Goal: Transaction & Acquisition: Book appointment/travel/reservation

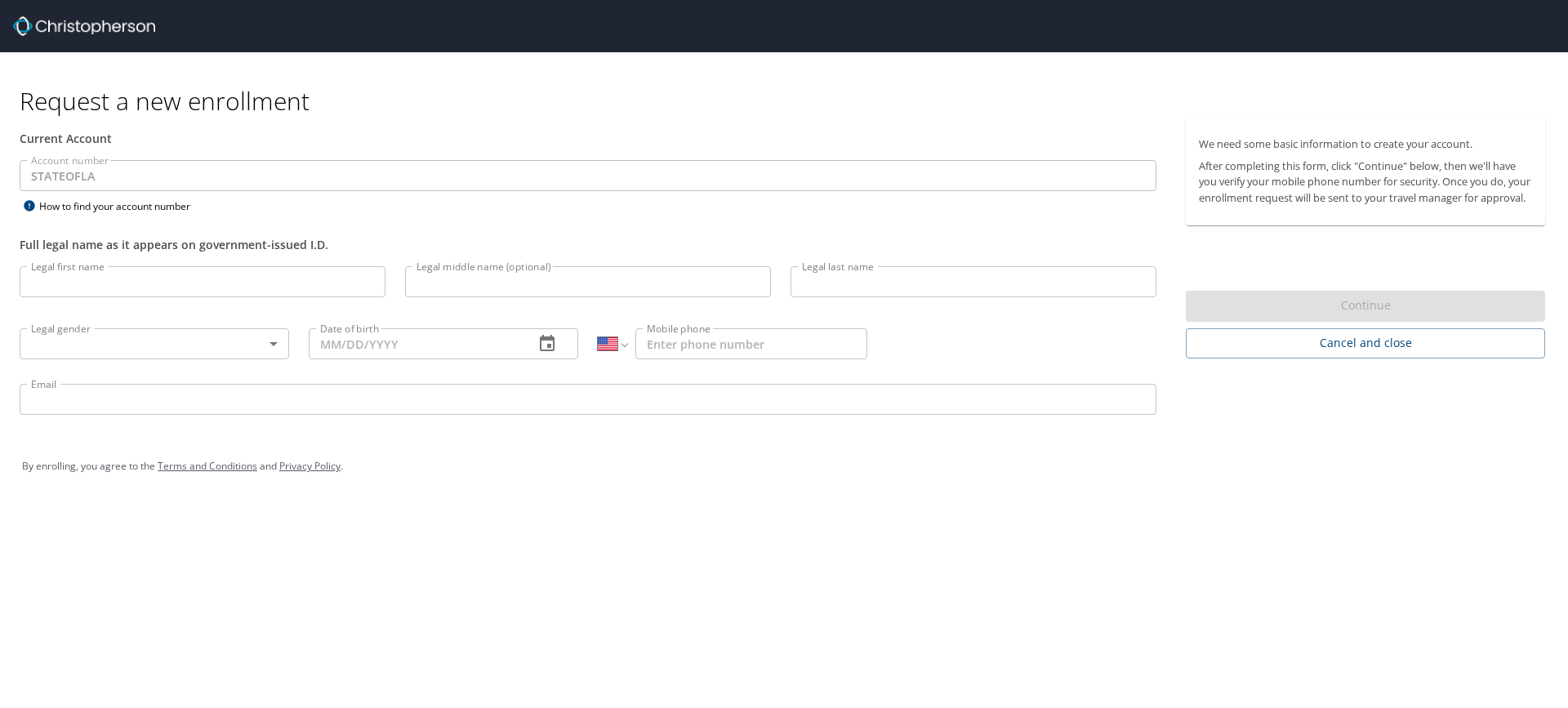
select select "US"
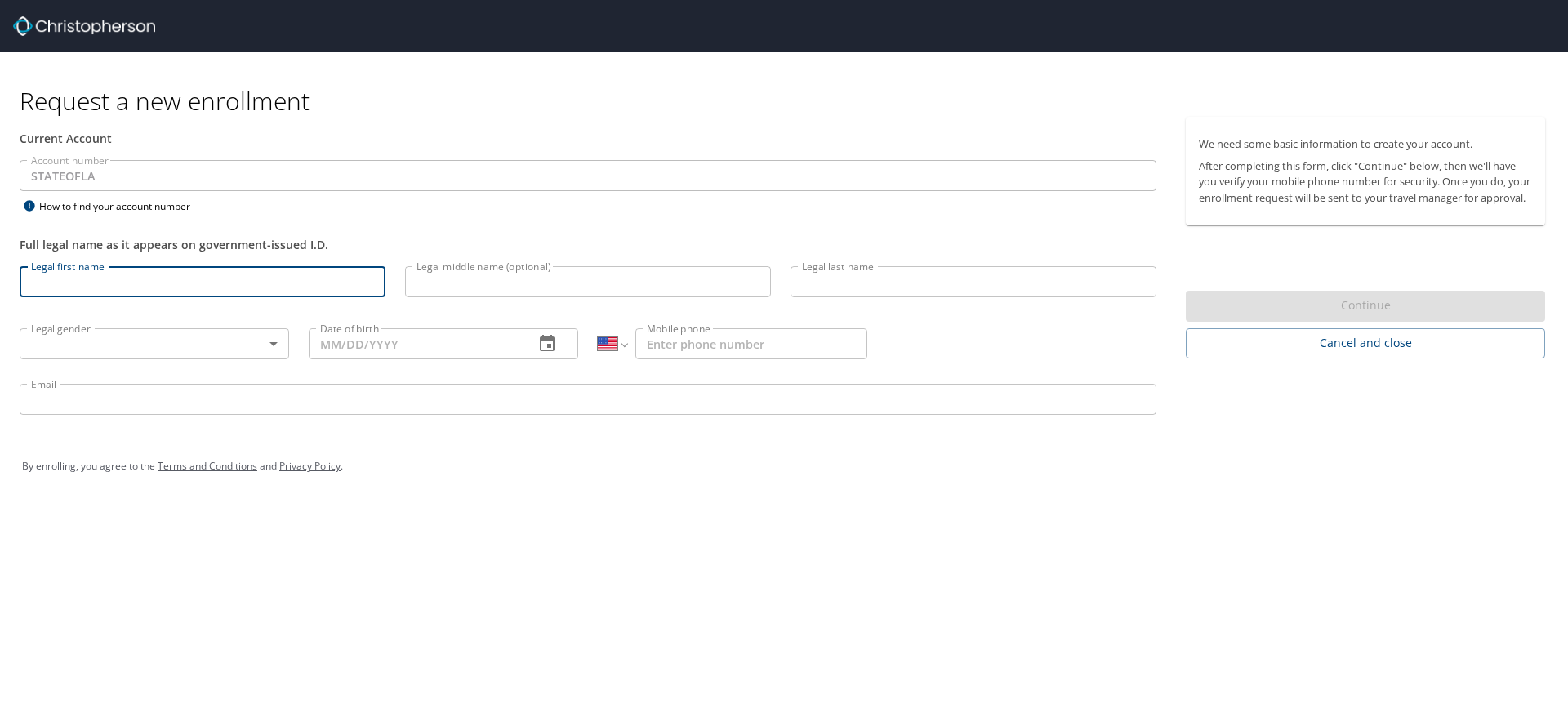
click at [43, 284] on input "Legal first name" at bounding box center [202, 282] width 366 height 31
type input "Keri"
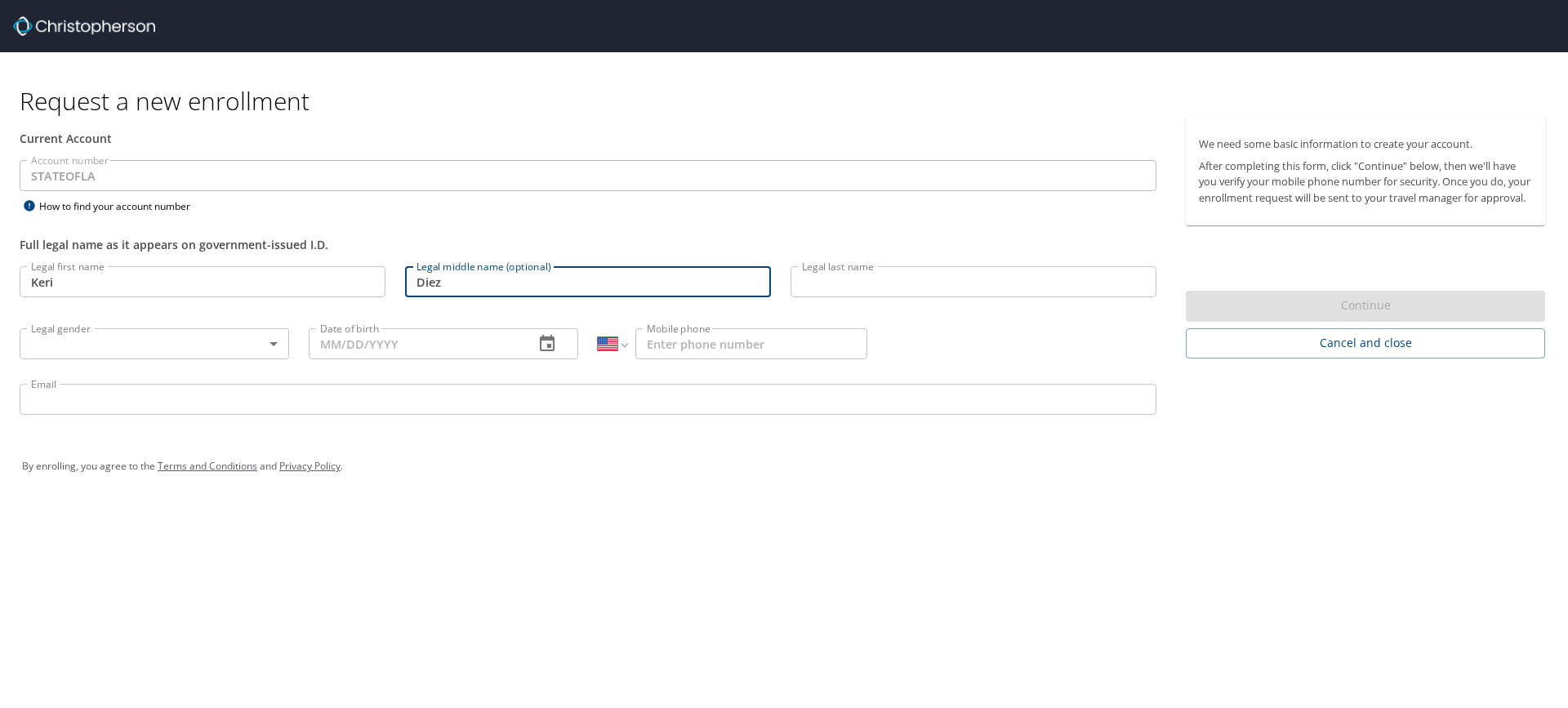
type input "Diez"
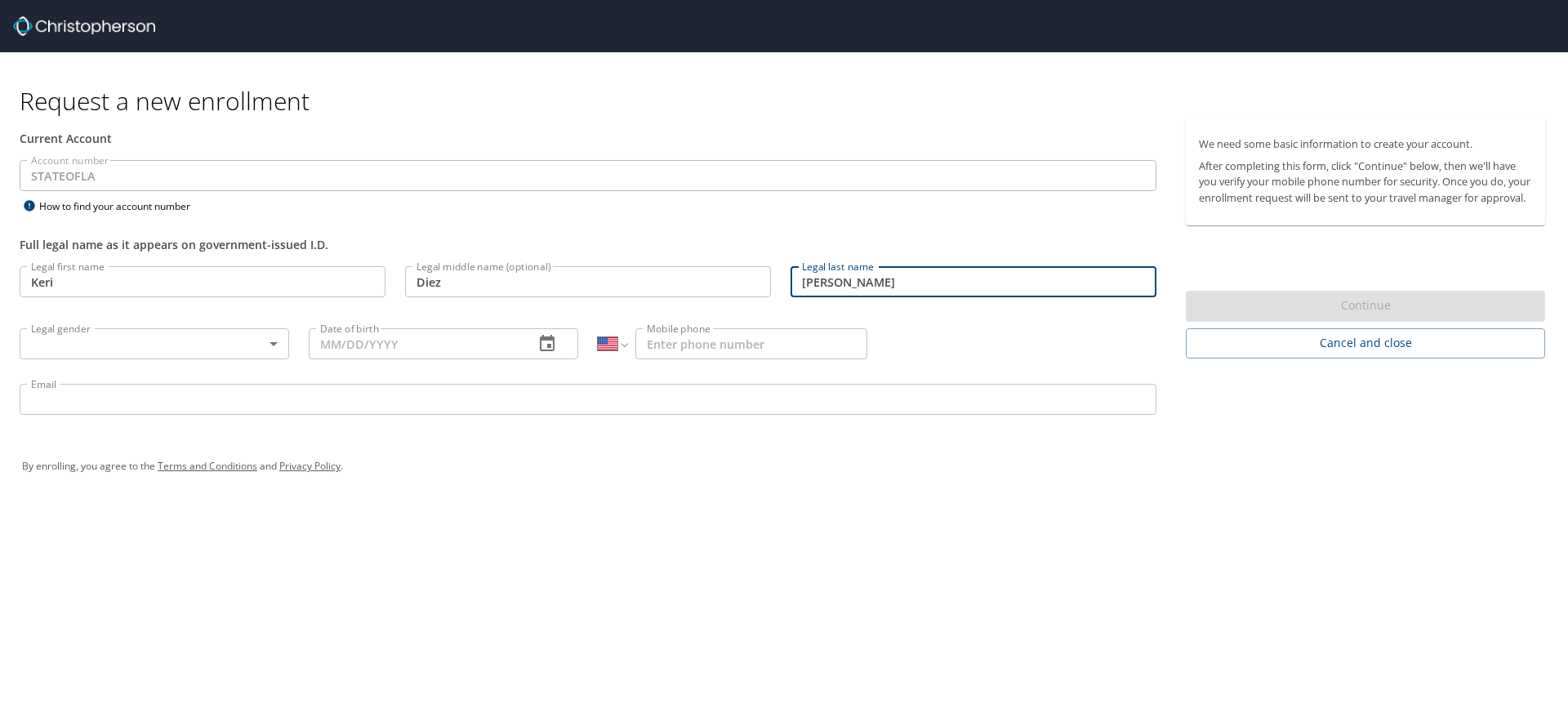
type input "Larsen"
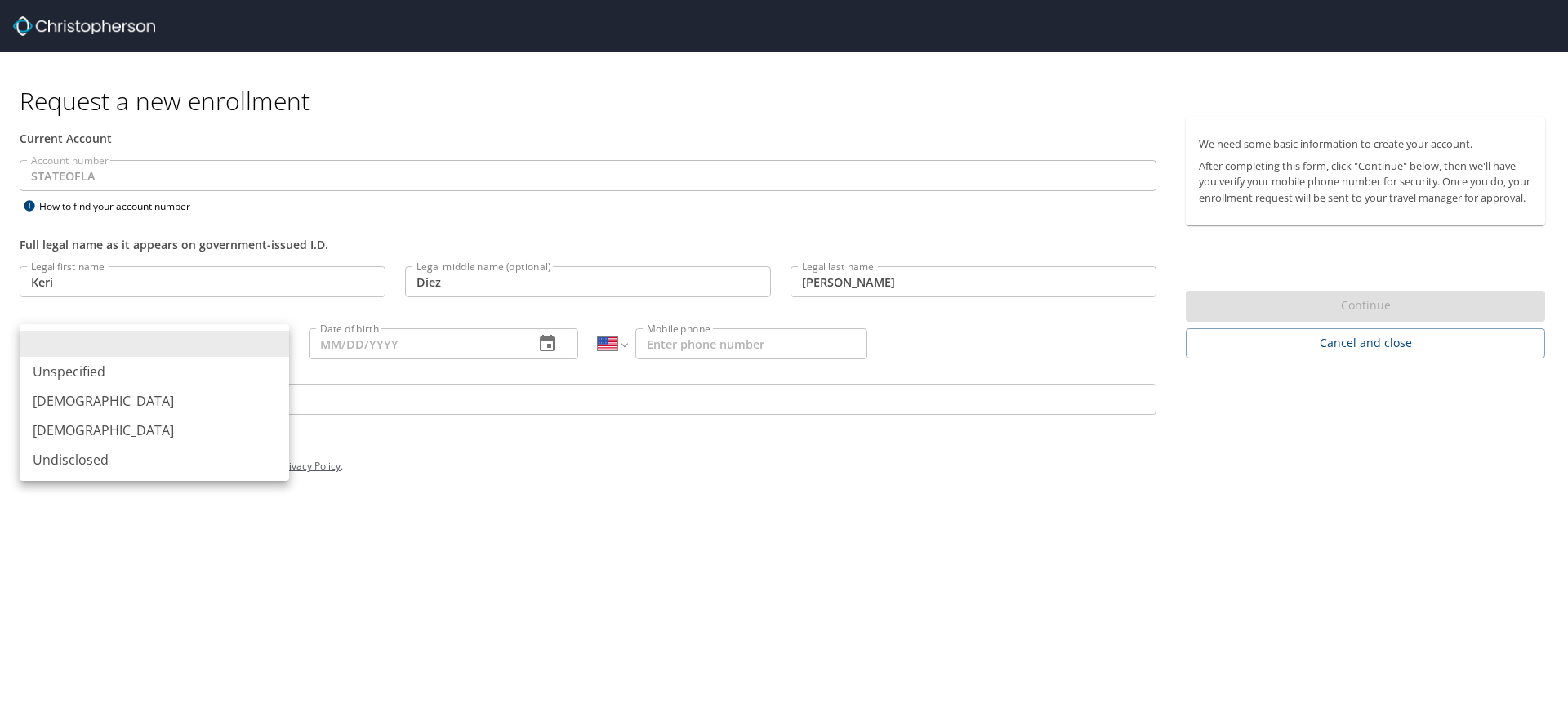
click at [273, 344] on body "Request a new enrollment Current Account Account number STATEOFLA Account numbe…" at bounding box center [784, 354] width 1568 height 708
click at [74, 429] on li "Female" at bounding box center [154, 431] width 270 height 29
type input "Female"
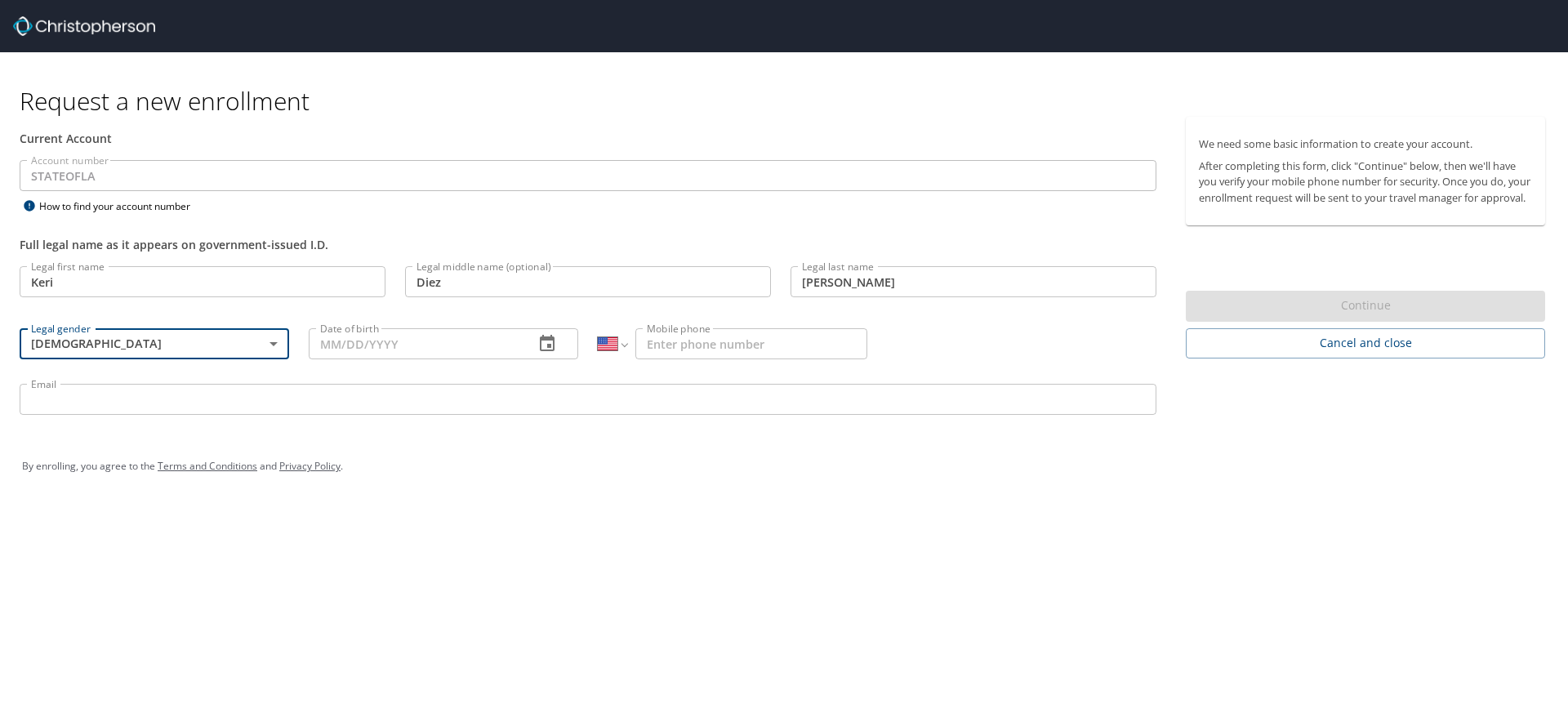
click at [419, 350] on input "Date of birth" at bounding box center [415, 344] width 213 height 31
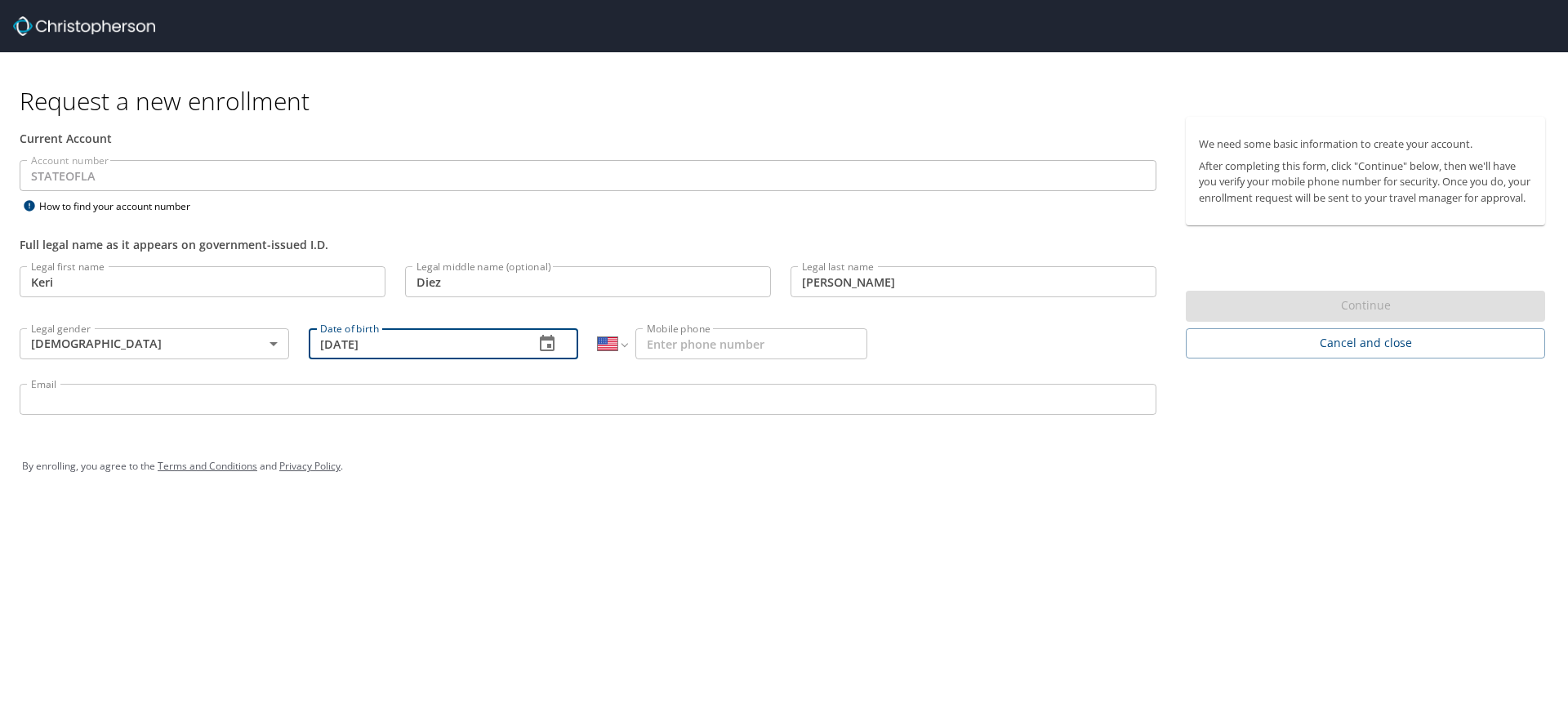
type input "11/26/1967"
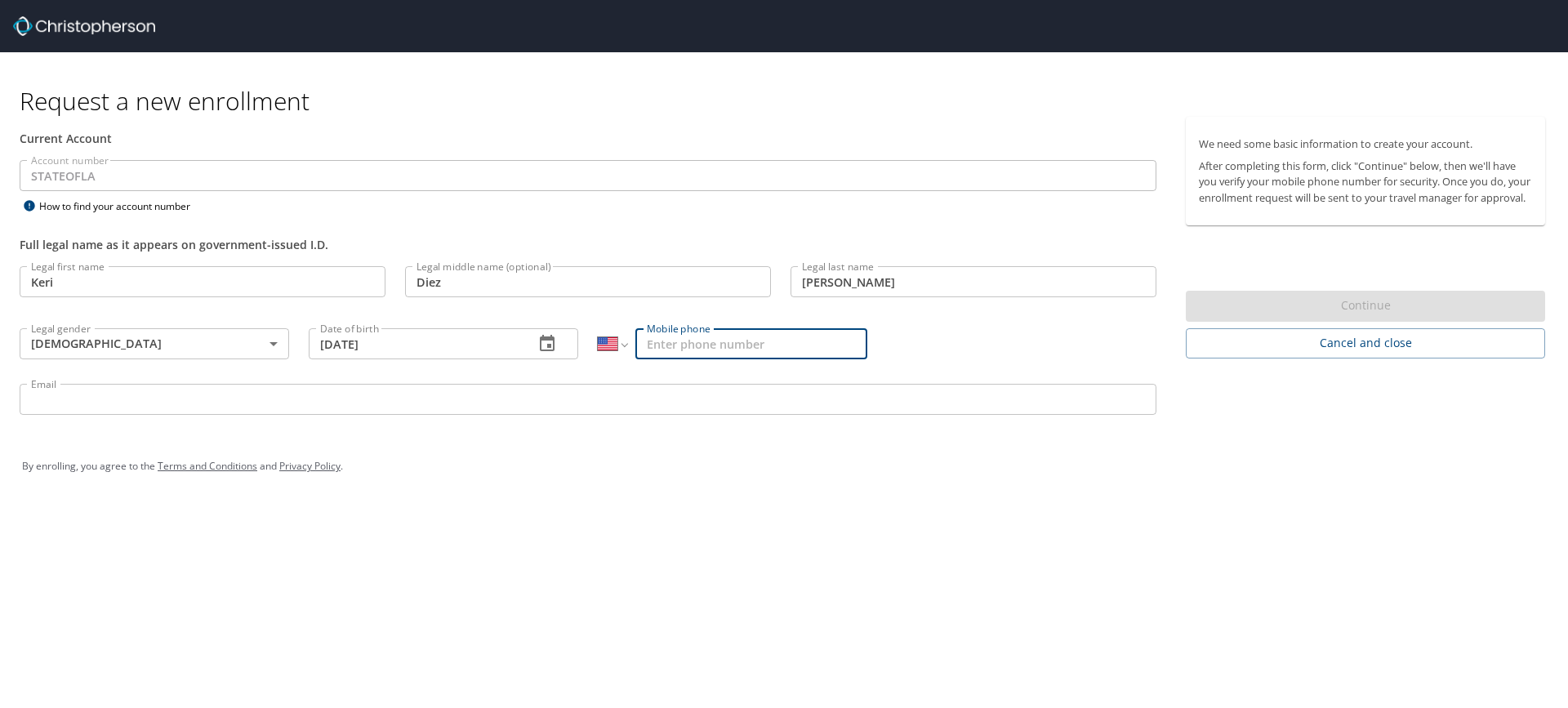
click at [664, 344] on input "Mobile phone" at bounding box center [752, 344] width 232 height 31
type input "[PHONE_NUMBER]"
click at [51, 399] on input "Email" at bounding box center [587, 400] width 1137 height 31
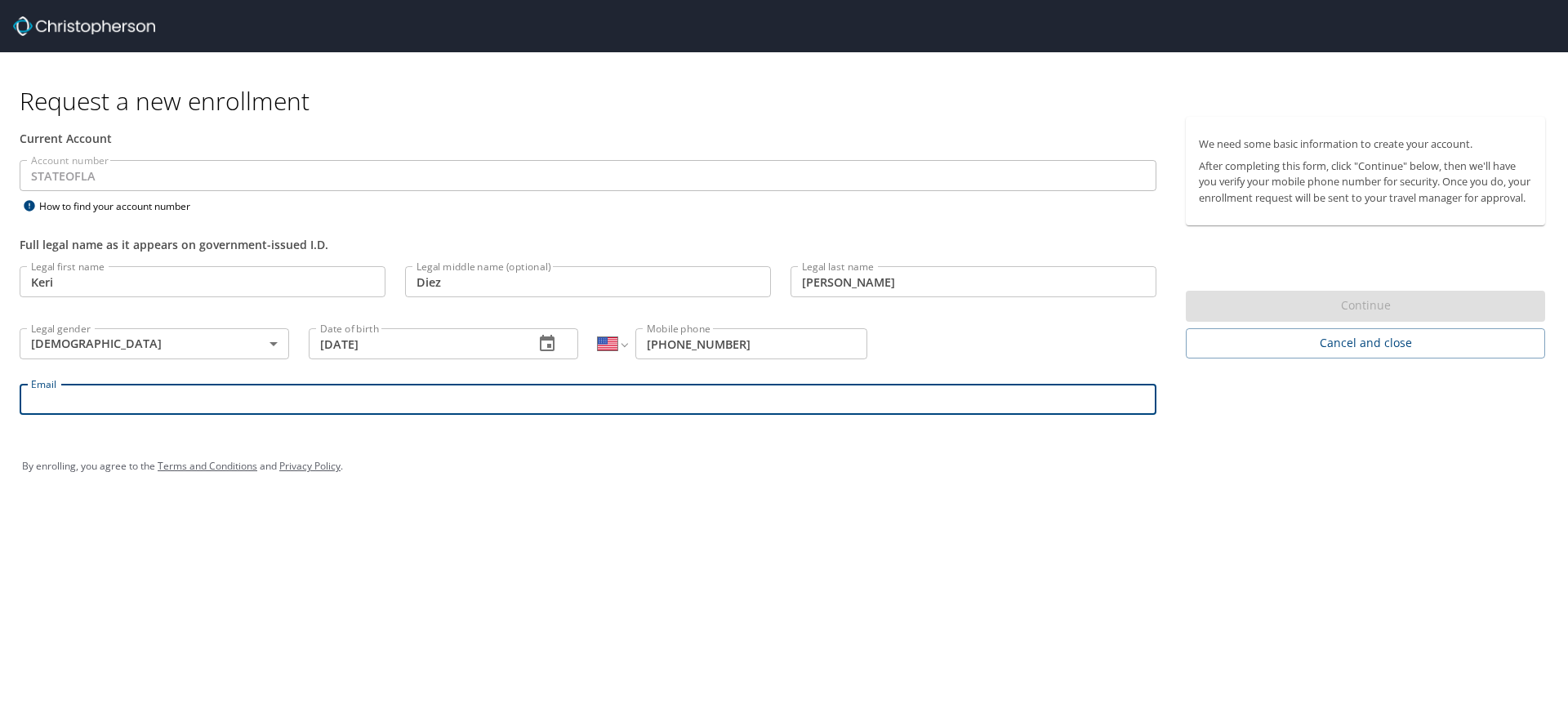
type input "keri.larsen@selu.edu"
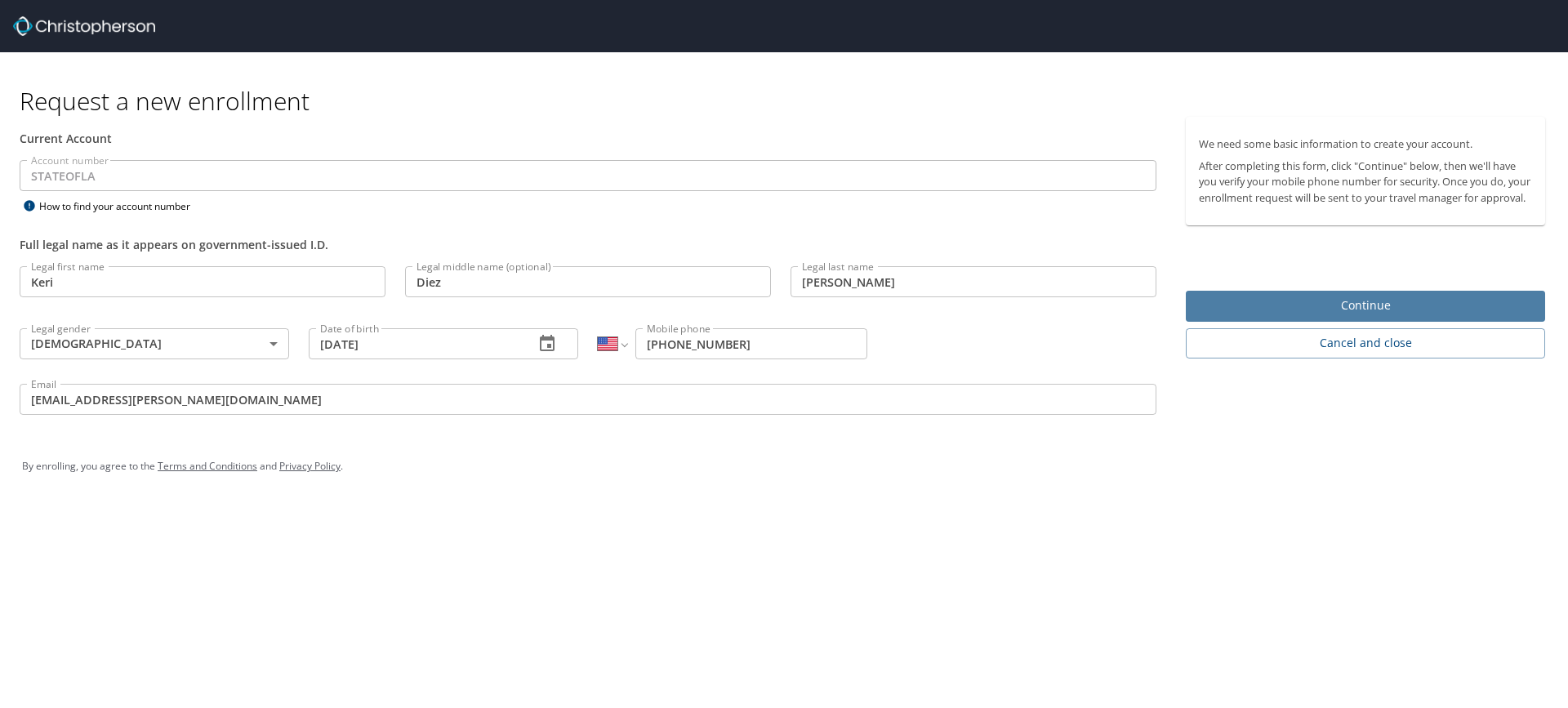
click at [1330, 317] on span "Continue" at bounding box center [1366, 306] width 333 height 20
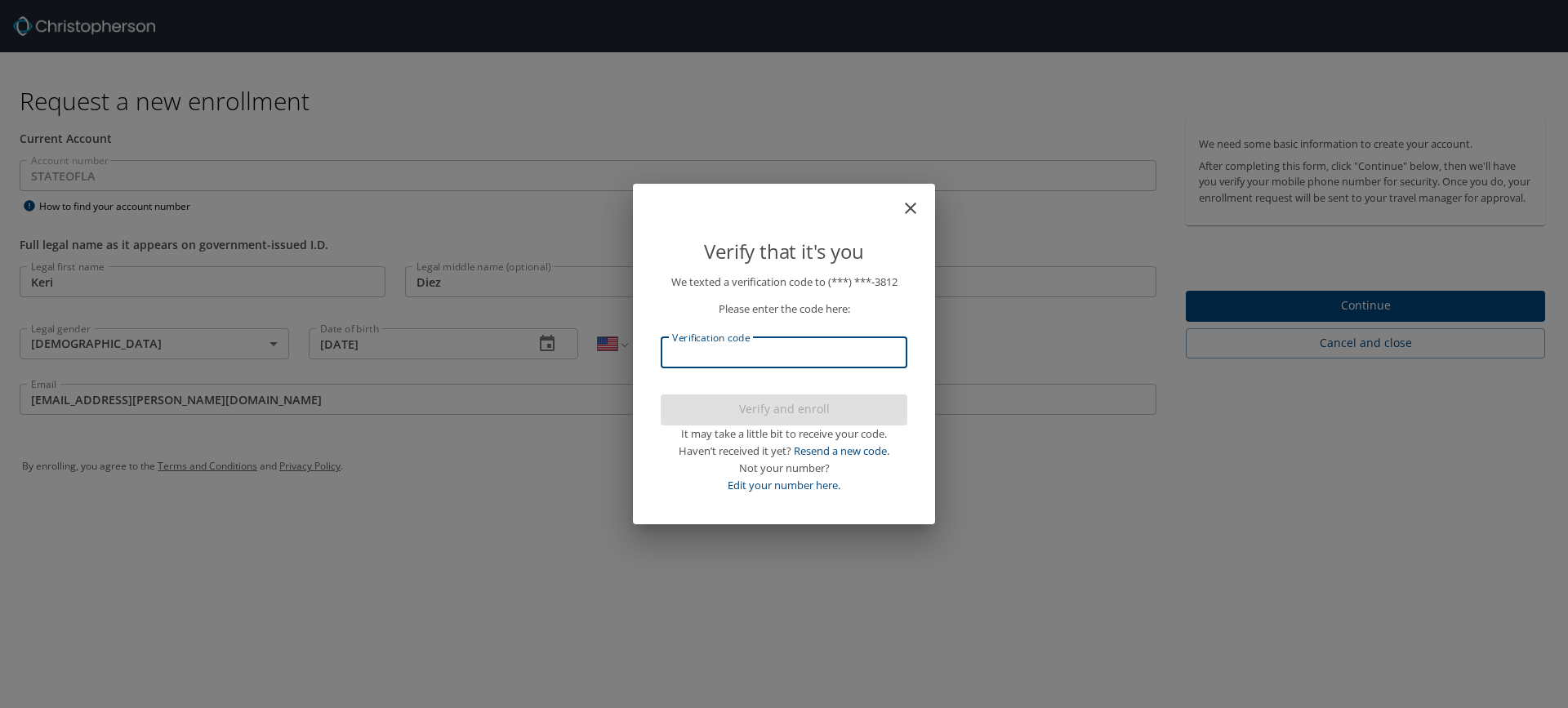
click at [693, 352] on input "Verification code" at bounding box center [784, 353] width 246 height 31
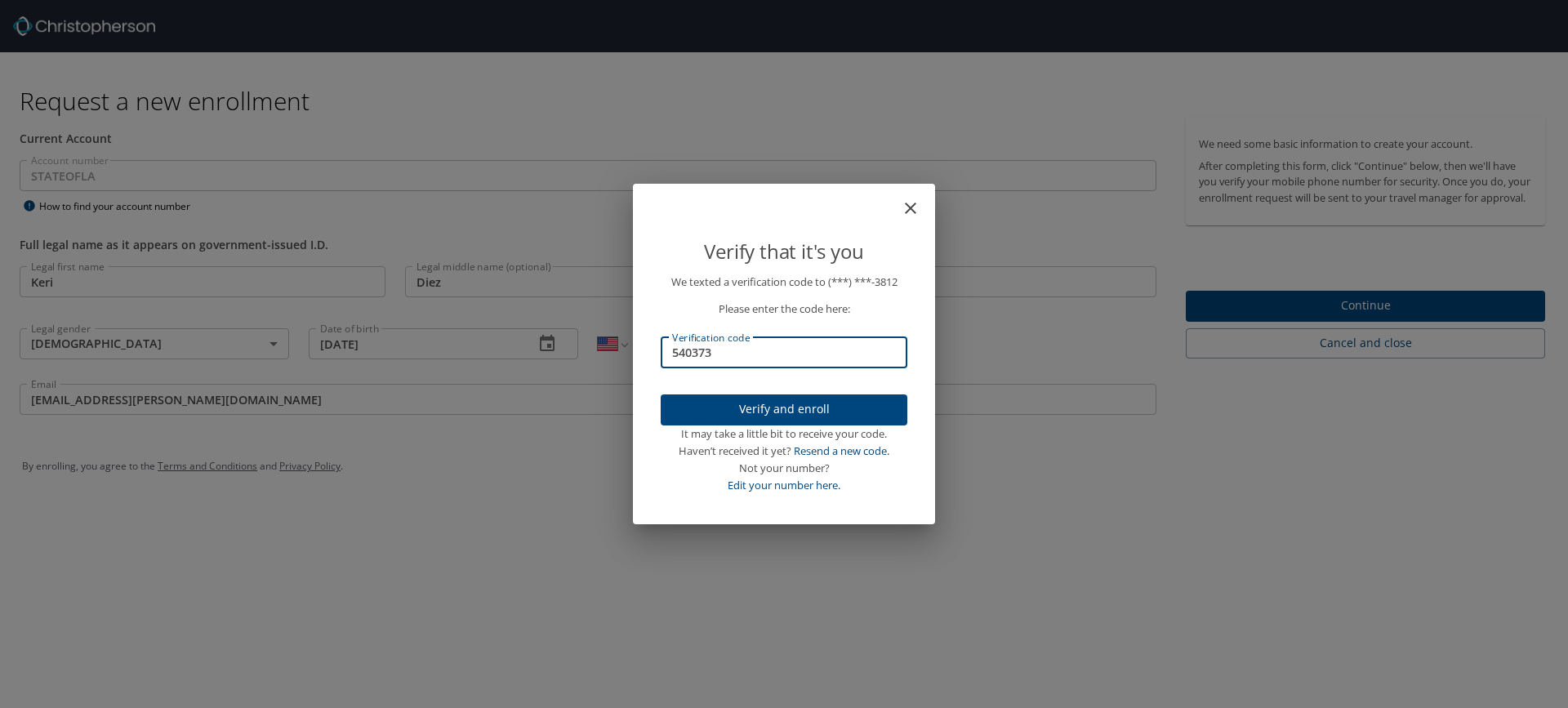
type input "540373"
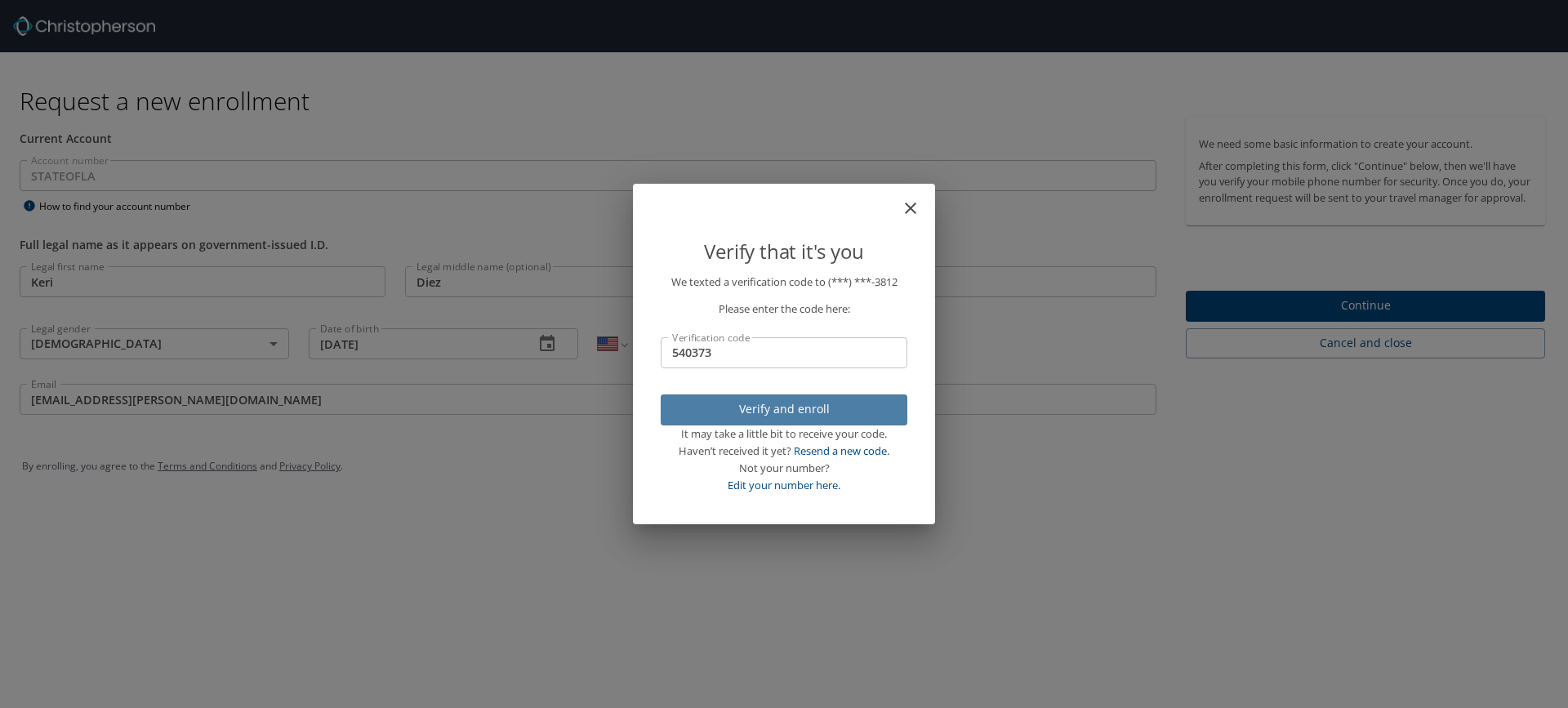
click at [756, 410] on span "Verify and enroll" at bounding box center [784, 410] width 221 height 20
click at [1358, 320] on div "Verify that it's you We texted a verification code to (***) ***- 3812 Please en…" at bounding box center [784, 354] width 1568 height 708
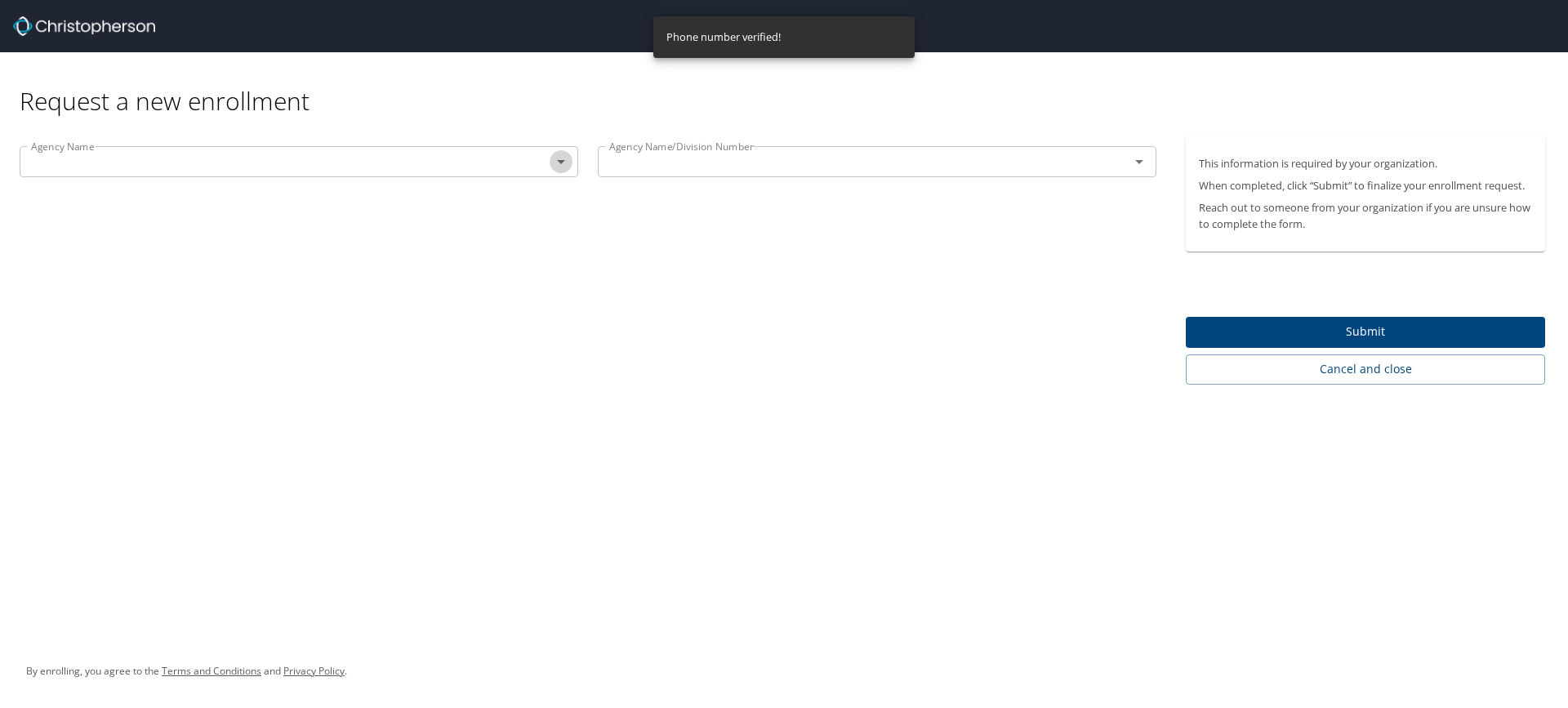
click at [560, 162] on icon "Open" at bounding box center [561, 162] width 8 height 4
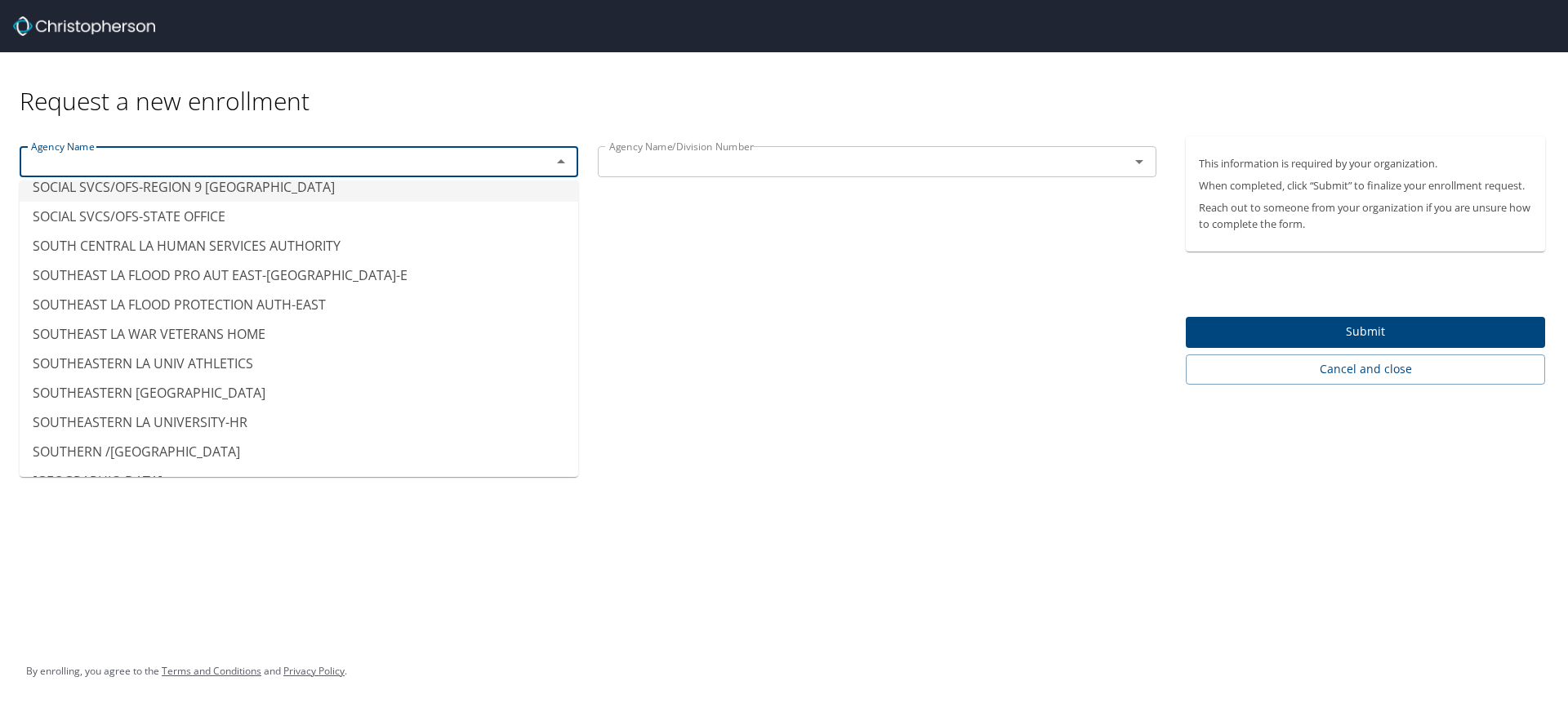
scroll to position [12337, 0]
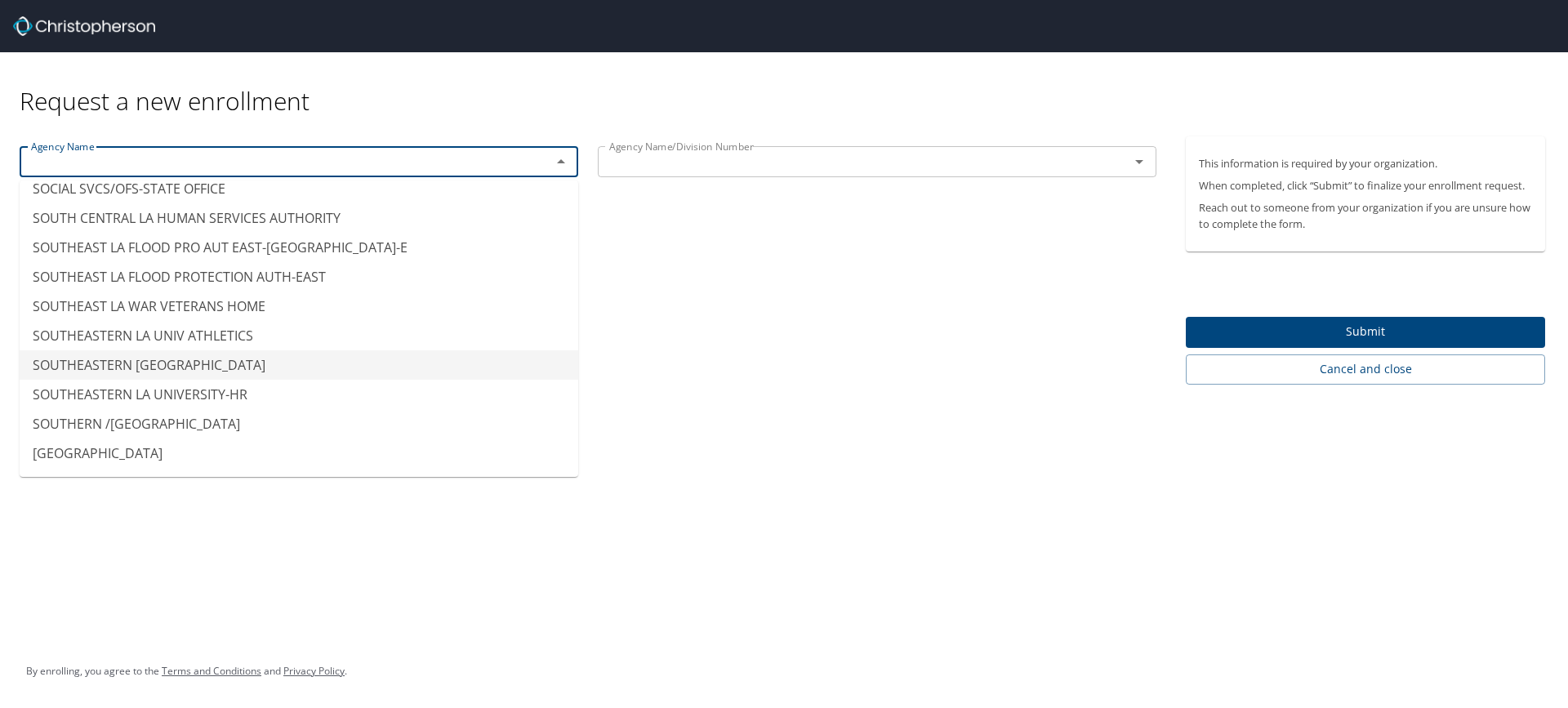
click at [217, 361] on li "SOUTHEASTERN LA UNIVERSITY" at bounding box center [298, 365] width 559 height 29
type input "SOUTHEASTERN LA UNIVERSITY"
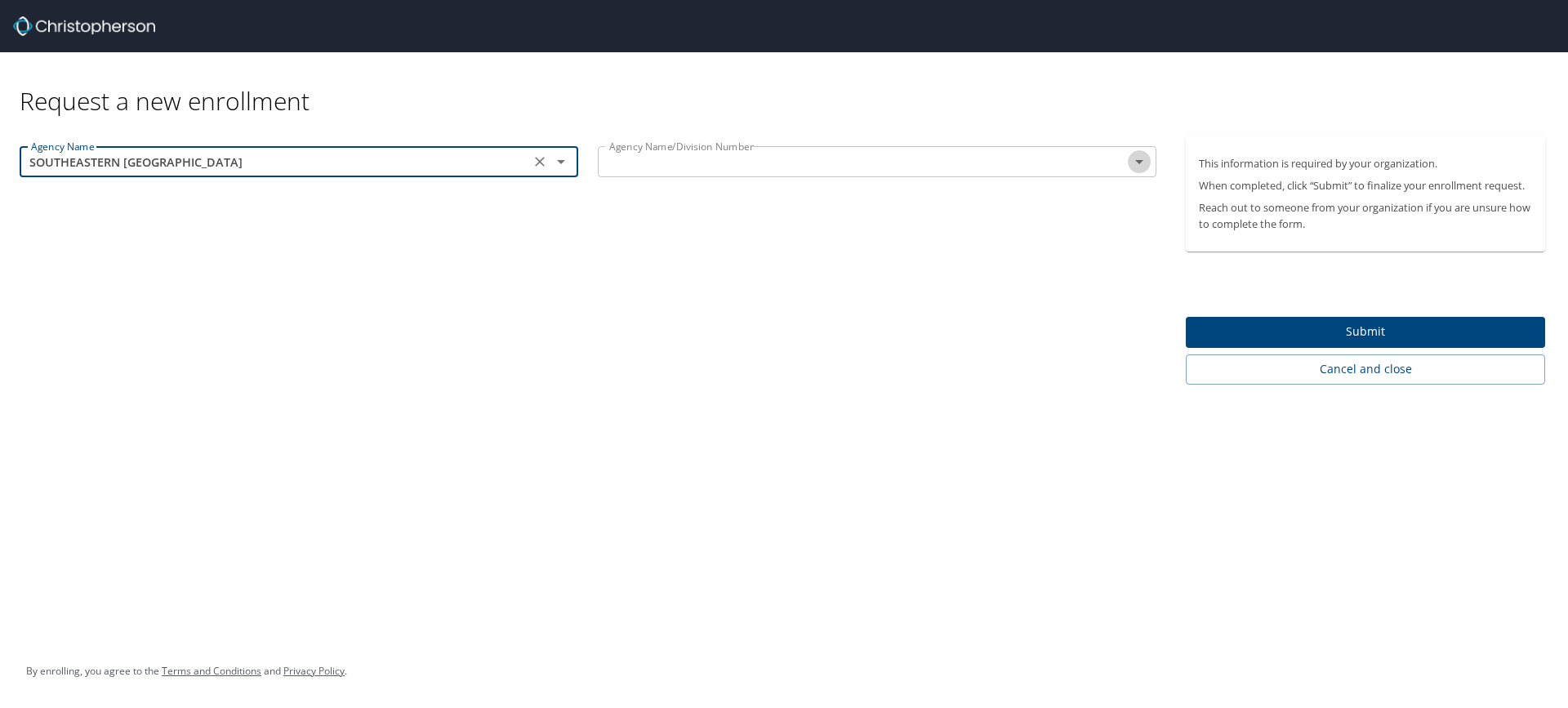
click at [1137, 163] on icon "Open" at bounding box center [1138, 161] width 19 height 19
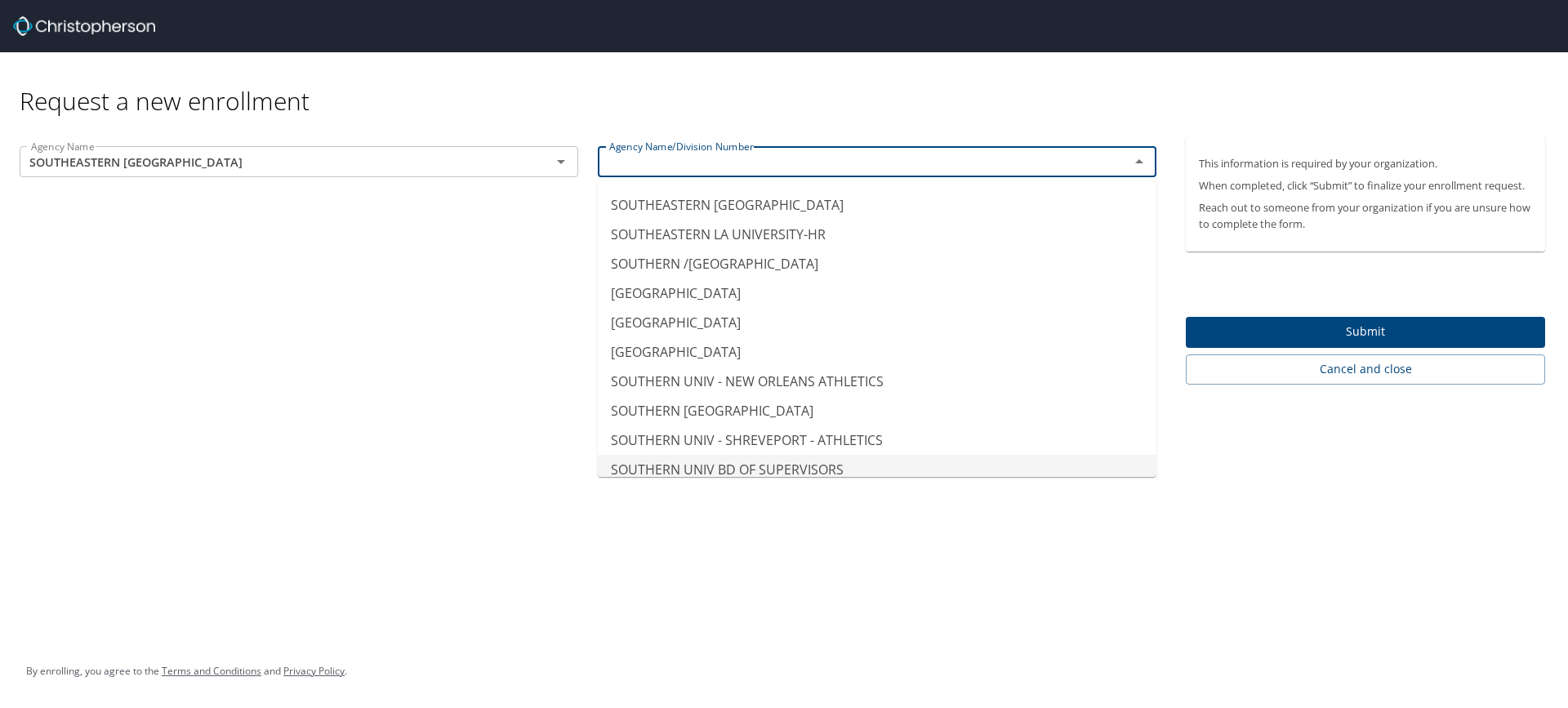
scroll to position [12386, 0]
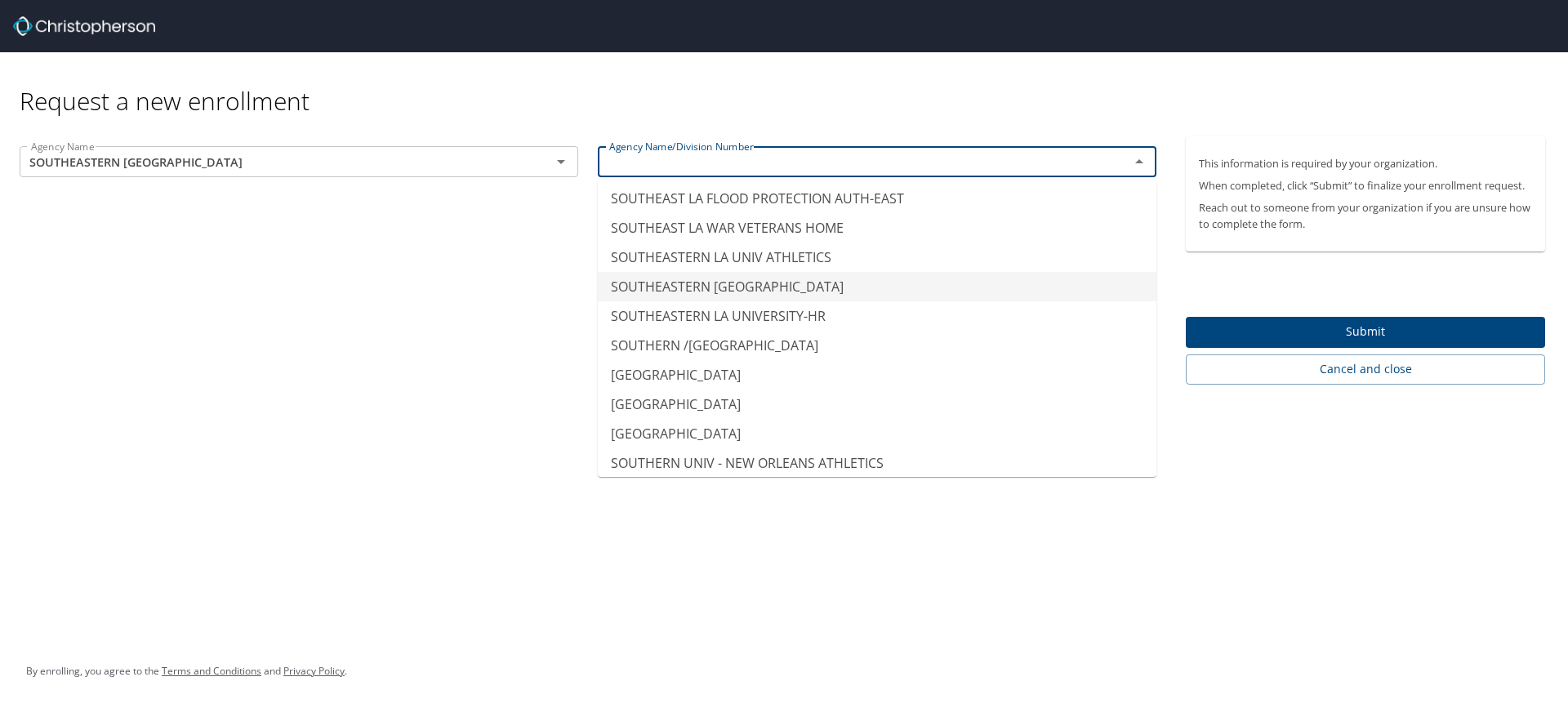
click at [723, 286] on li "SOUTHEASTERN LA UNIVERSITY" at bounding box center [877, 286] width 559 height 29
type input "SOUTHEASTERN LA UNIVERSITY"
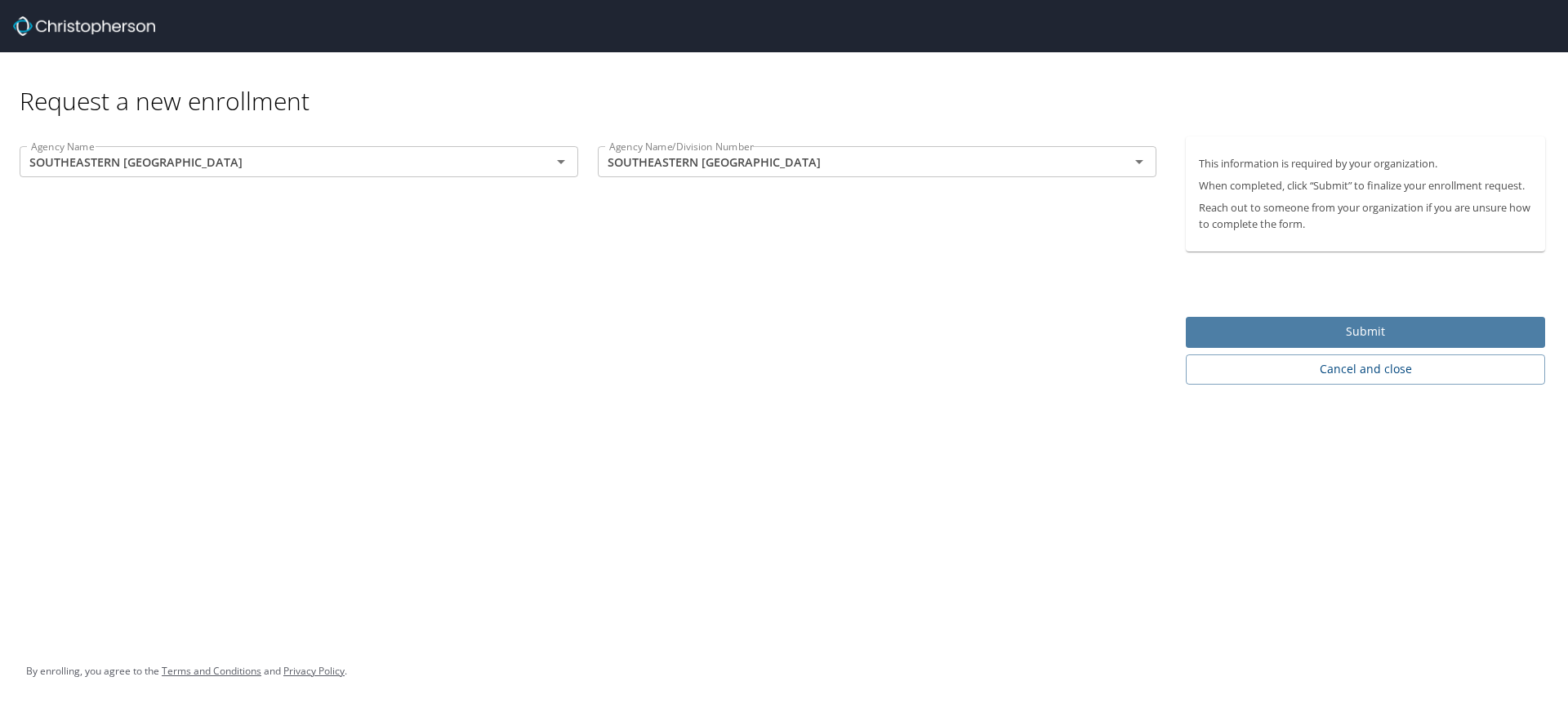
click at [1348, 327] on span "Submit" at bounding box center [1366, 332] width 333 height 20
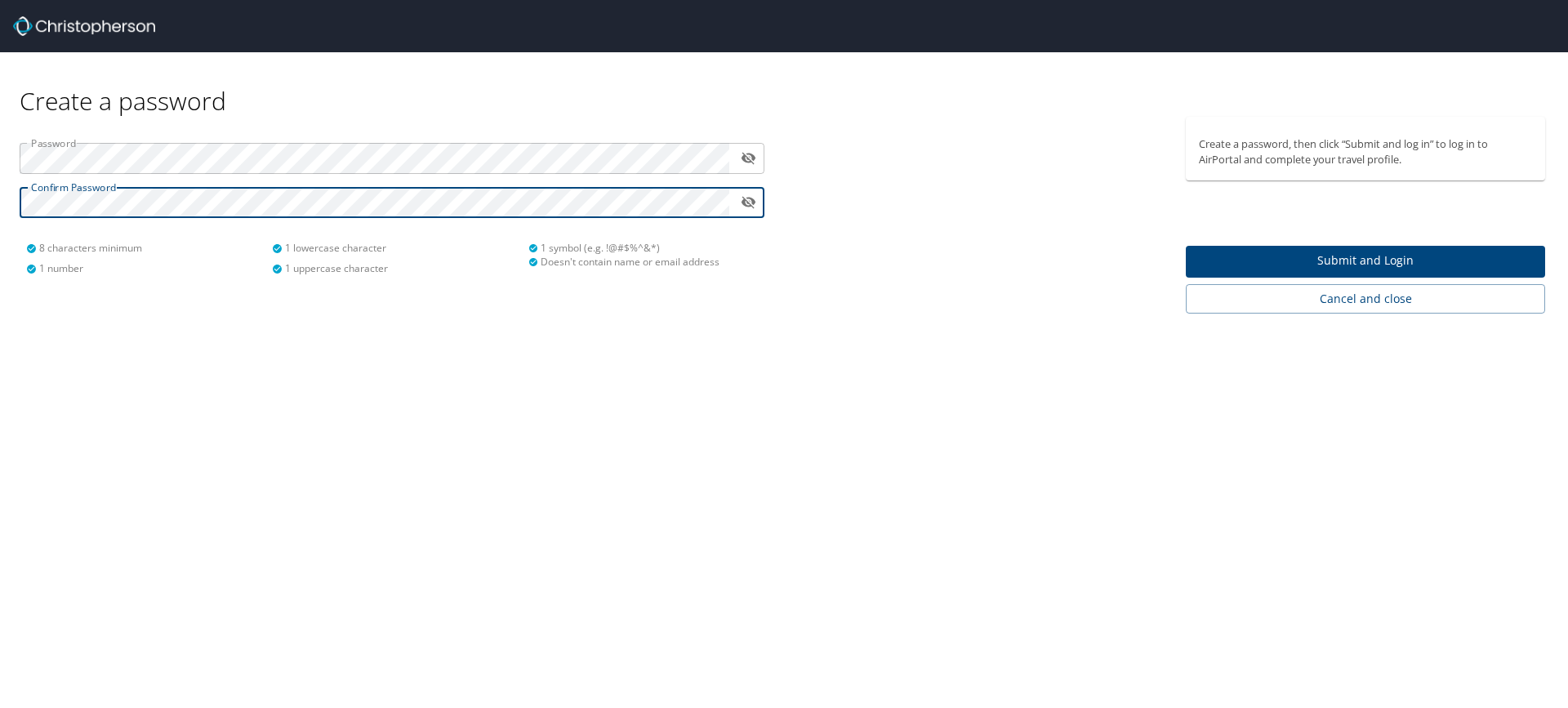
click at [1306, 262] on span "Submit and Login" at bounding box center [1366, 261] width 333 height 20
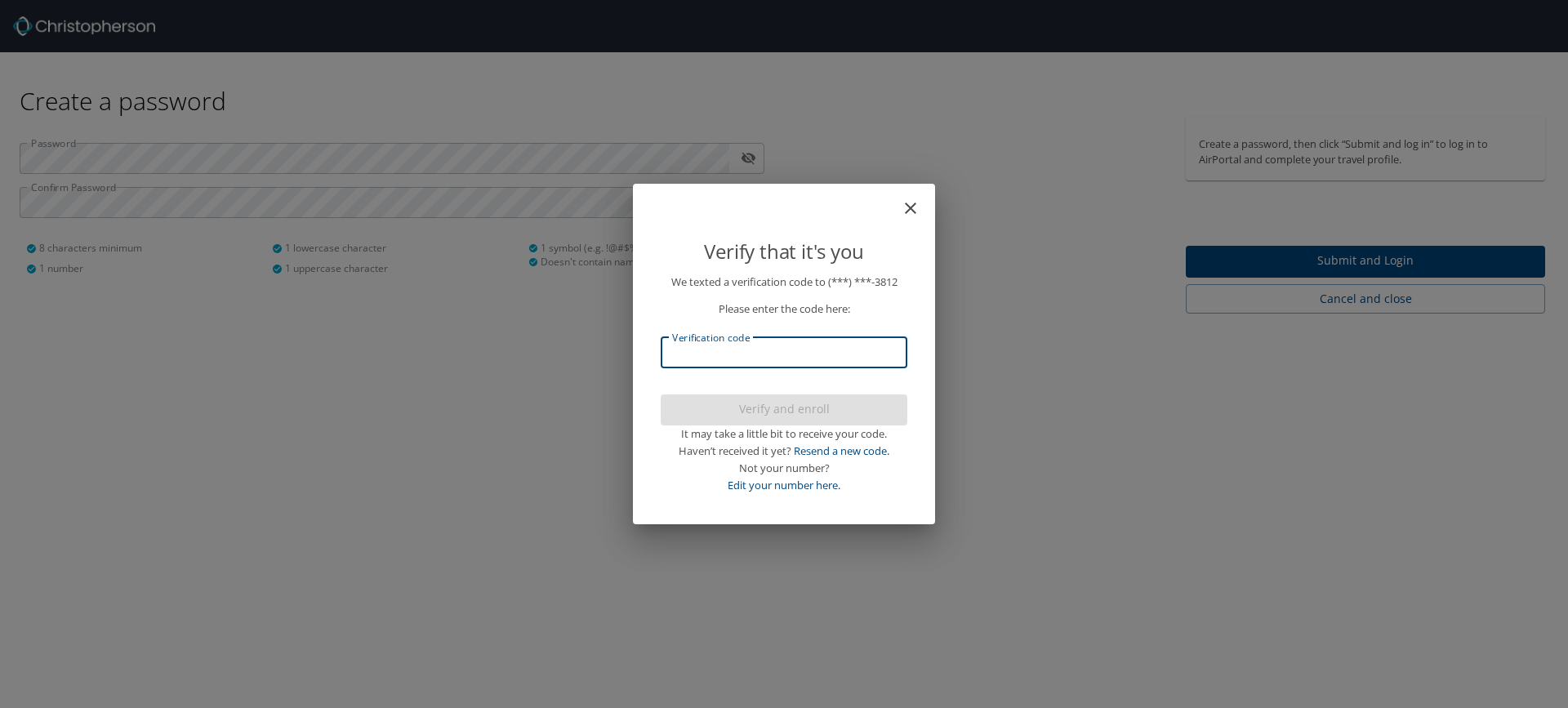
click at [699, 350] on input "Verification code" at bounding box center [784, 353] width 246 height 31
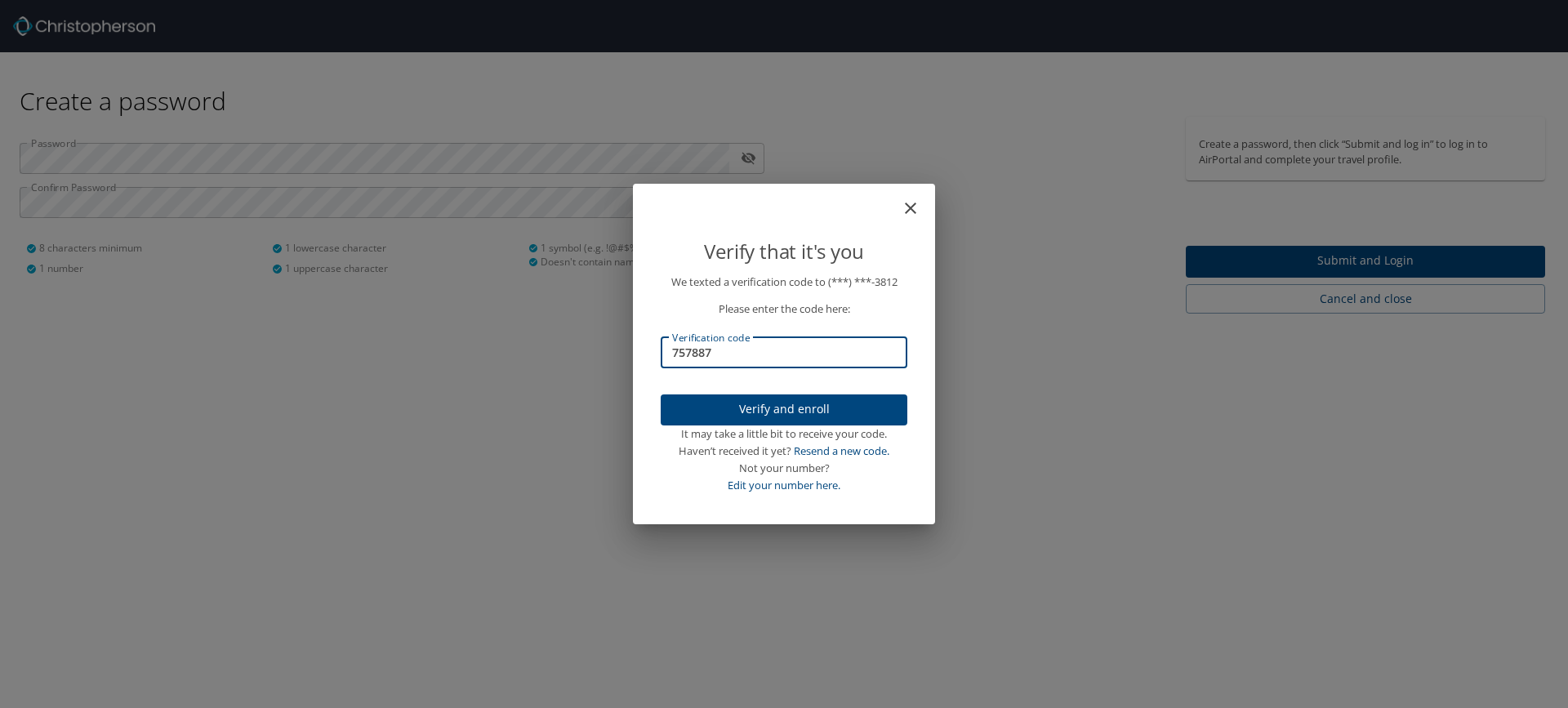
type input "757887"
click at [777, 406] on span "Verify and enroll" at bounding box center [784, 410] width 221 height 20
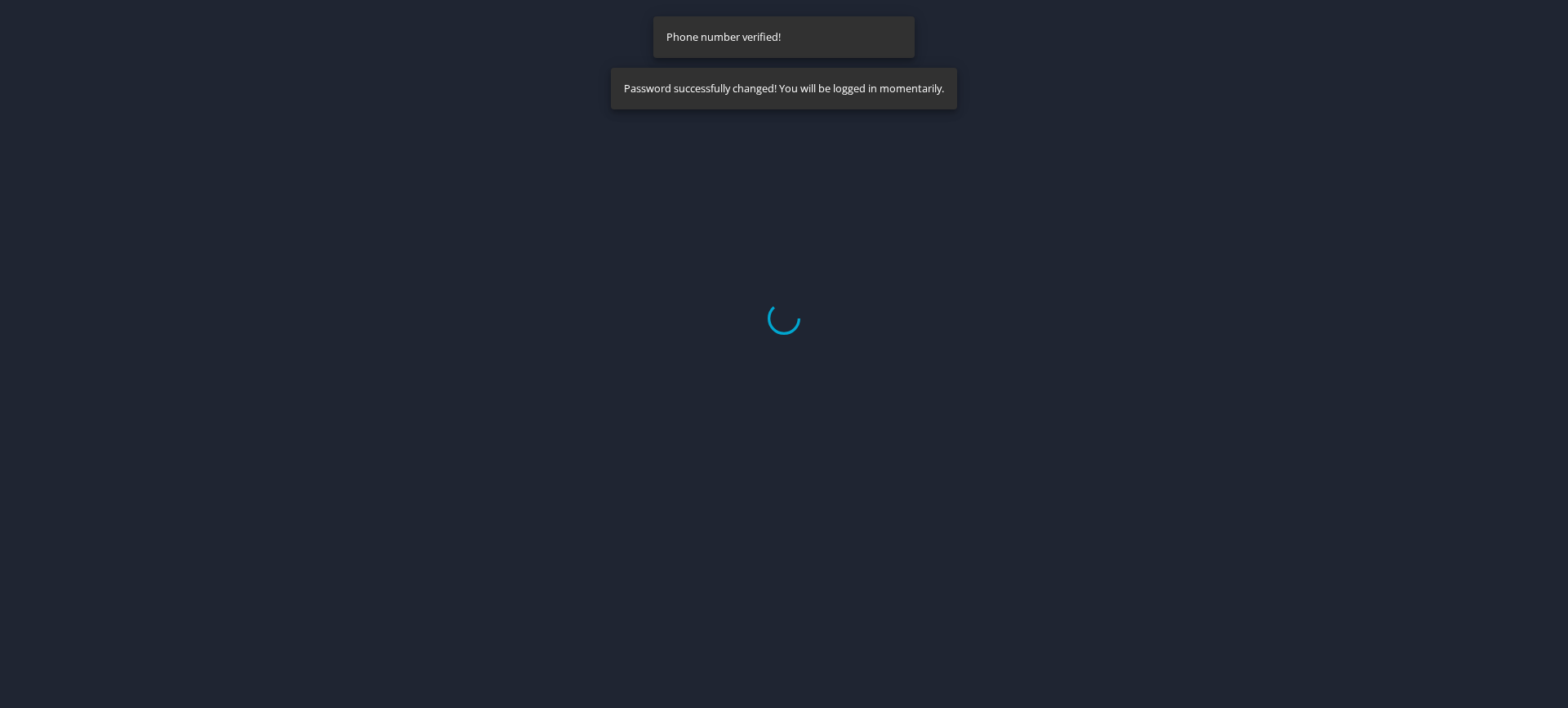
select select "US"
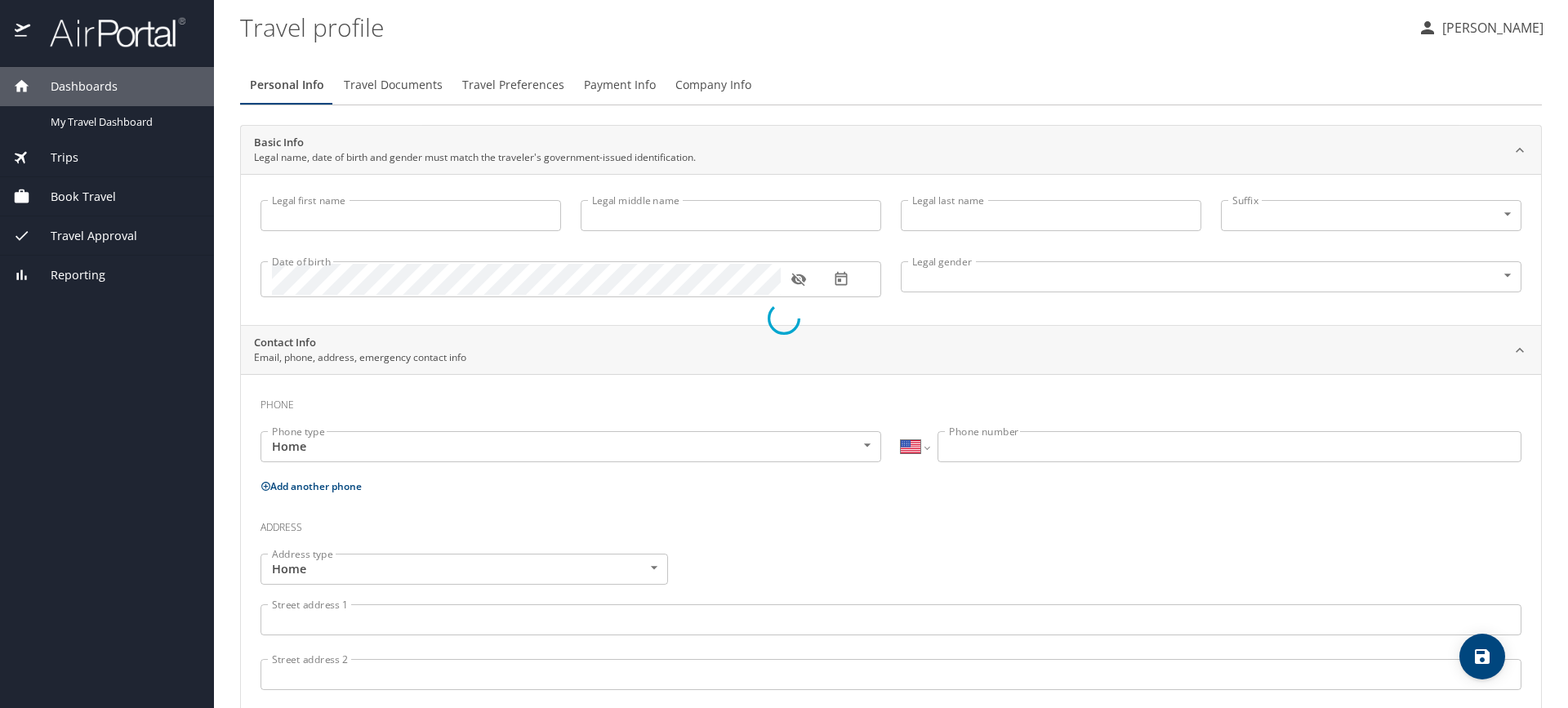
type input "Keri"
type input "Diez"
type input "Larsen"
type input "Female"
select select "US"
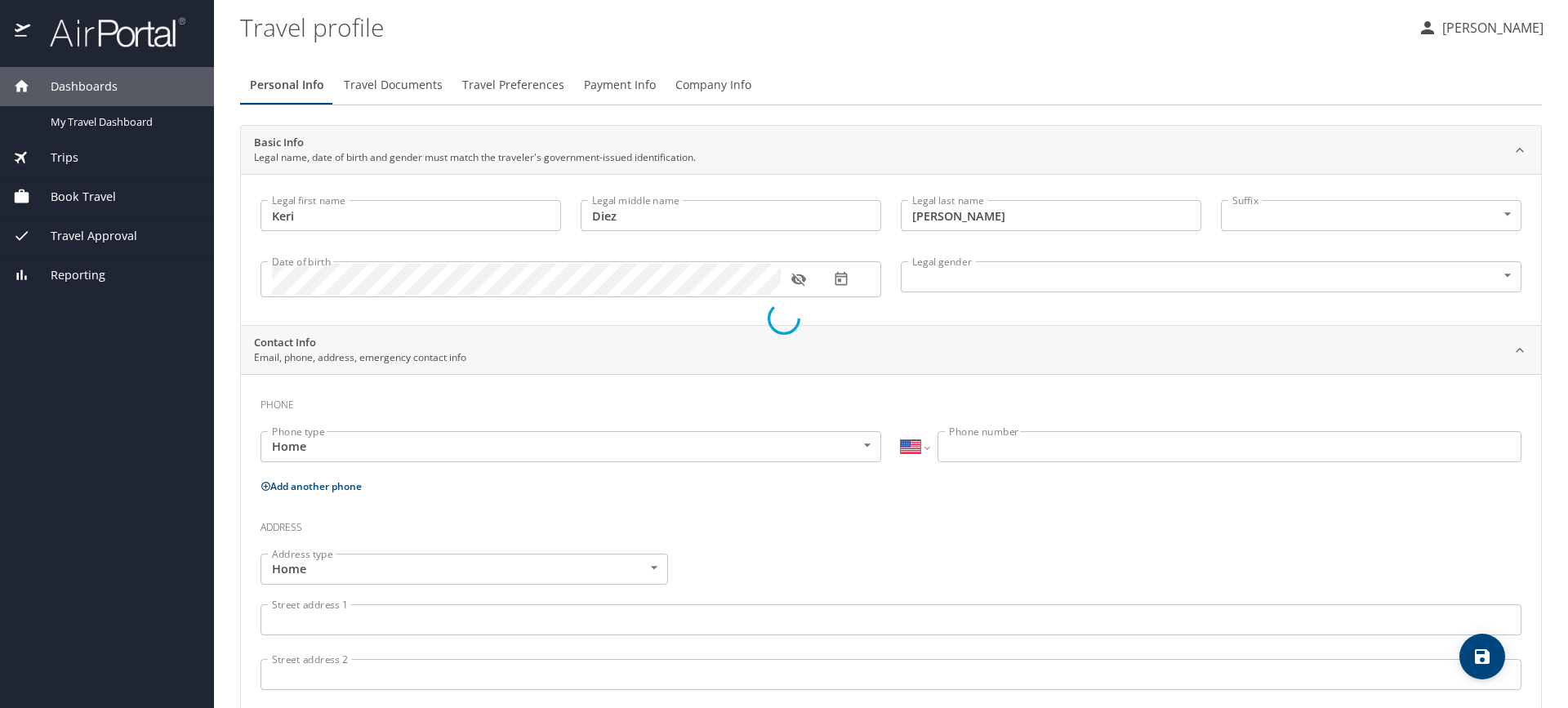
select select "US"
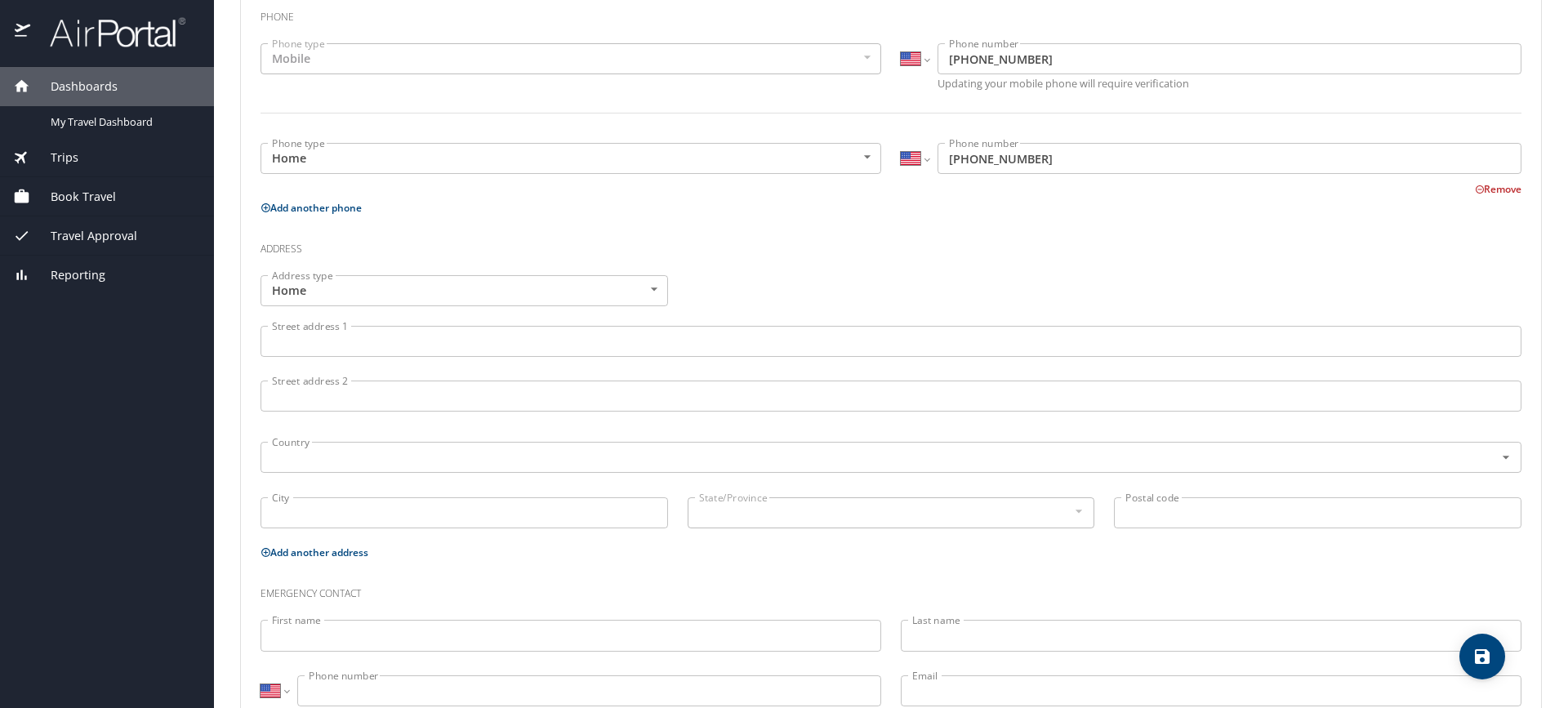
scroll to position [409, 0]
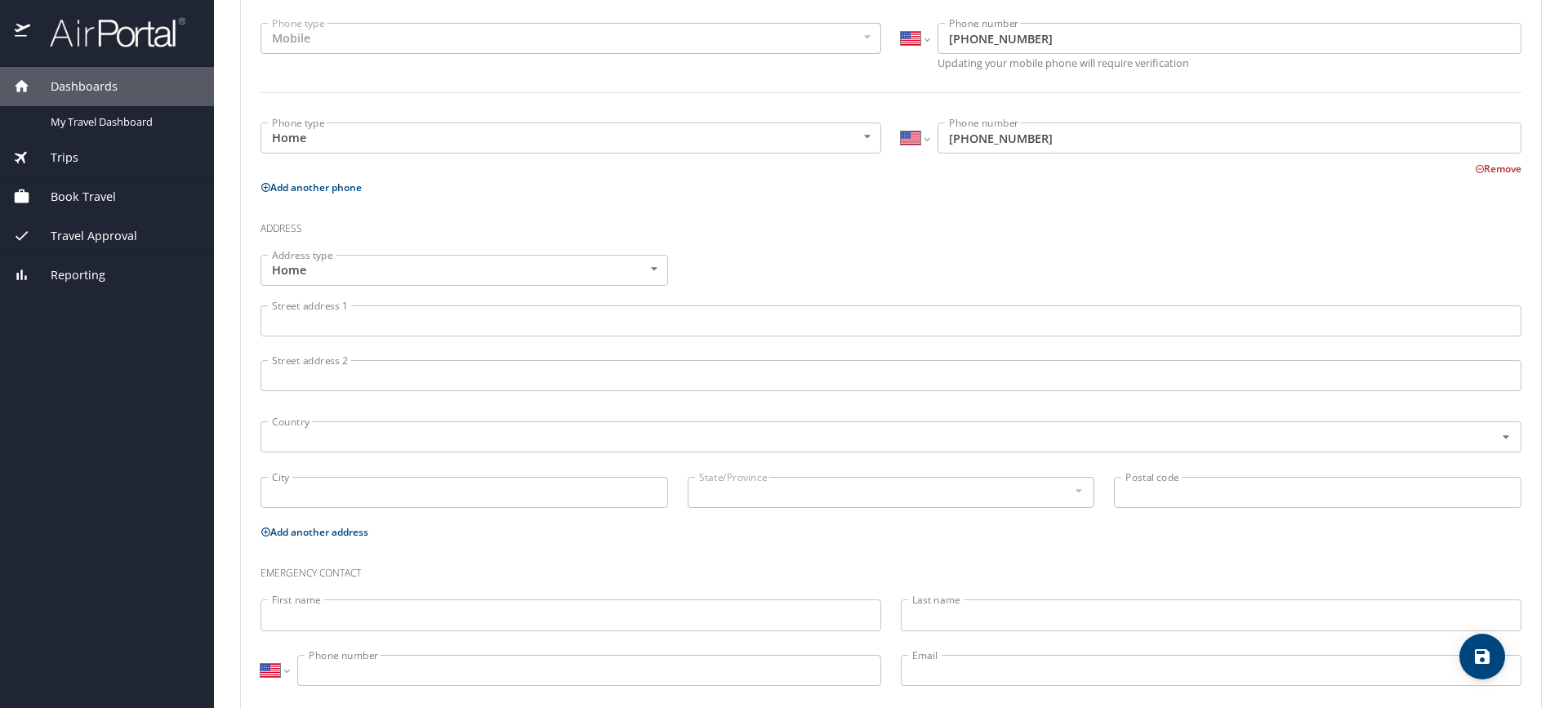
click at [285, 318] on input "Street address 1" at bounding box center [891, 321] width 1262 height 31
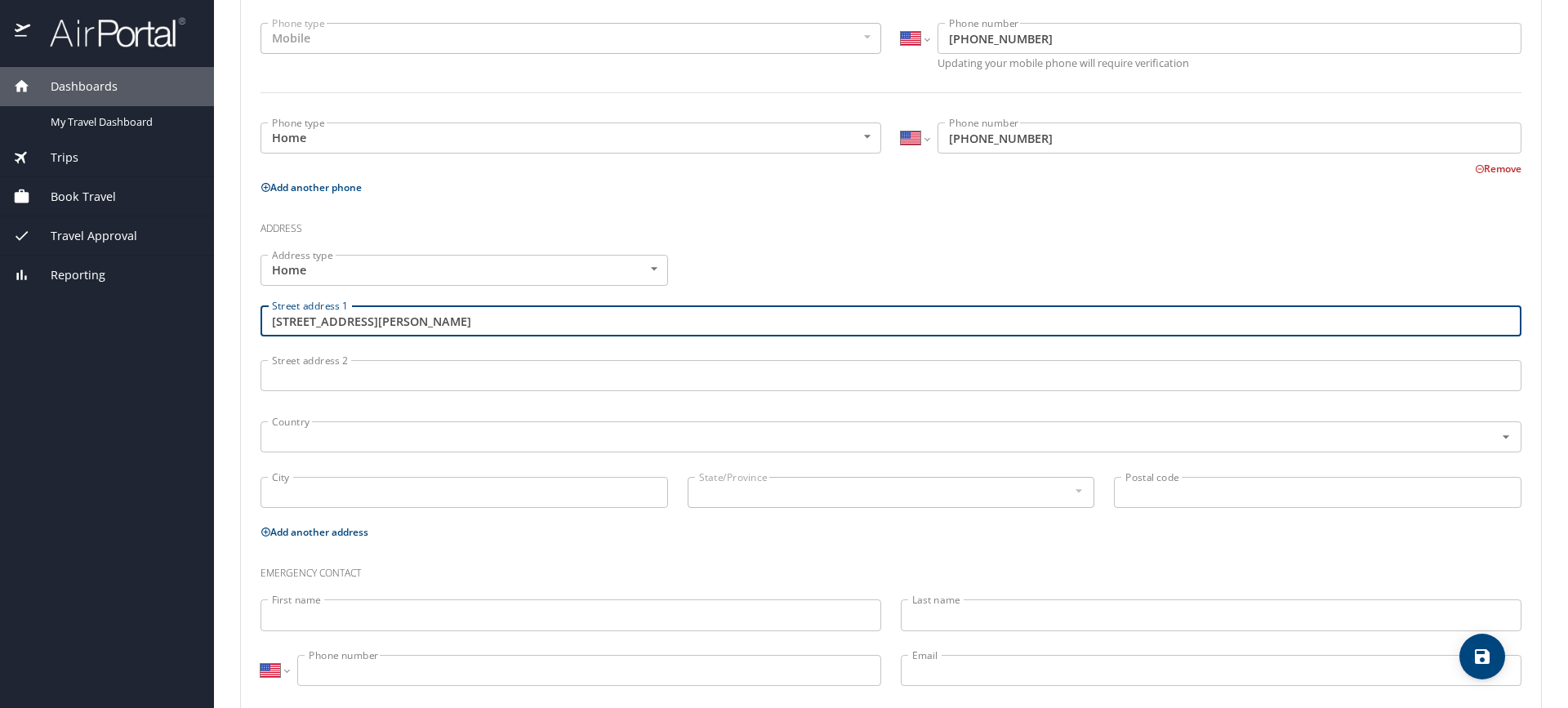
type input "[STREET_ADDRESS][PERSON_NAME]"
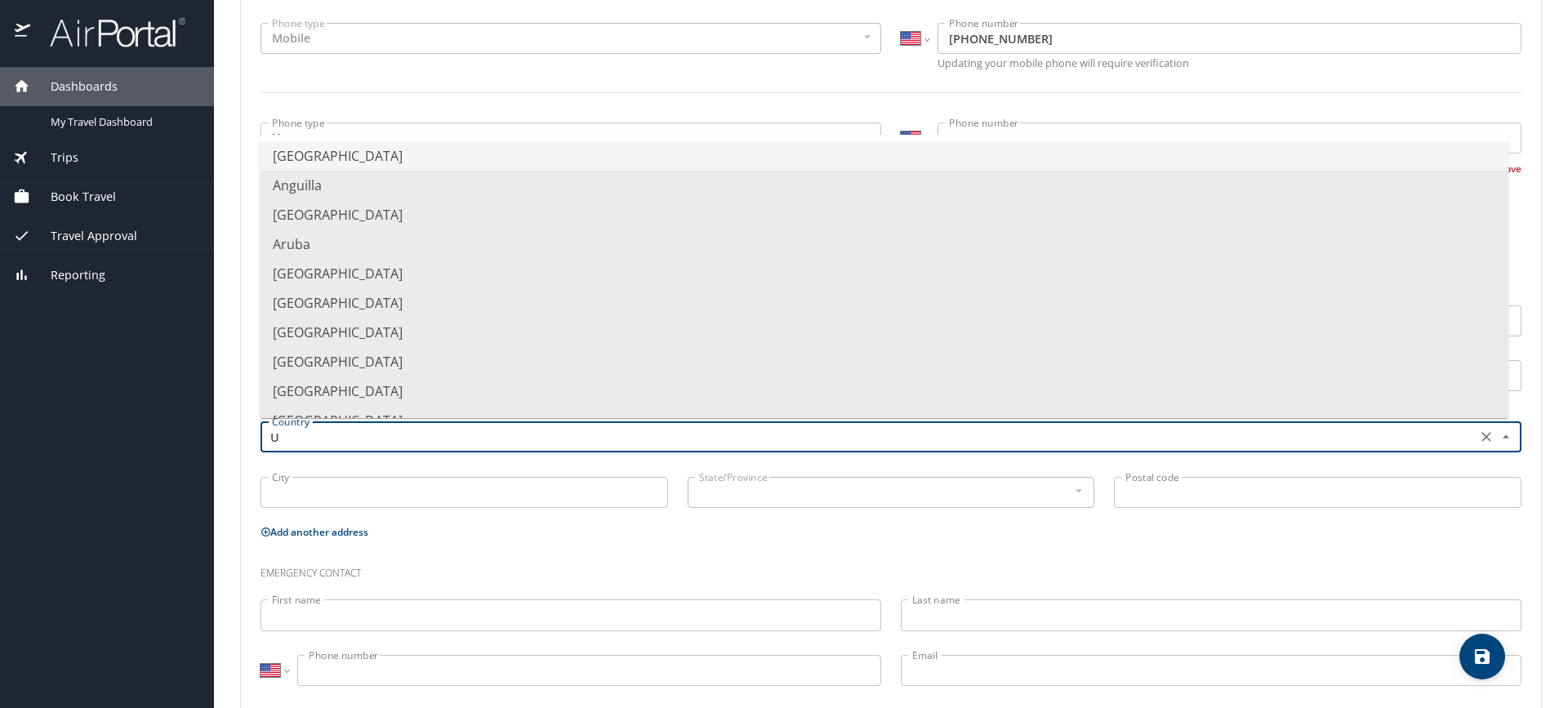
click at [332, 151] on li "[GEOGRAPHIC_DATA]" at bounding box center [884, 156] width 1249 height 29
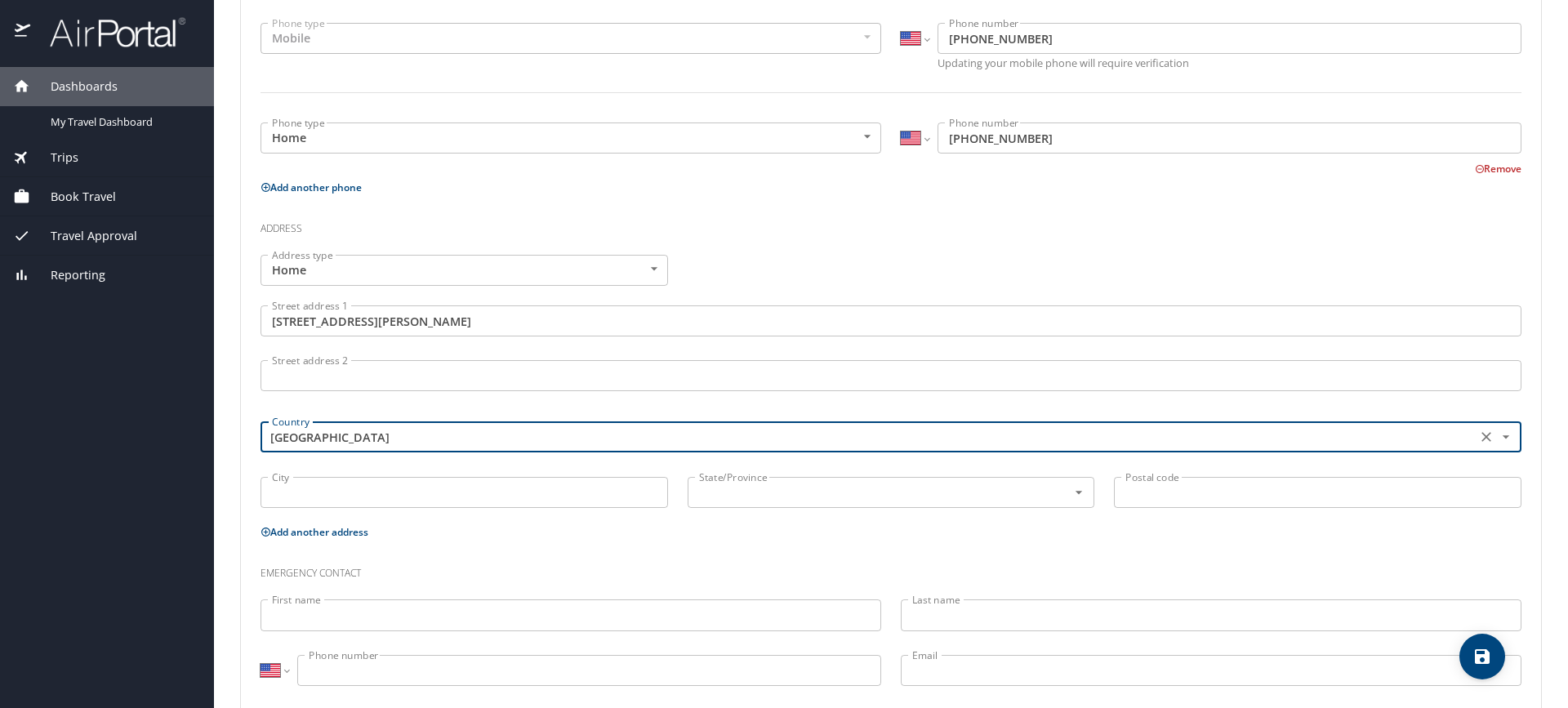
type input "[GEOGRAPHIC_DATA]"
click at [296, 499] on input "City" at bounding box center [464, 493] width 408 height 31
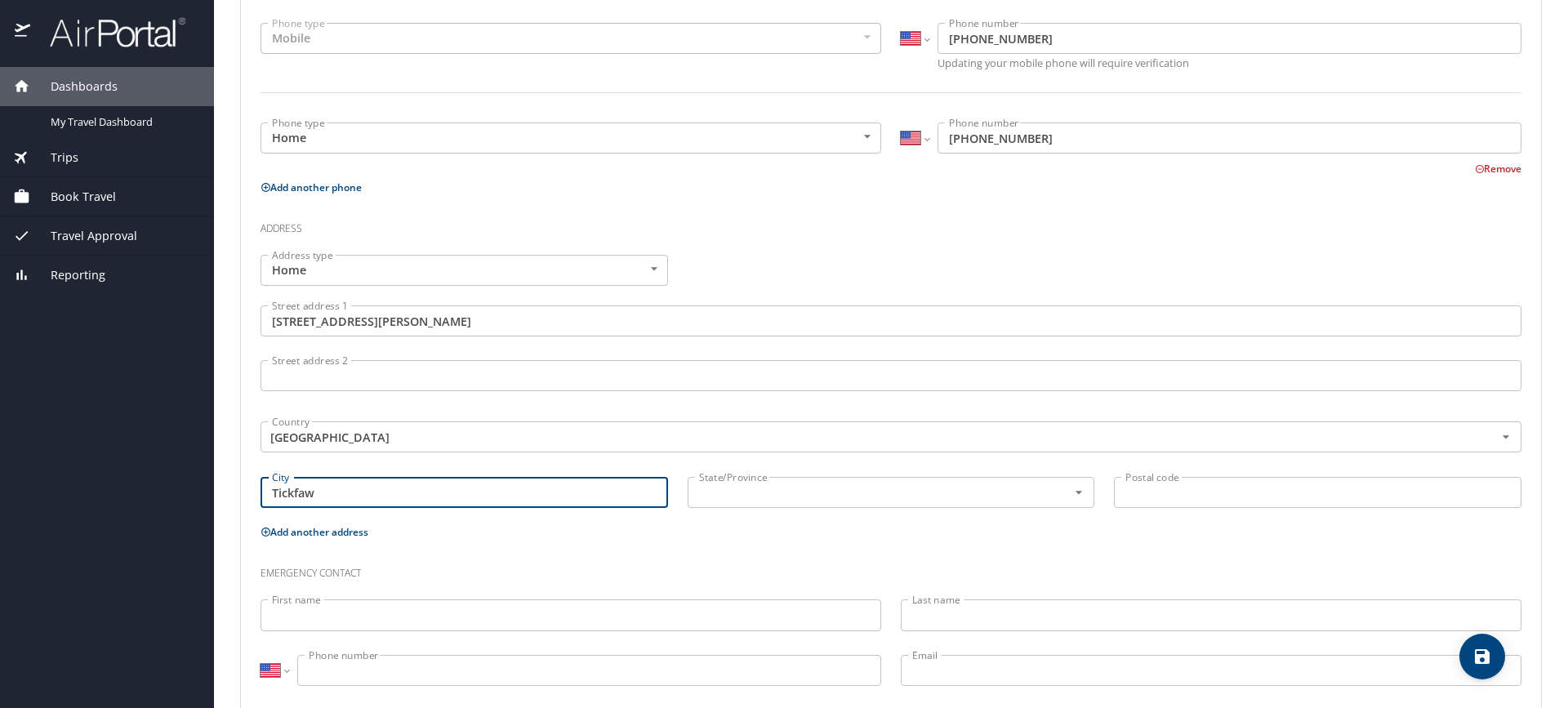
type input "Tickfaw"
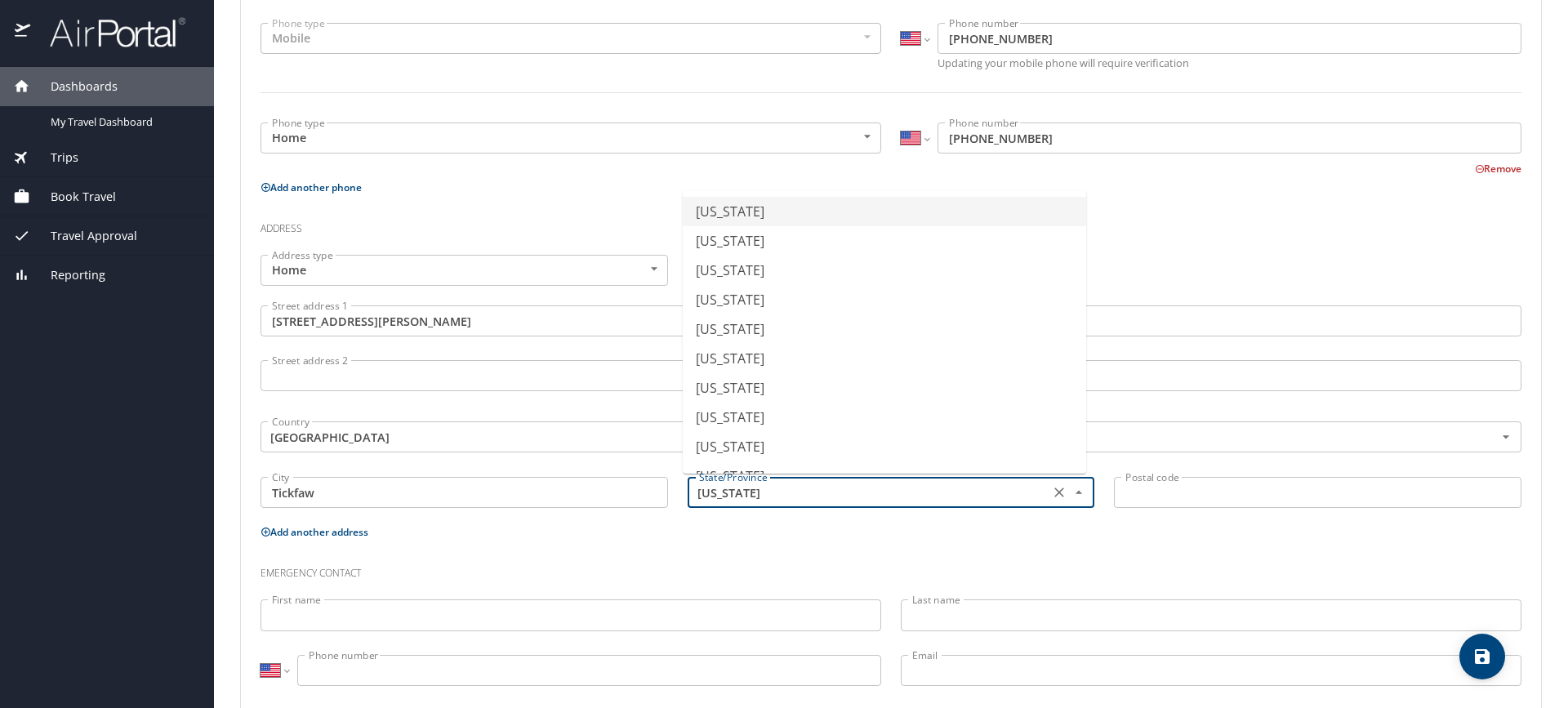
click at [746, 491] on input "Alabama" at bounding box center [867, 492] width 349 height 21
click at [763, 332] on li "Louisiana" at bounding box center [885, 332] width 403 height 29
type input "Louisiana"
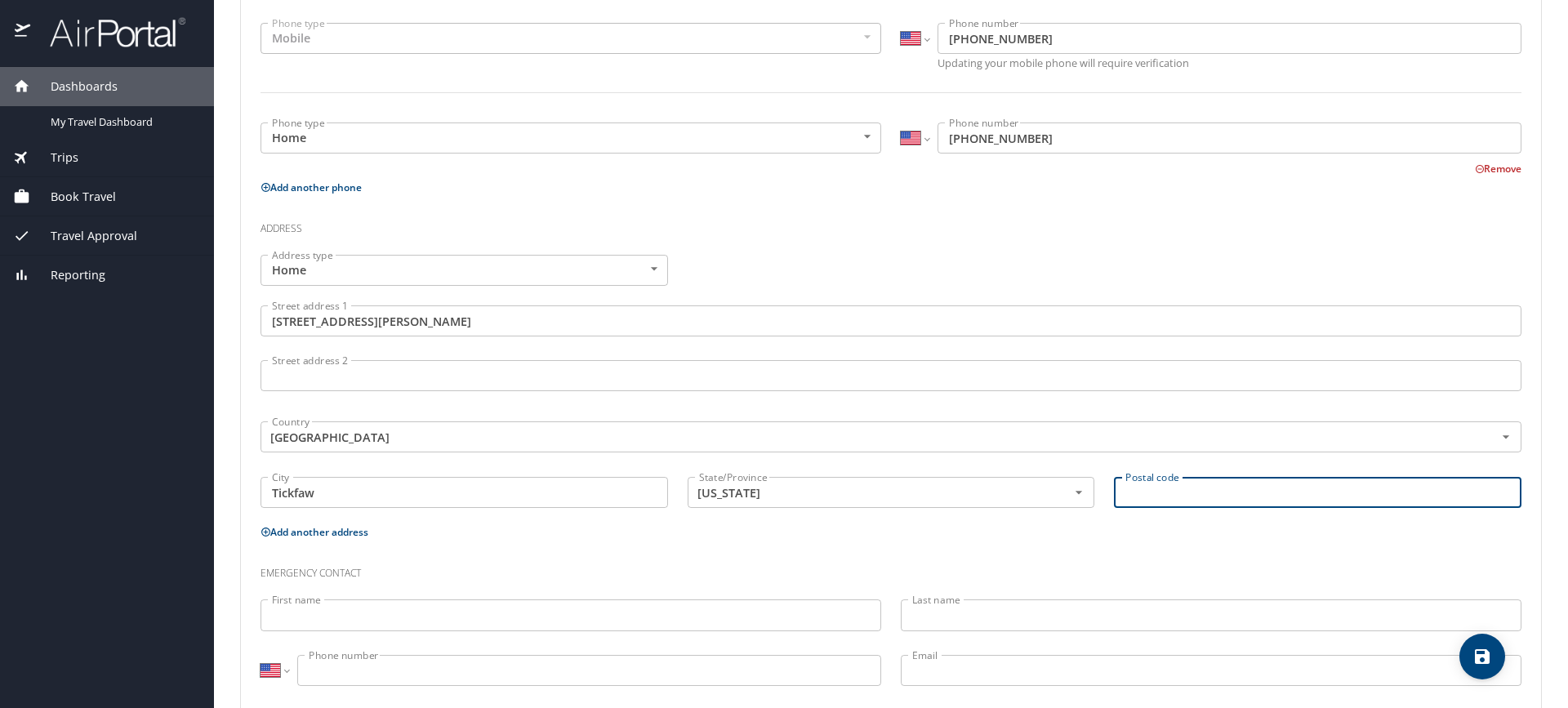
click at [1116, 497] on input "Postal code" at bounding box center [1317, 493] width 408 height 31
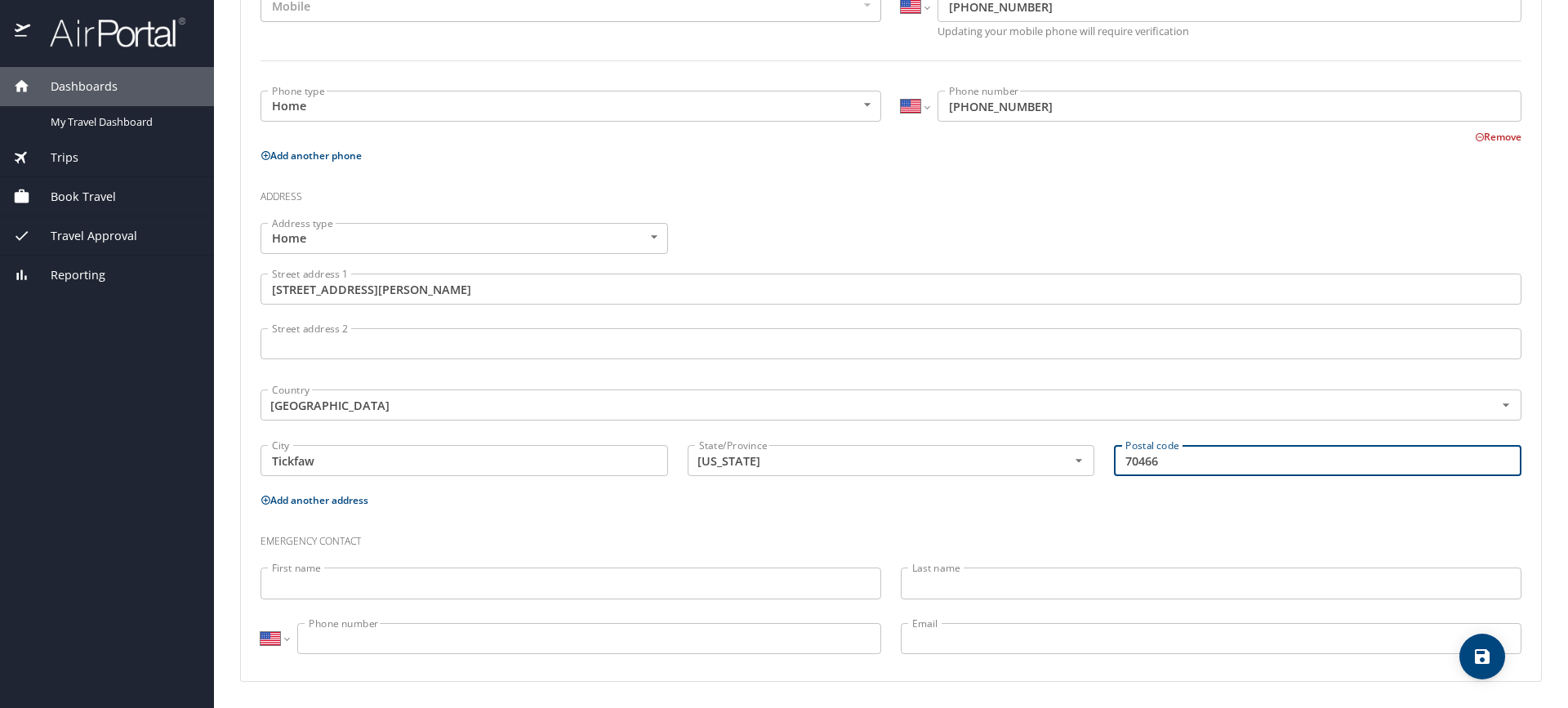
type input "70466"
click at [296, 585] on input "First name" at bounding box center [571, 583] width 621 height 31
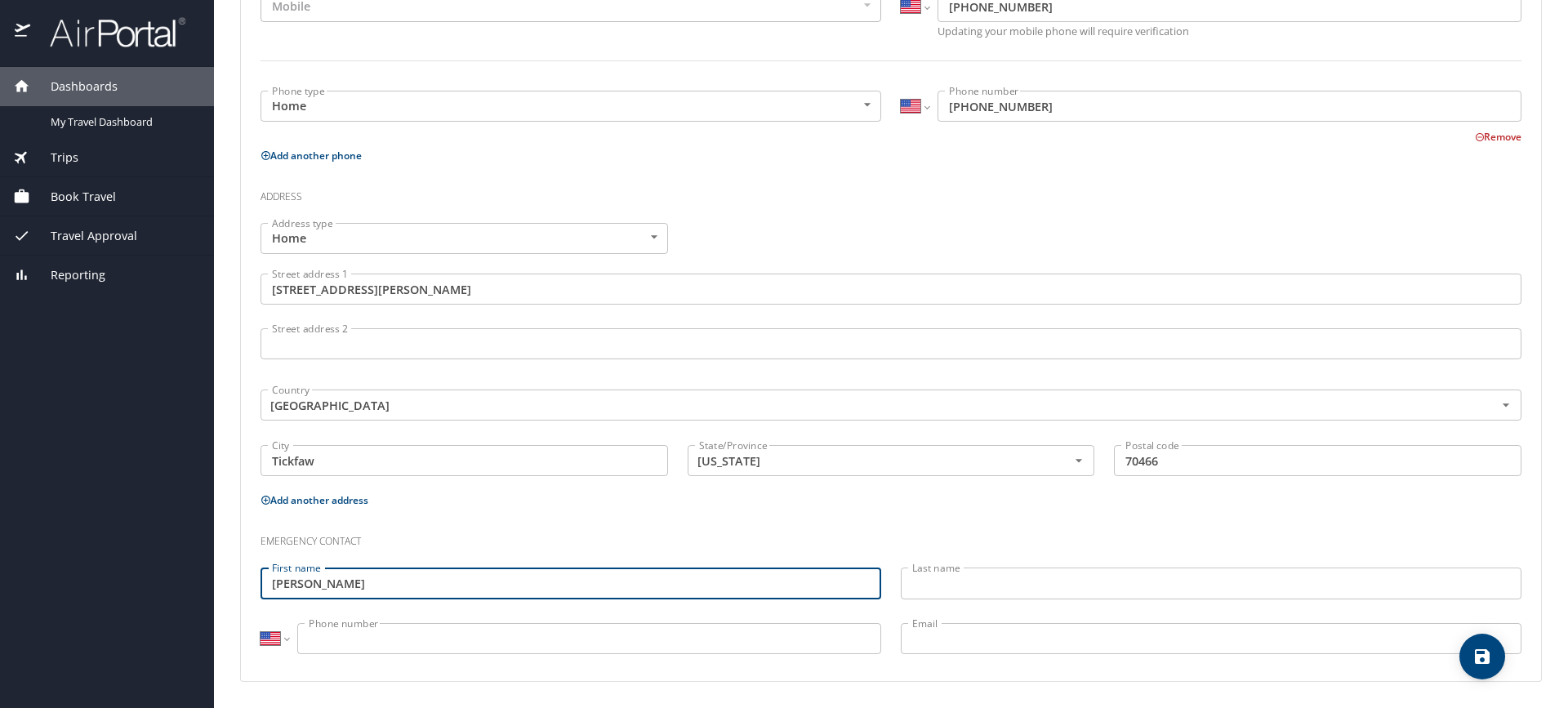
type input "Robert"
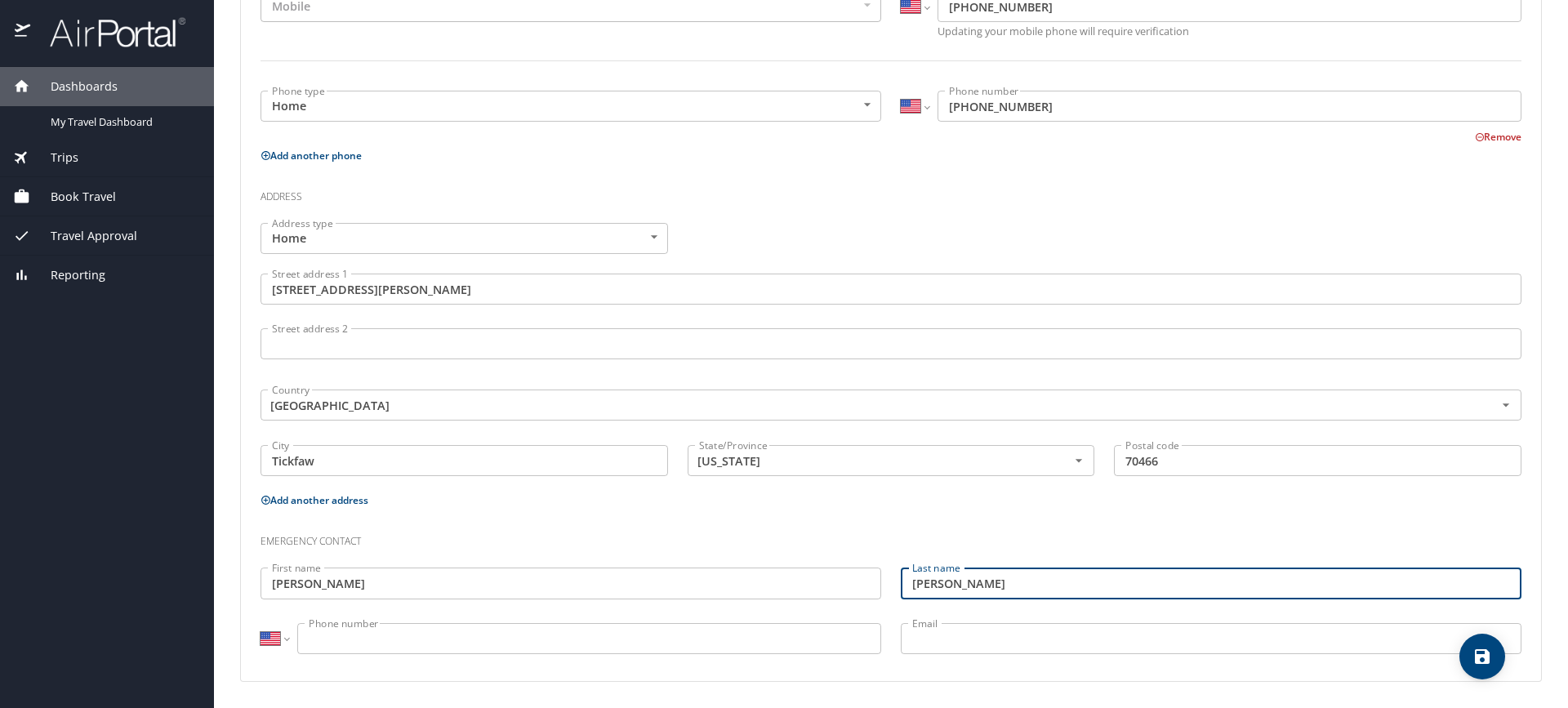
type input "Larsen"
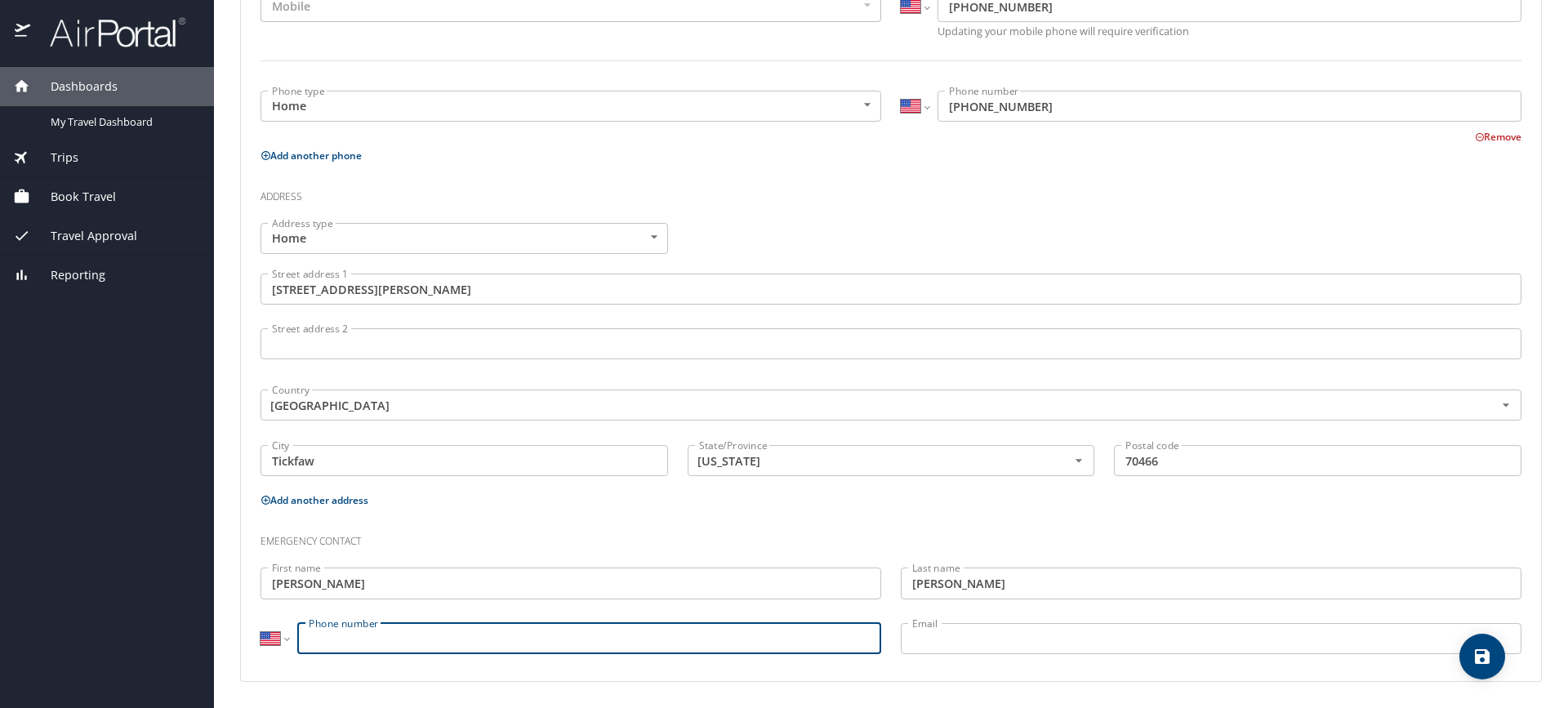
click at [335, 643] on input "Phone number" at bounding box center [589, 639] width 584 height 31
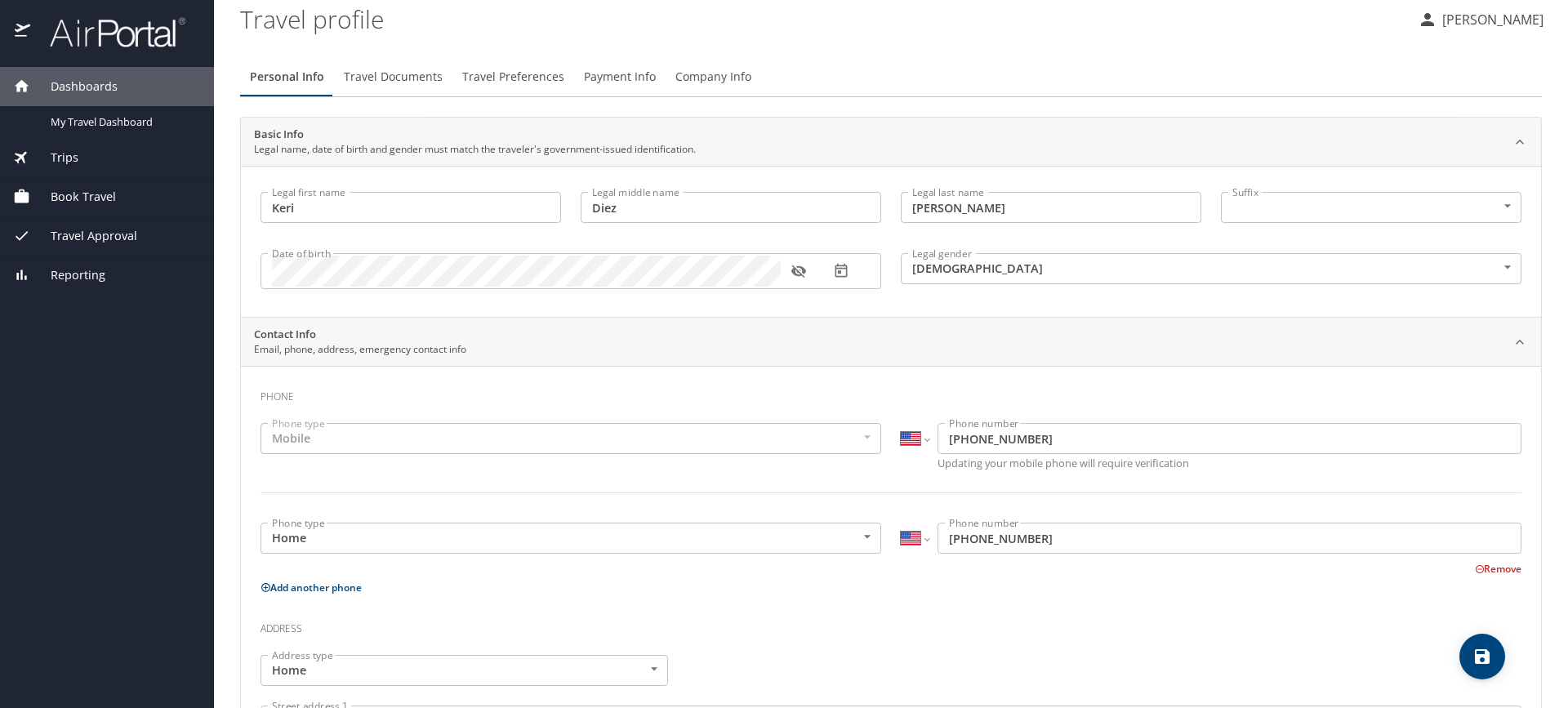
scroll to position [0, 0]
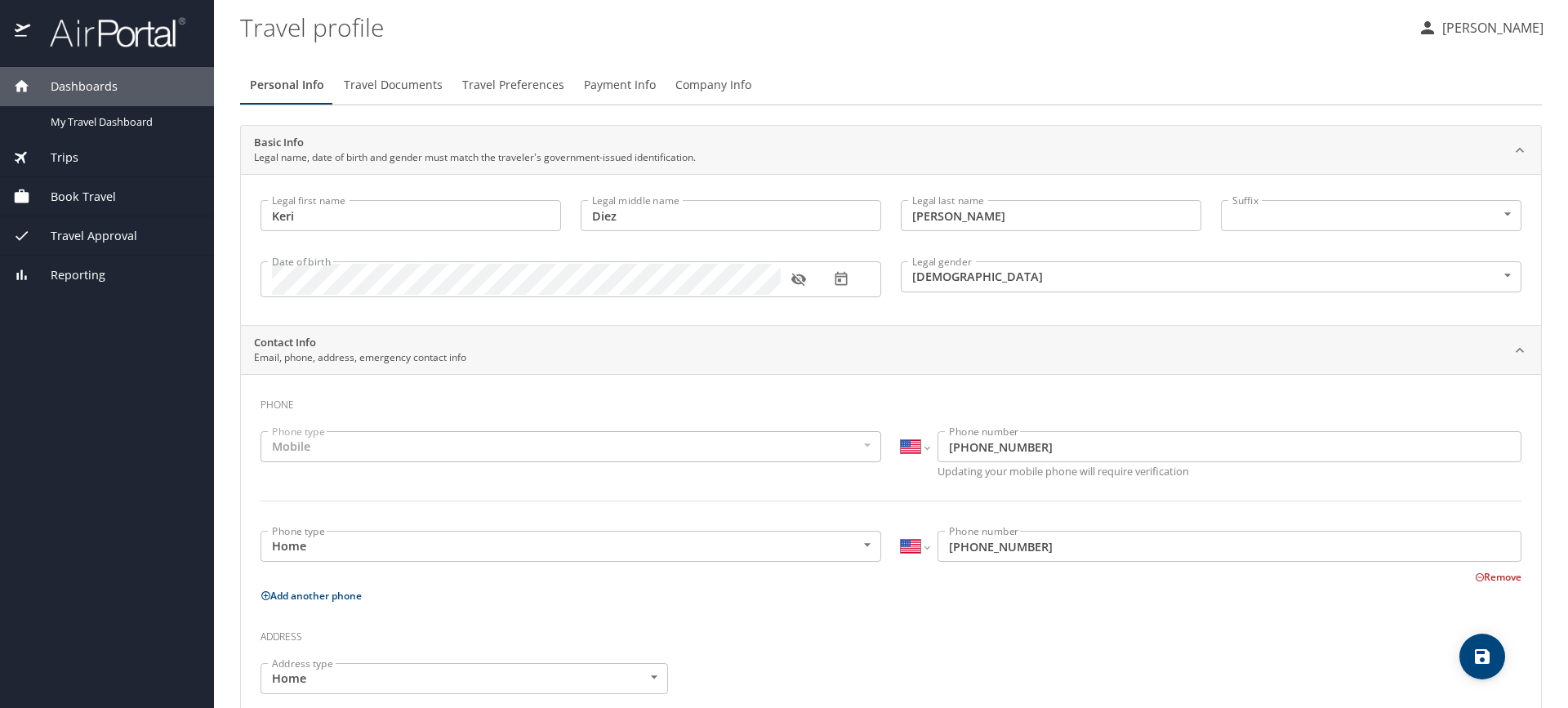
type input "(985) 570-3245"
click at [389, 85] on span "Travel Documents" at bounding box center [393, 85] width 99 height 20
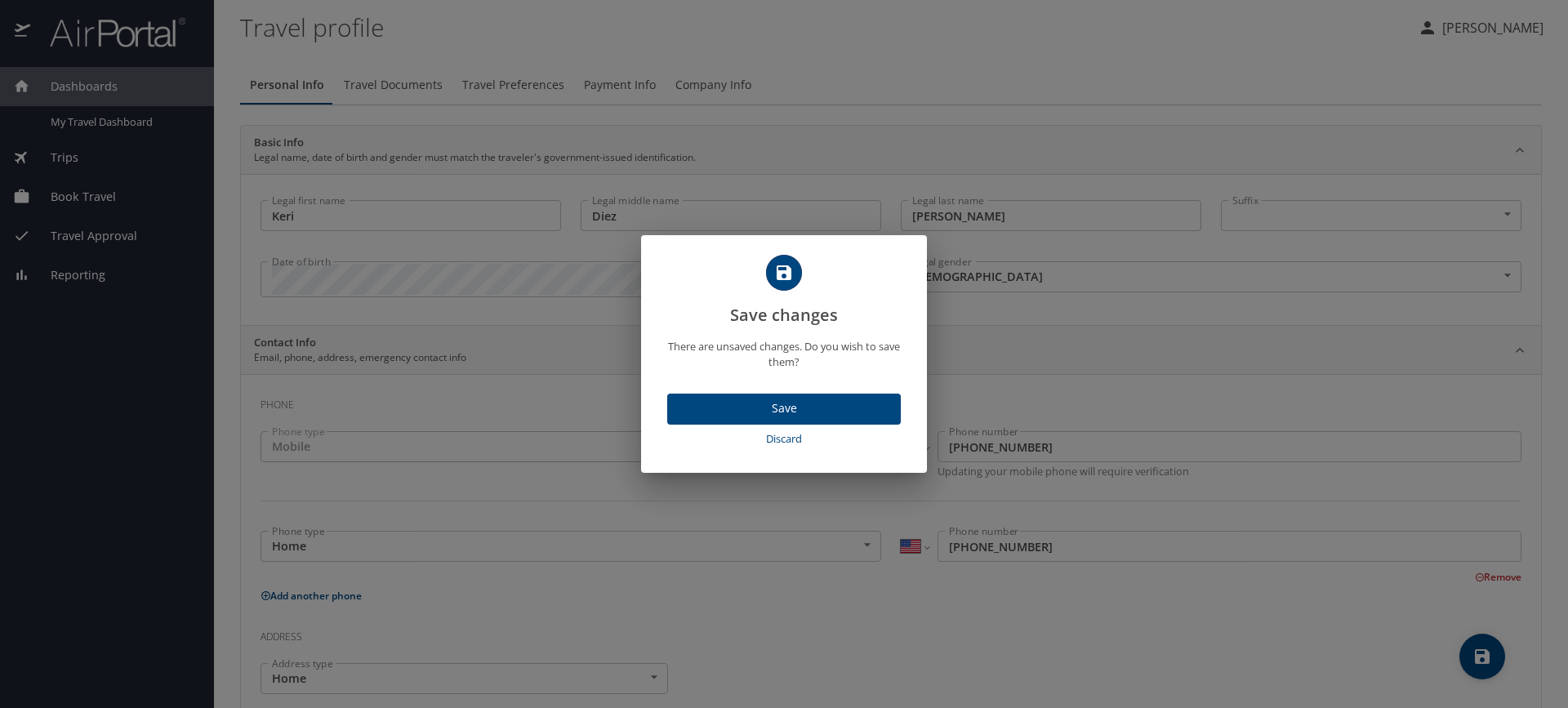
click at [774, 410] on span "Save" at bounding box center [784, 409] width 207 height 20
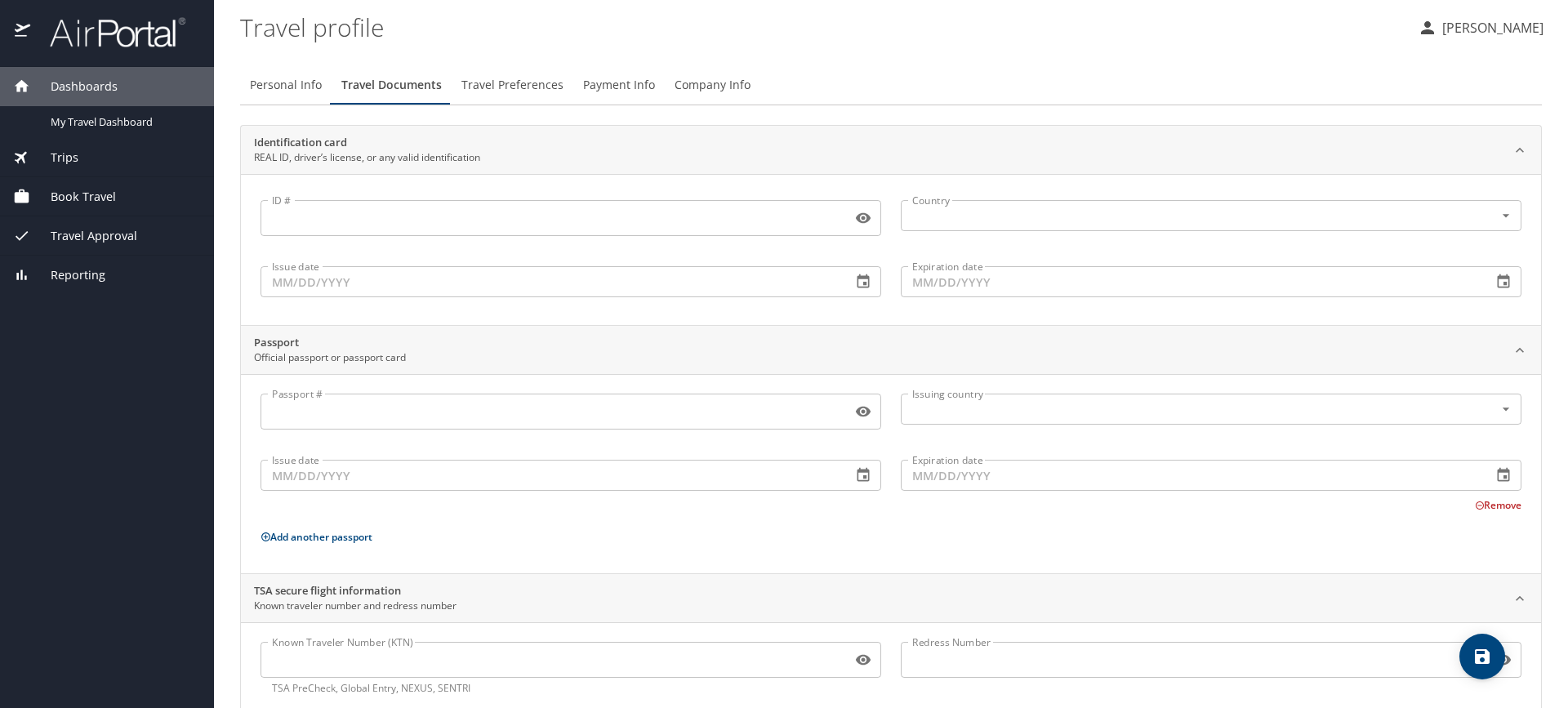
click at [58, 193] on span "Book Travel" at bounding box center [73, 197] width 86 height 18
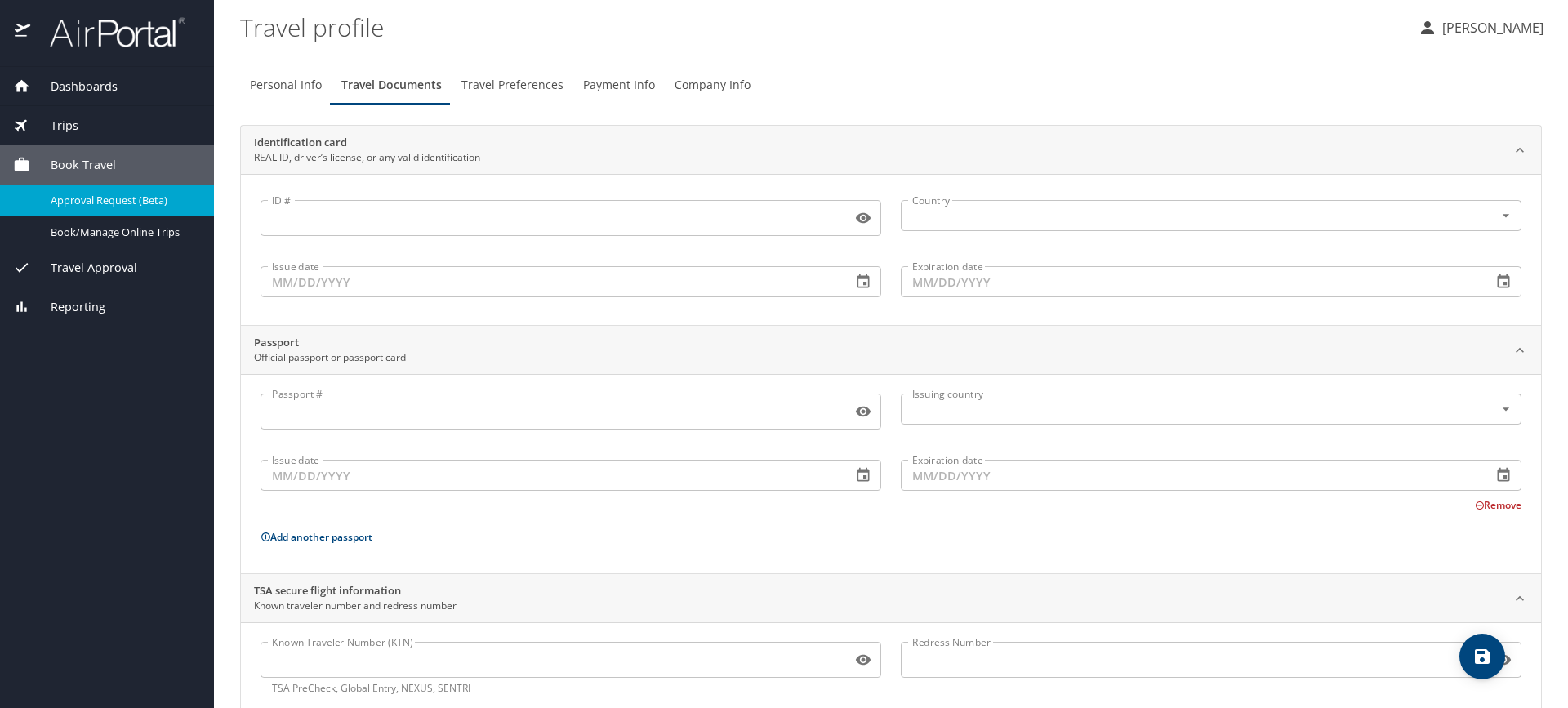
click at [56, 200] on span "Approval Request (Beta)" at bounding box center [123, 200] width 144 height 16
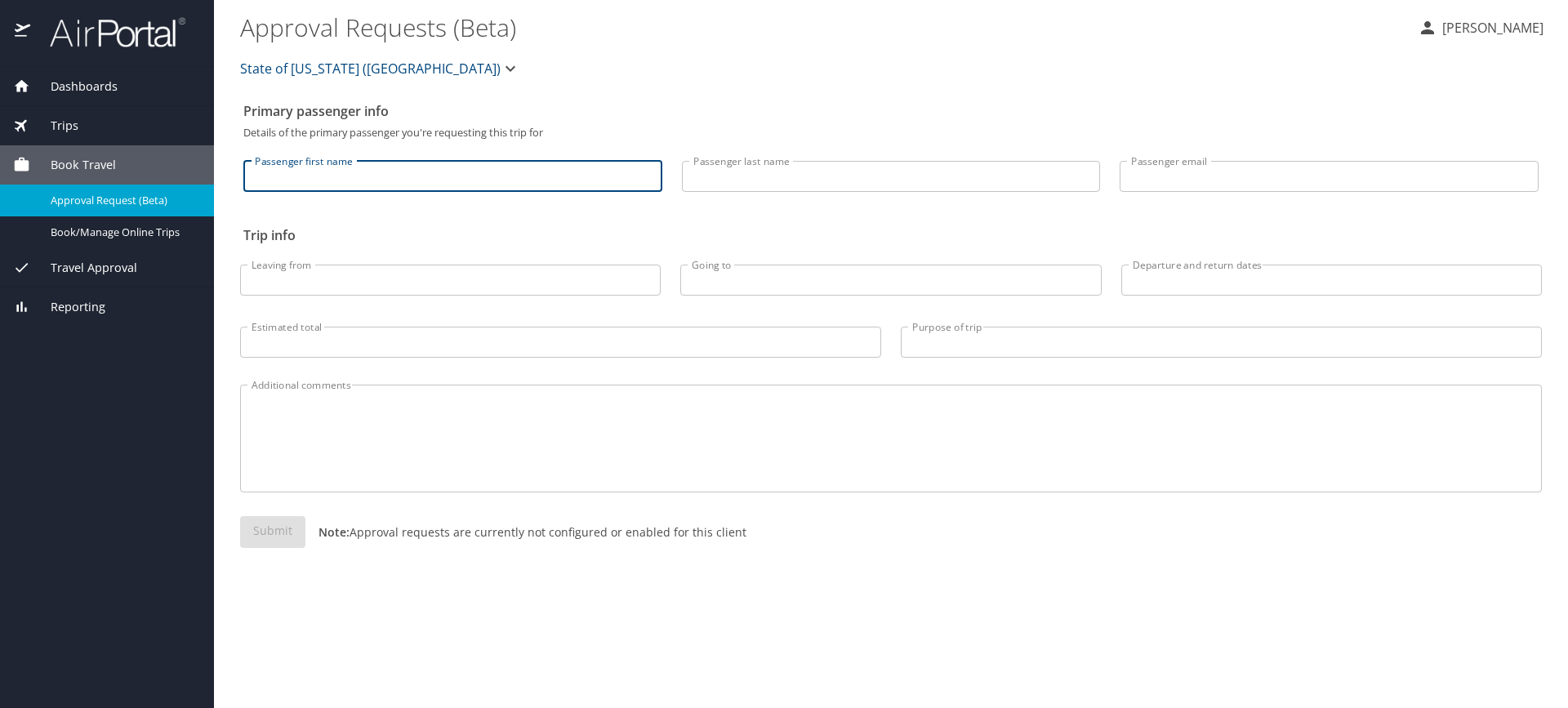
click at [264, 175] on input "Passenger first name" at bounding box center [452, 176] width 419 height 31
type input "Keri"
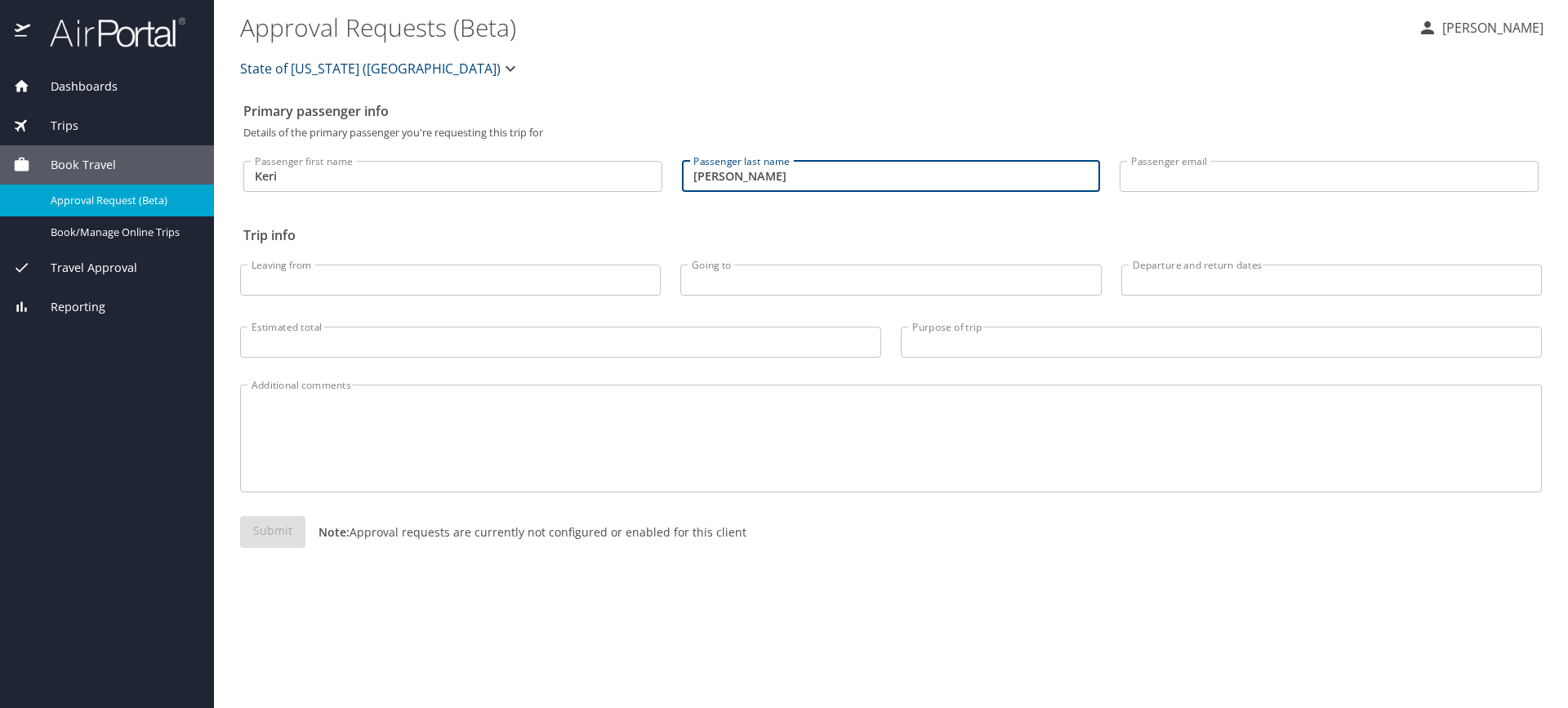
type input "Larsen"
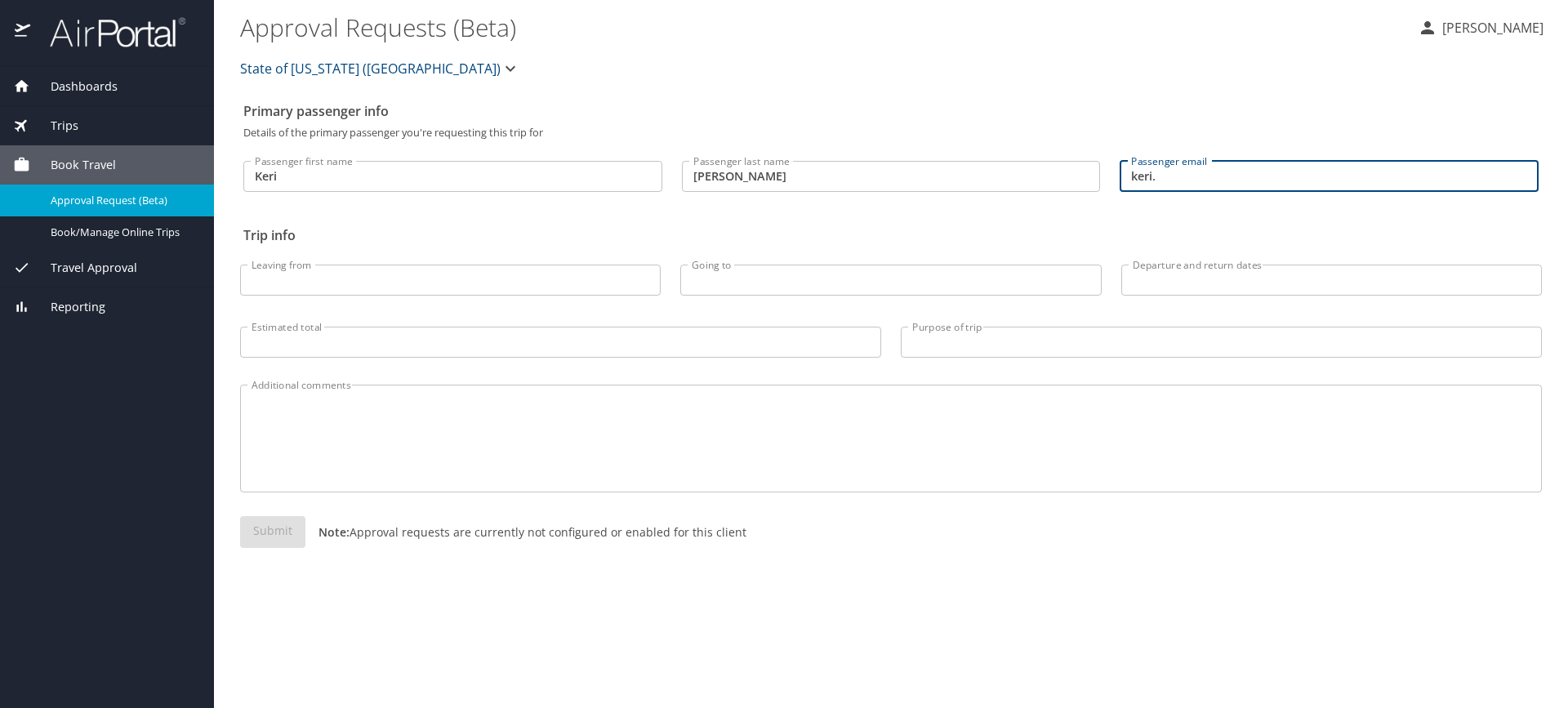
type input "keri.larsen@selu.edu"
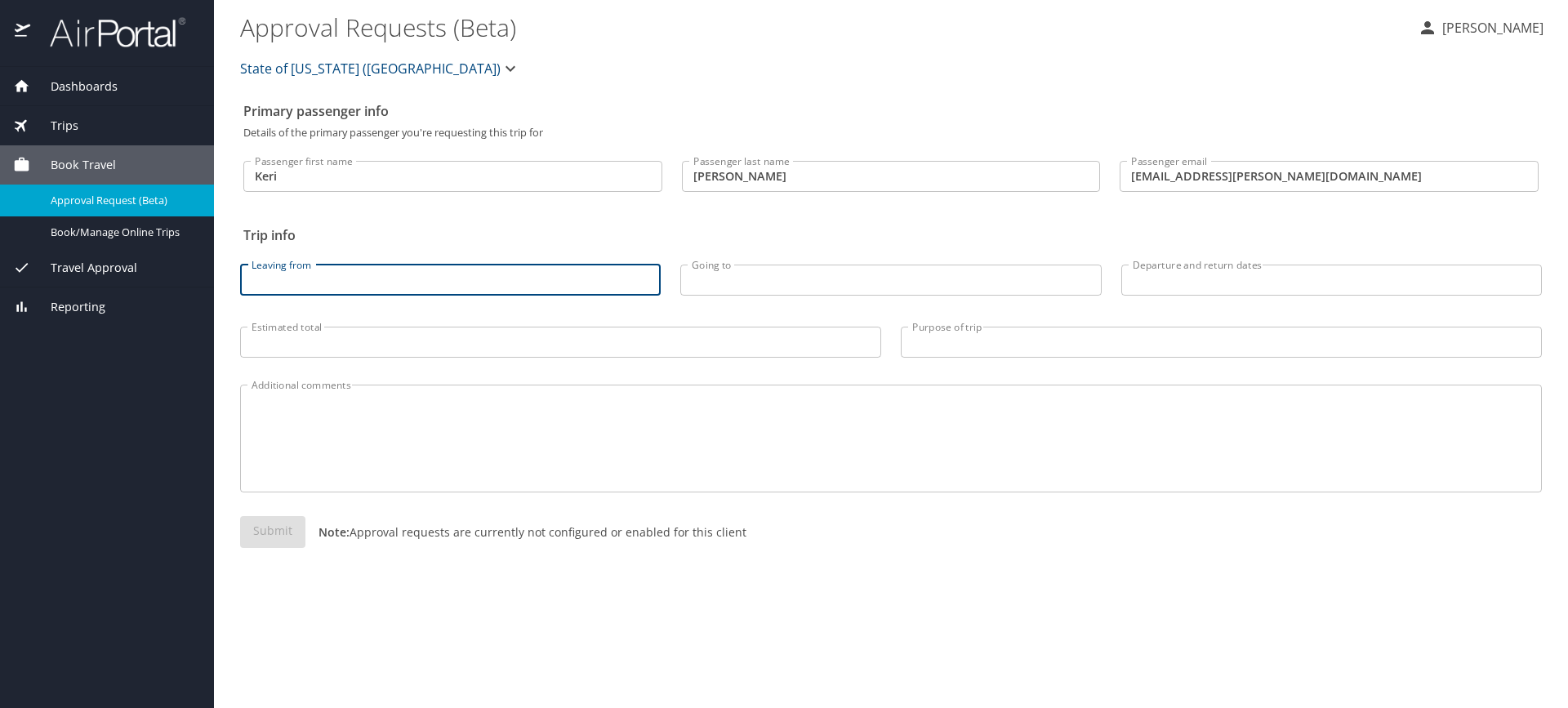
click at [270, 286] on input "Leaving from" at bounding box center [450, 280] width 421 height 31
type input "Baton Rouge Airport"
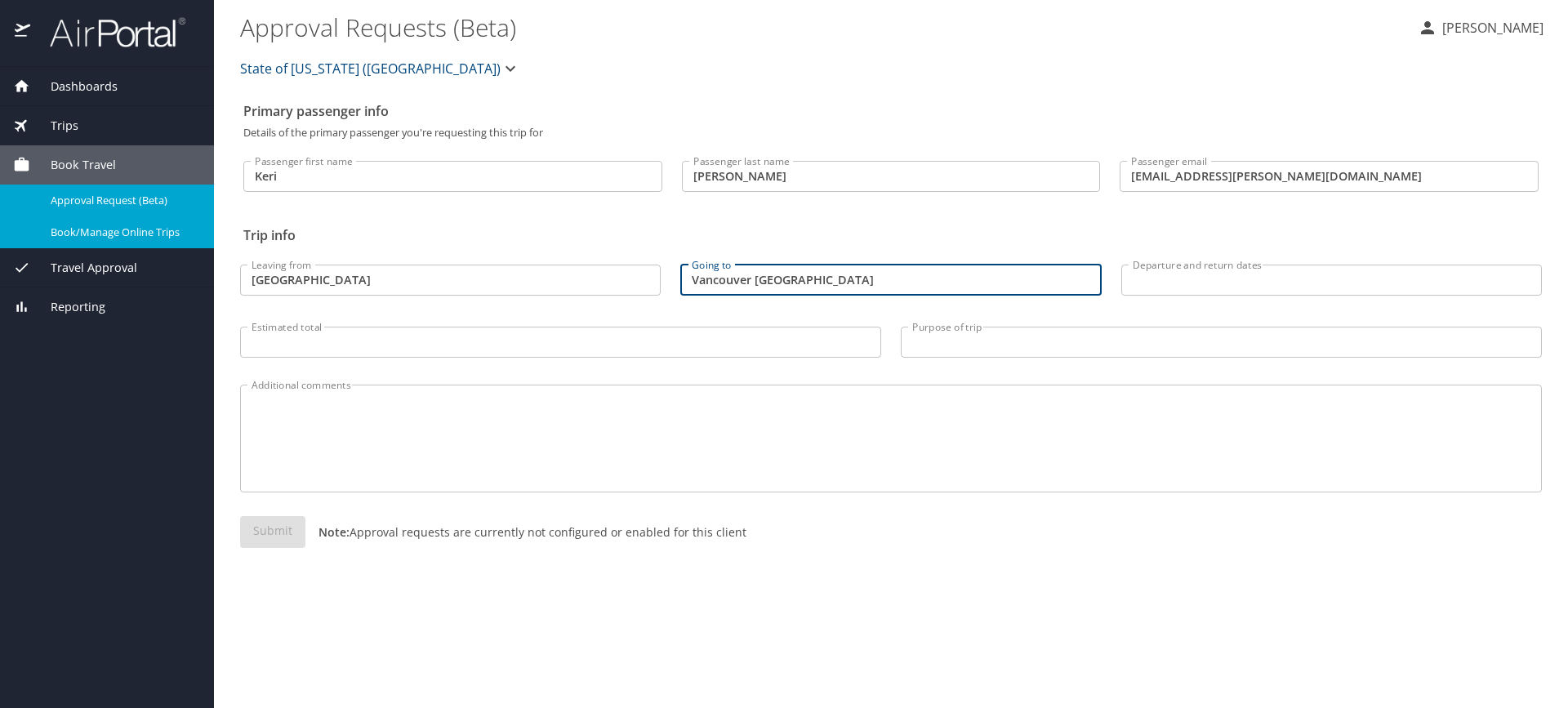
type input "Vancouver BC"
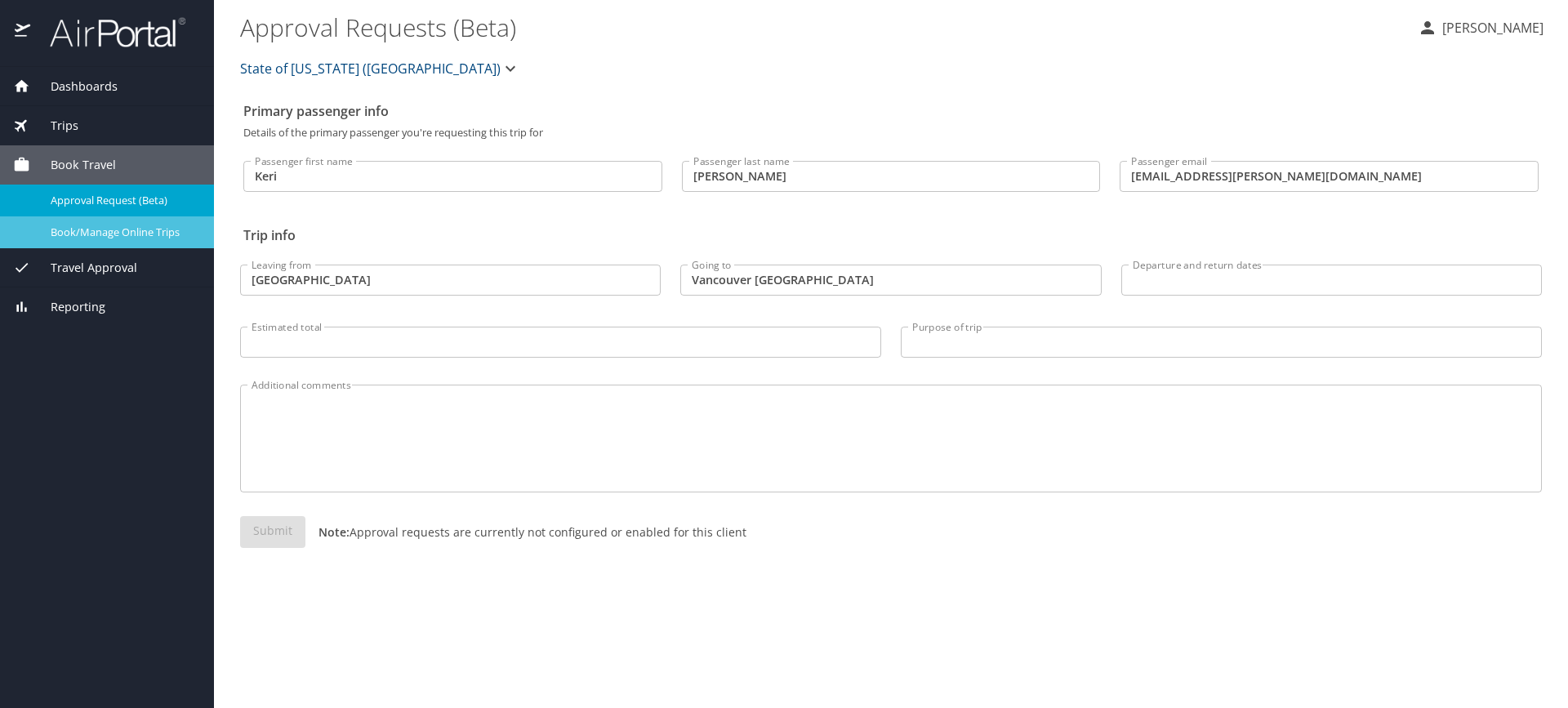
click at [116, 235] on span "Book/Manage Online Trips" at bounding box center [123, 232] width 144 height 16
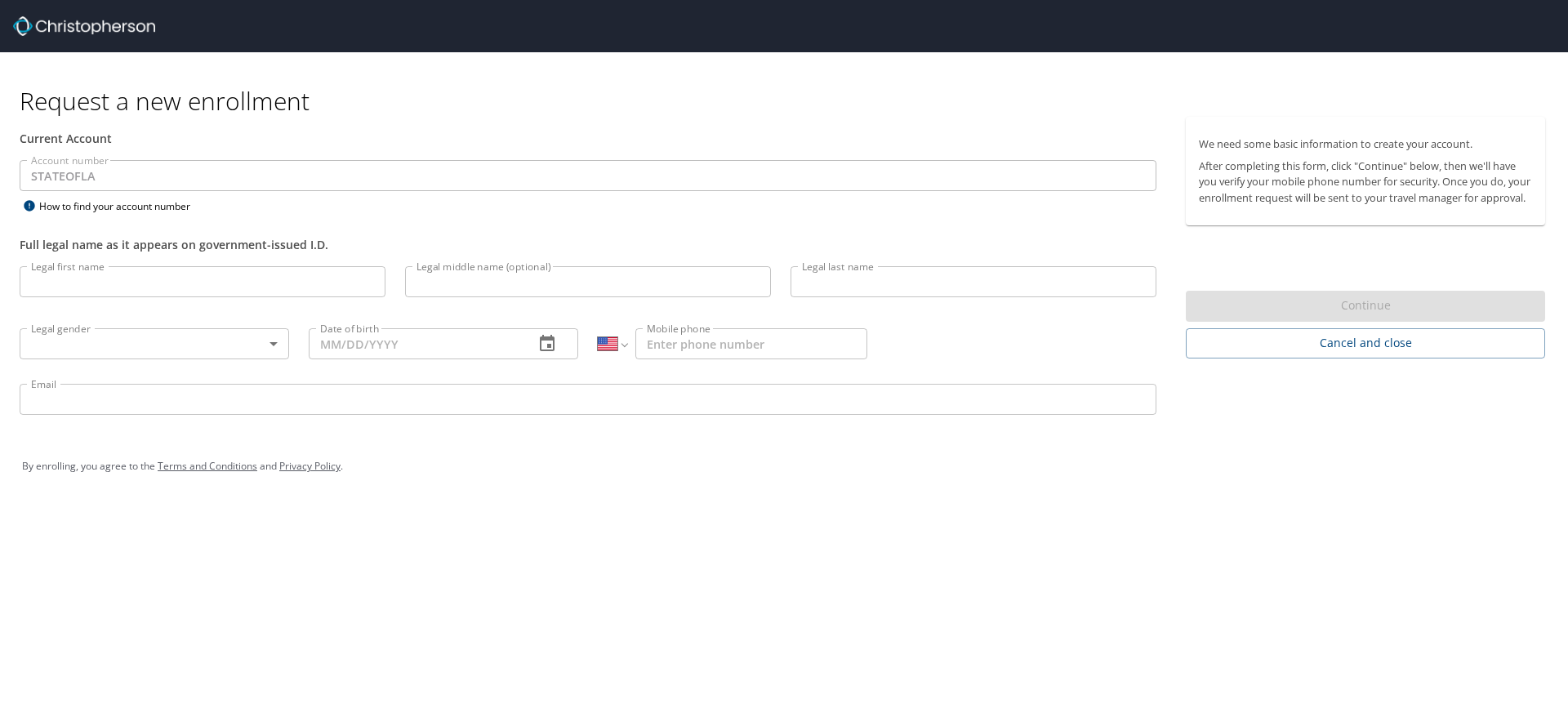
select select "US"
click at [1354, 354] on span "Cancel and close" at bounding box center [1366, 343] width 333 height 20
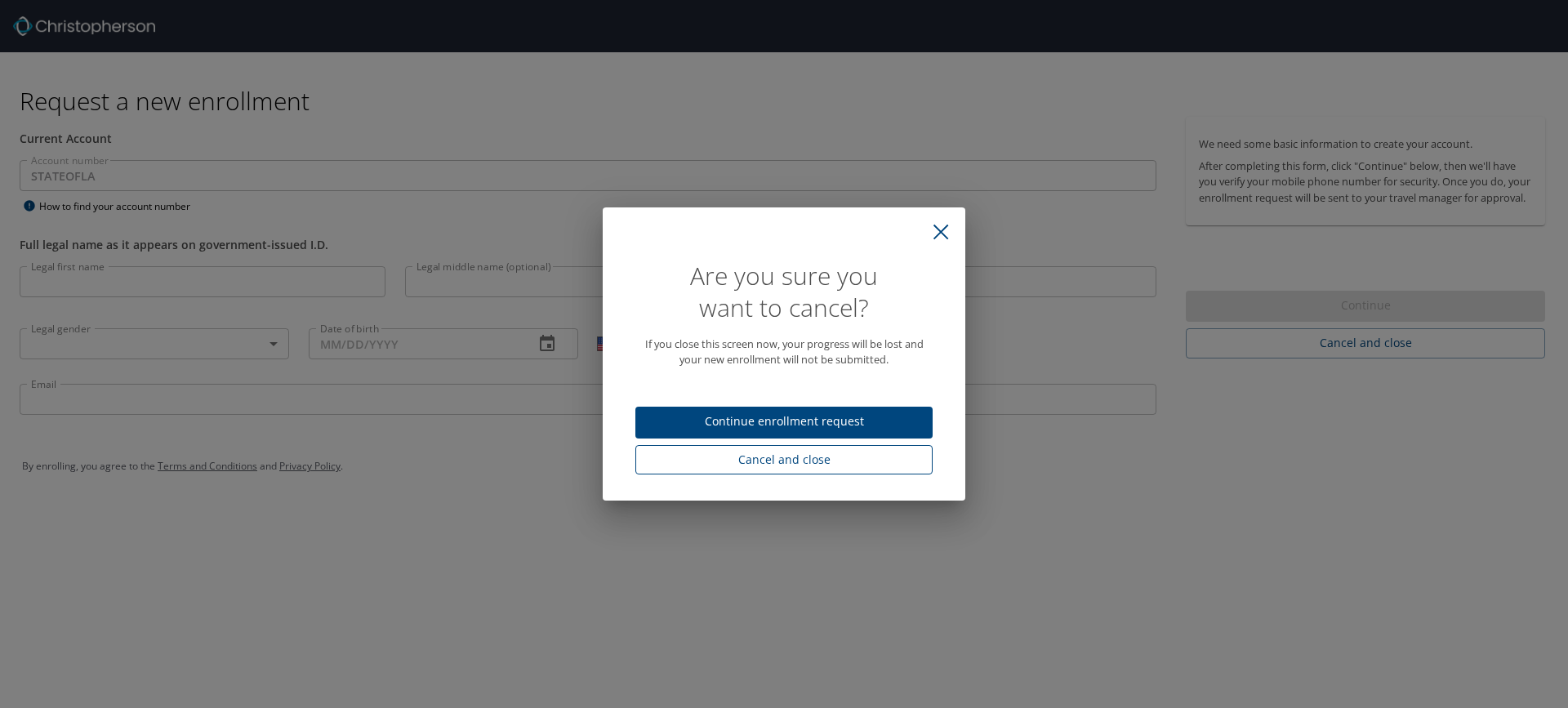
click at [797, 458] on span "Cancel and close" at bounding box center [784, 460] width 271 height 20
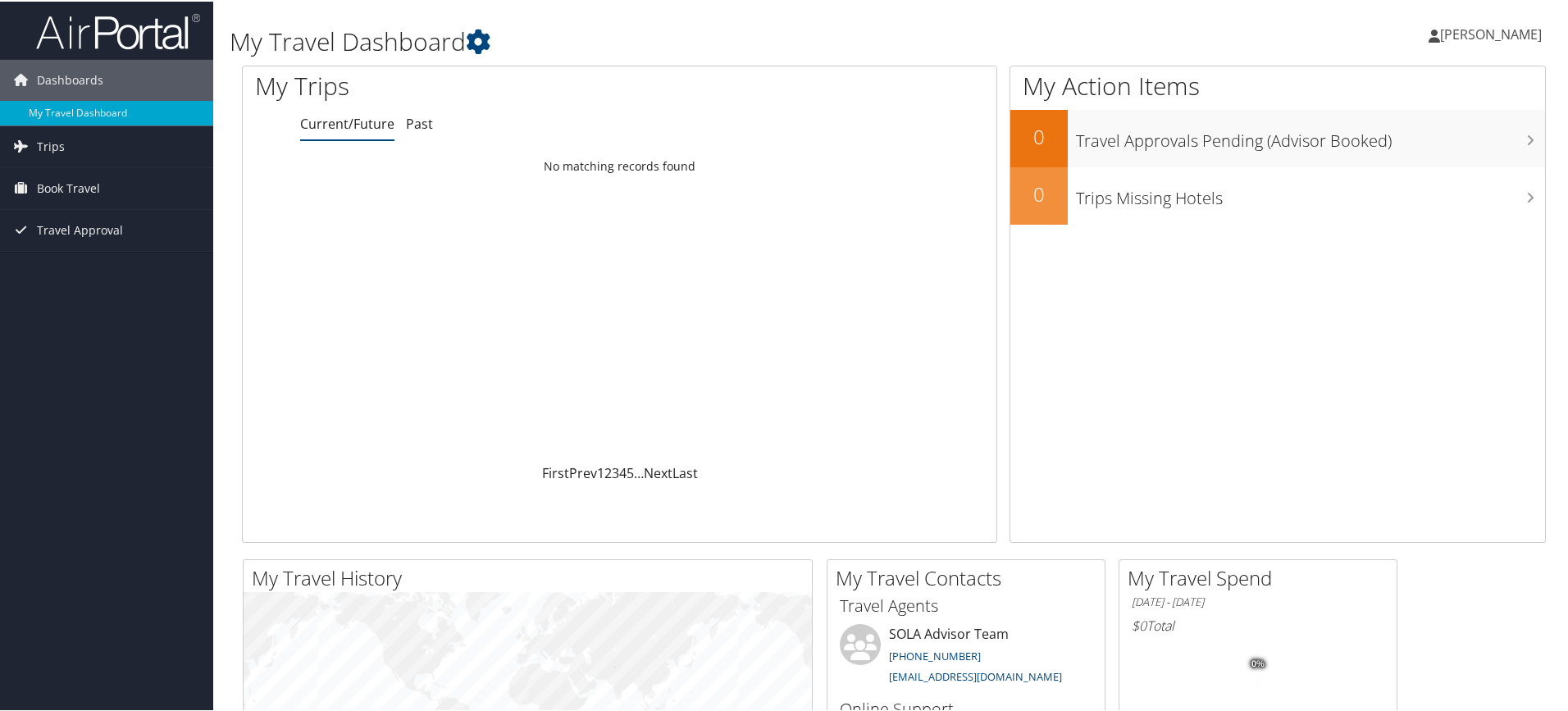
click at [1491, 32] on span "[PERSON_NAME]" at bounding box center [1491, 33] width 102 height 18
click at [1437, 146] on link "View Travel Profile" at bounding box center [1448, 146] width 183 height 27
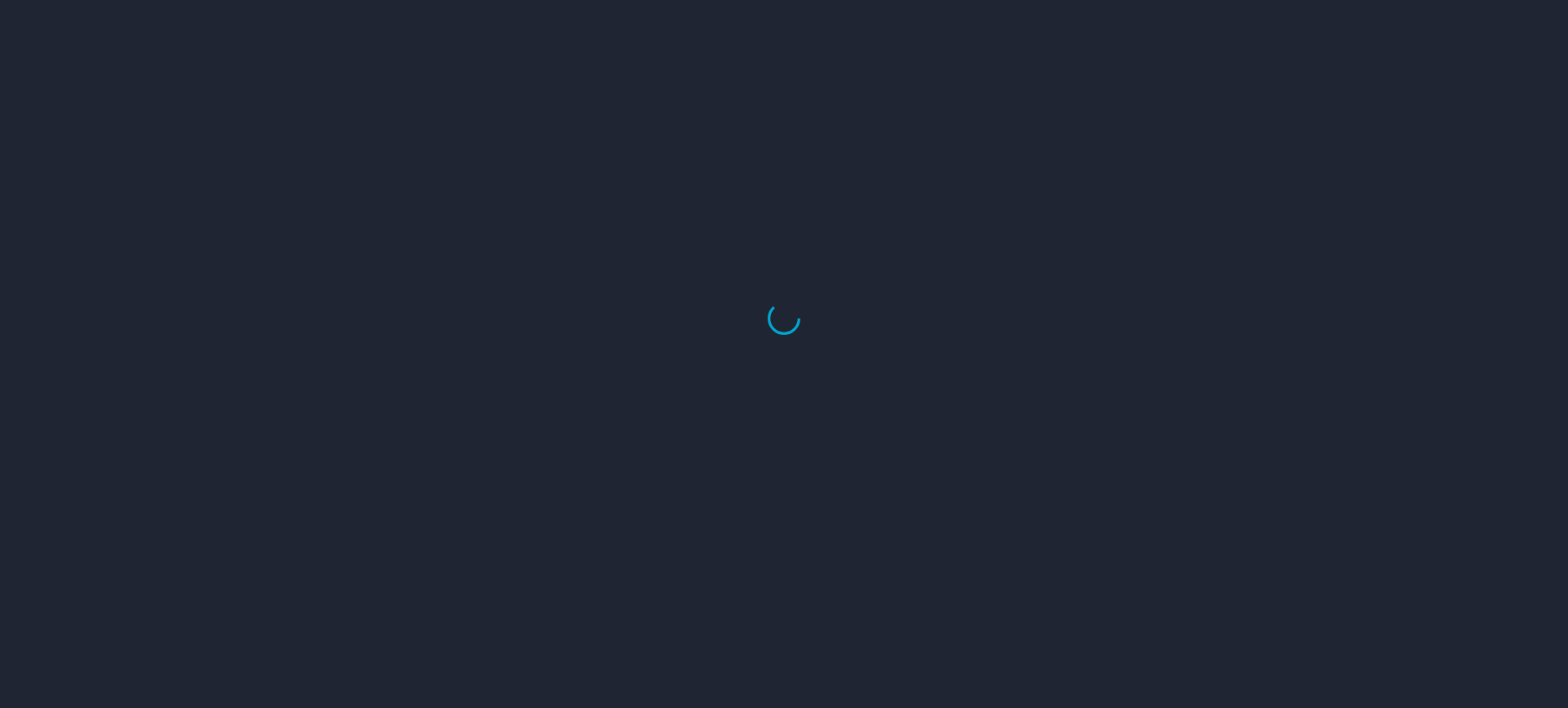
select select "US"
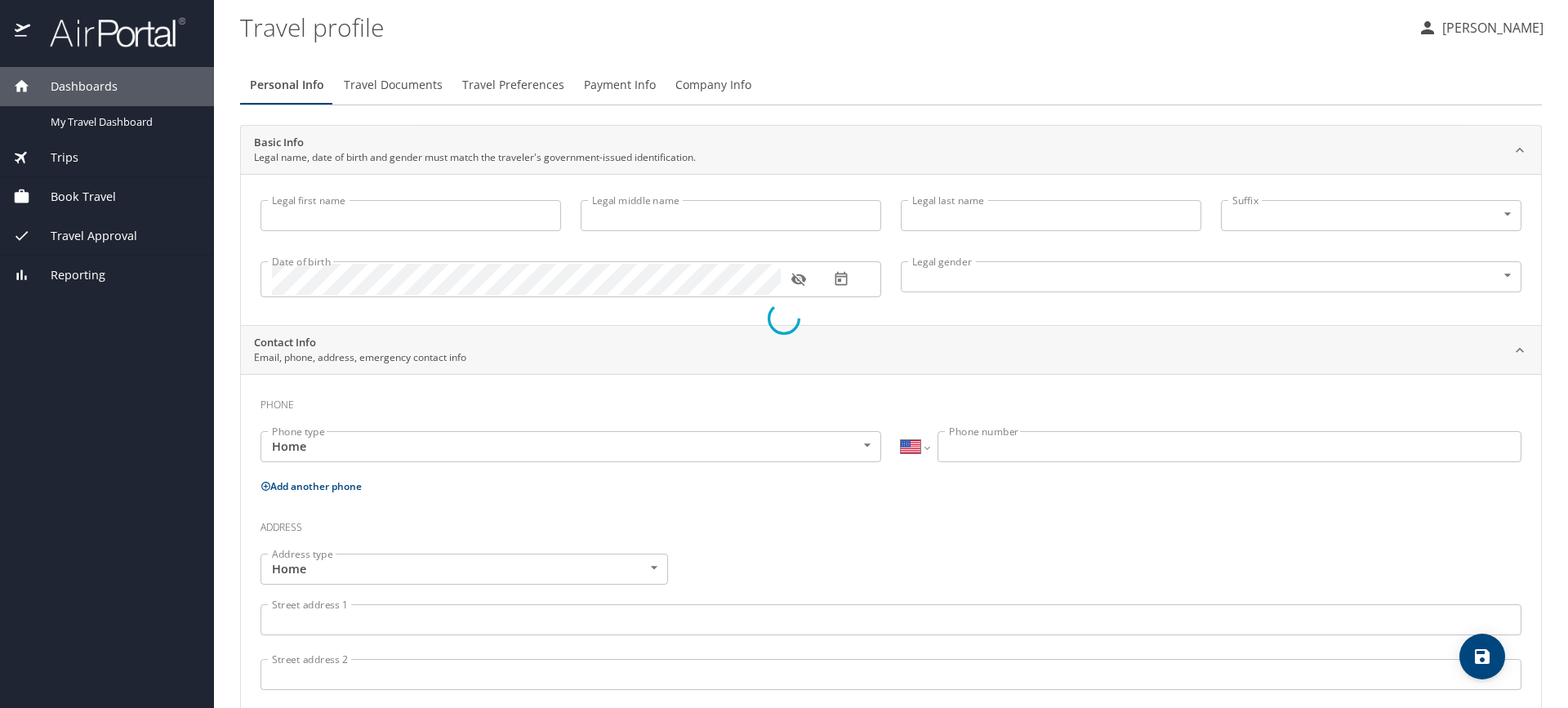
type input "Keri"
type input "Diez"
type input "Larsen"
type input "Female"
type input "Robert"
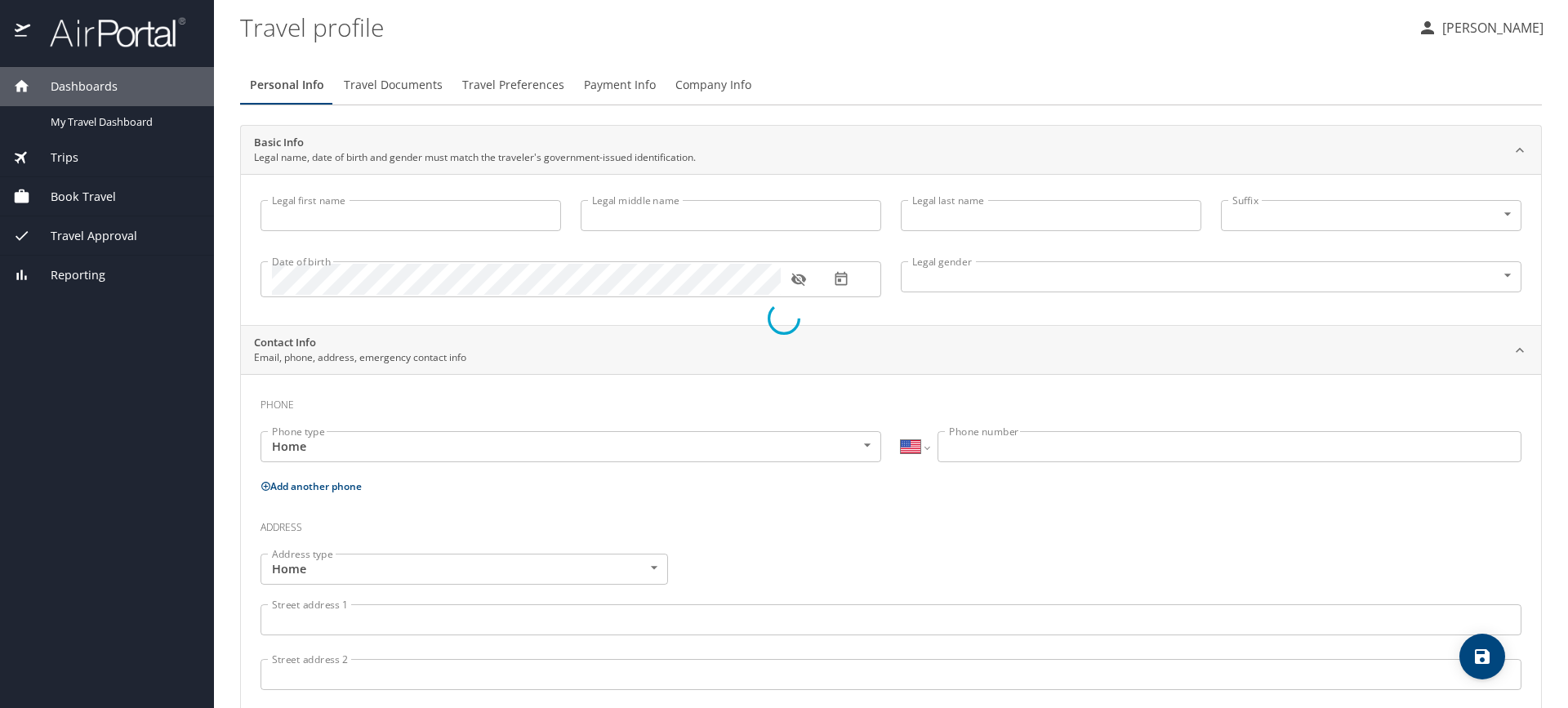
type input "Larsen"
type input "(985) 570-3245"
select select "US"
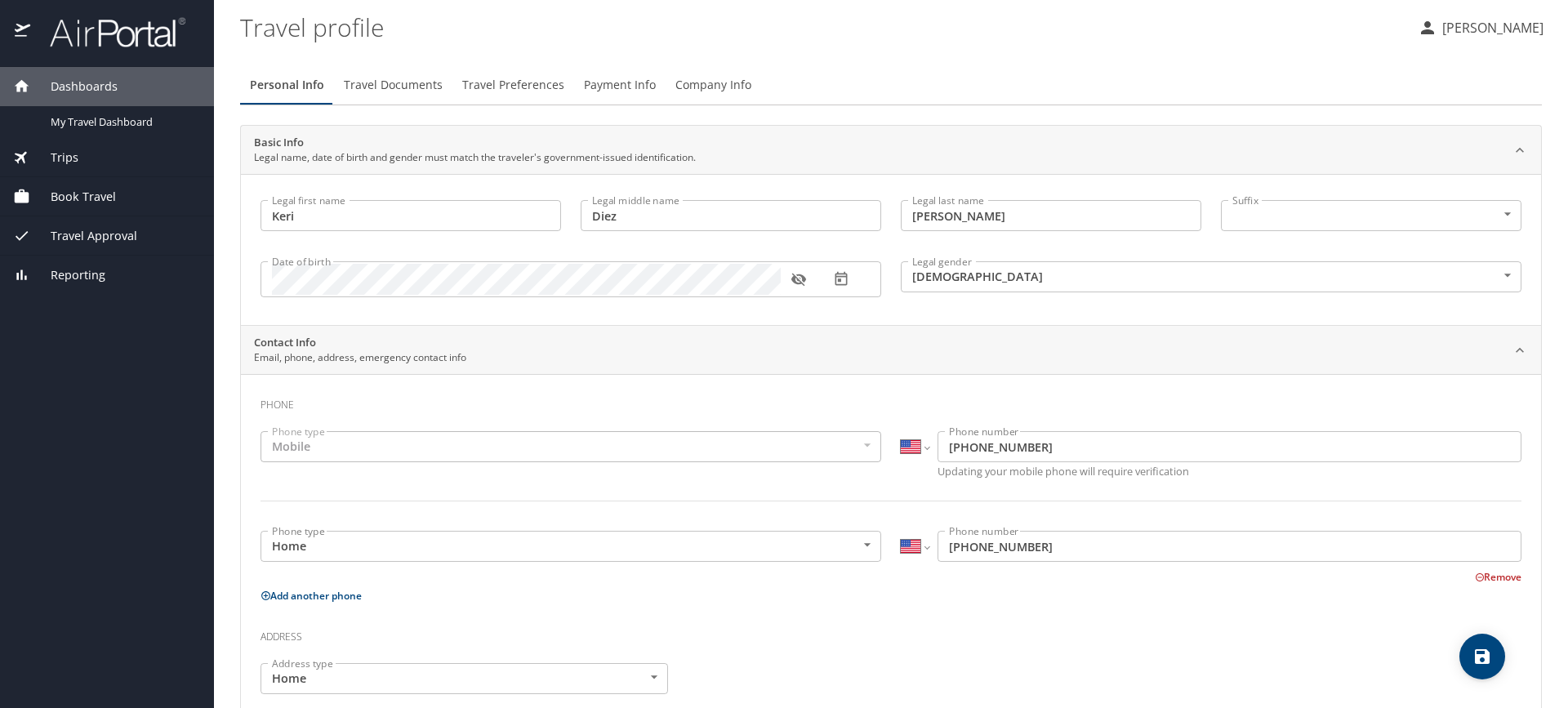
click at [493, 81] on span "Travel Preferences" at bounding box center [514, 85] width 102 height 20
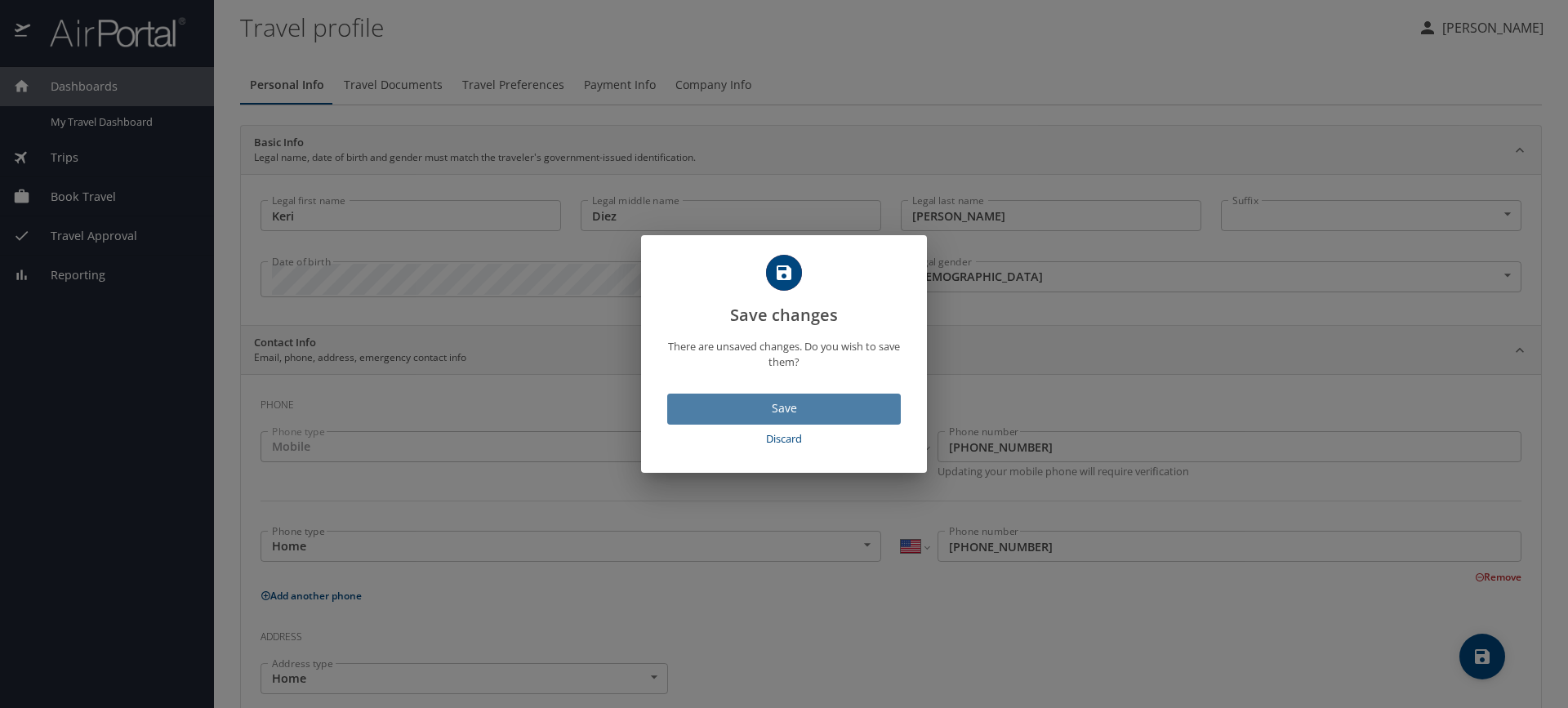
click at [763, 405] on span "Save" at bounding box center [784, 409] width 207 height 20
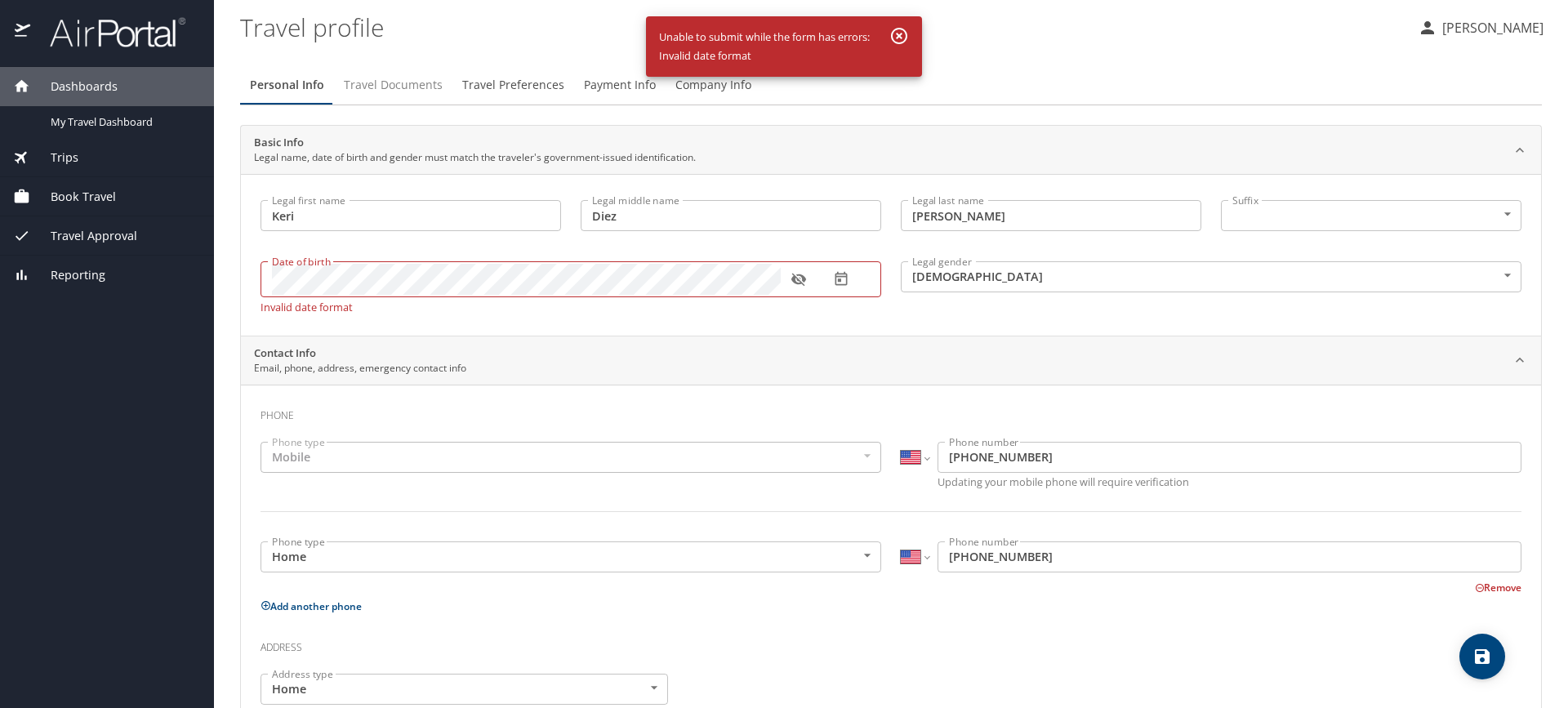
click at [381, 85] on span "Travel Documents" at bounding box center [393, 85] width 99 height 20
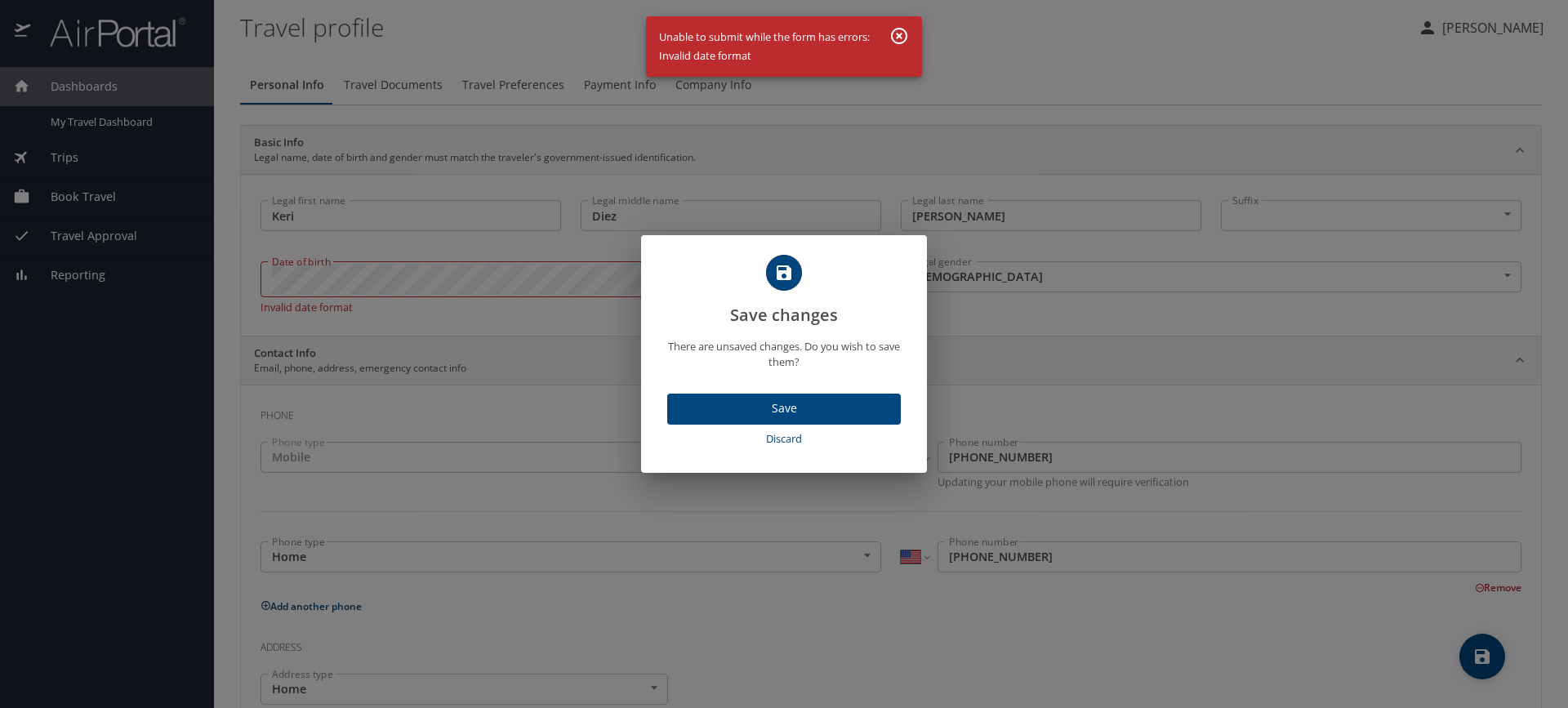
click at [784, 437] on span "Discard" at bounding box center [784, 439] width 221 height 19
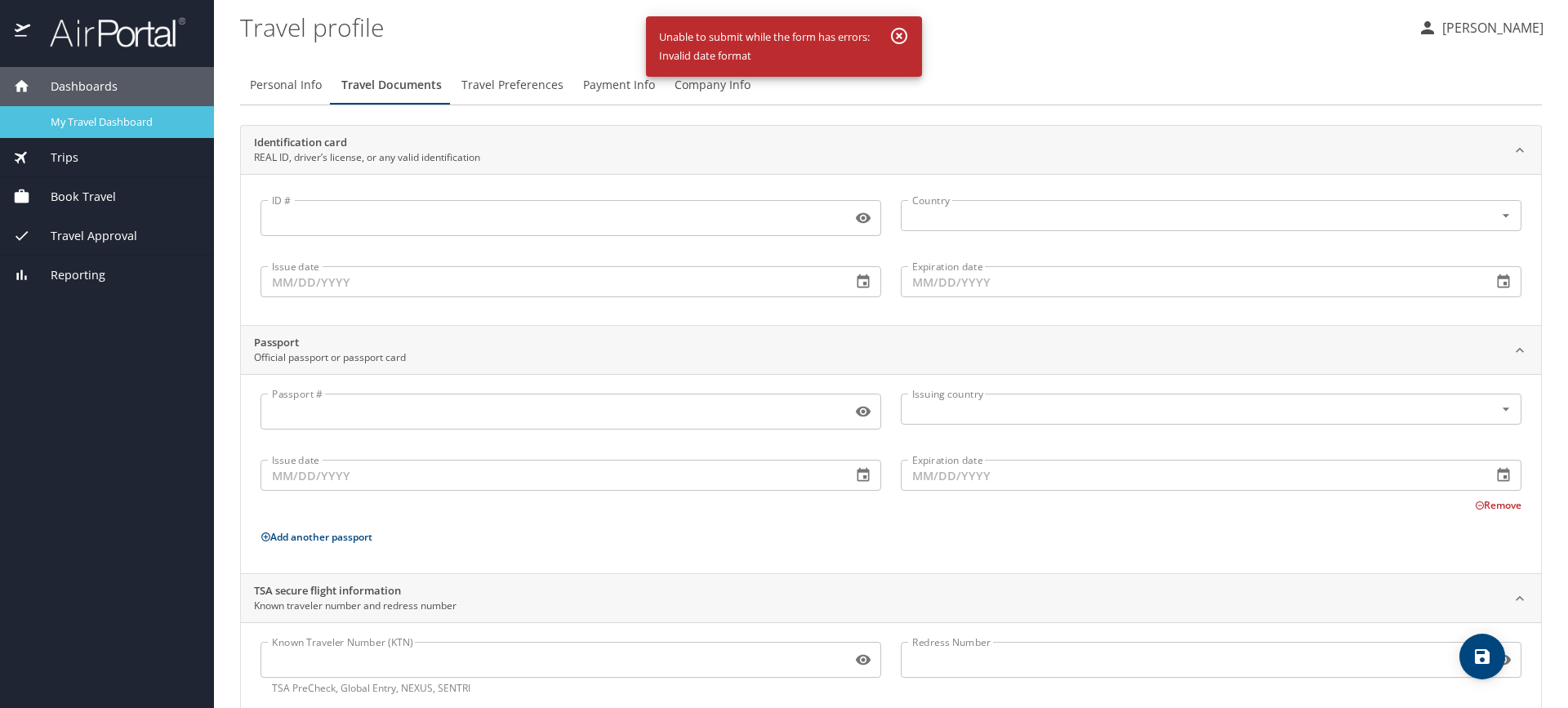
click at [58, 118] on span "My Travel Dashboard" at bounding box center [123, 121] width 144 height 16
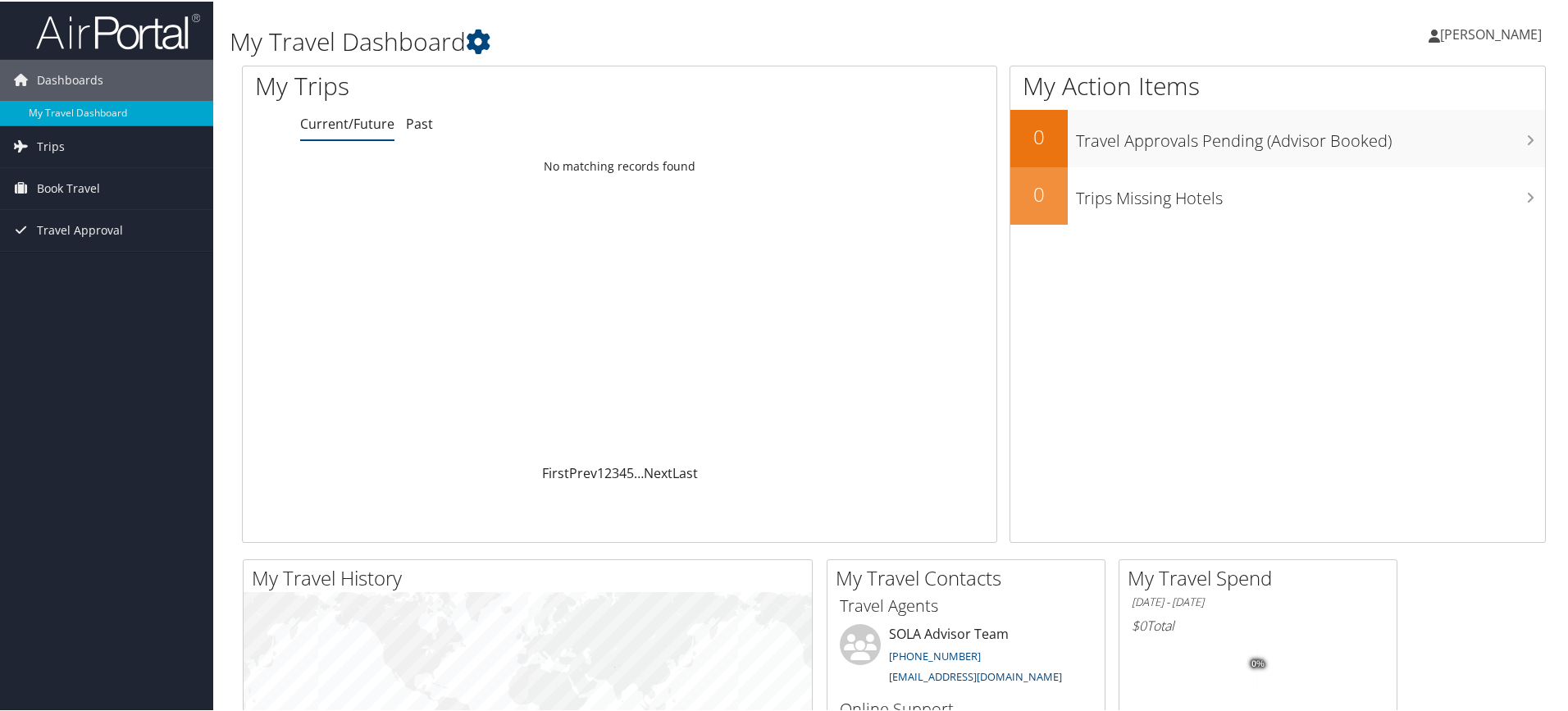
click at [1489, 27] on span "[PERSON_NAME]" at bounding box center [1491, 33] width 102 height 18
click at [1425, 151] on link "View Travel Profile" at bounding box center [1448, 146] width 183 height 27
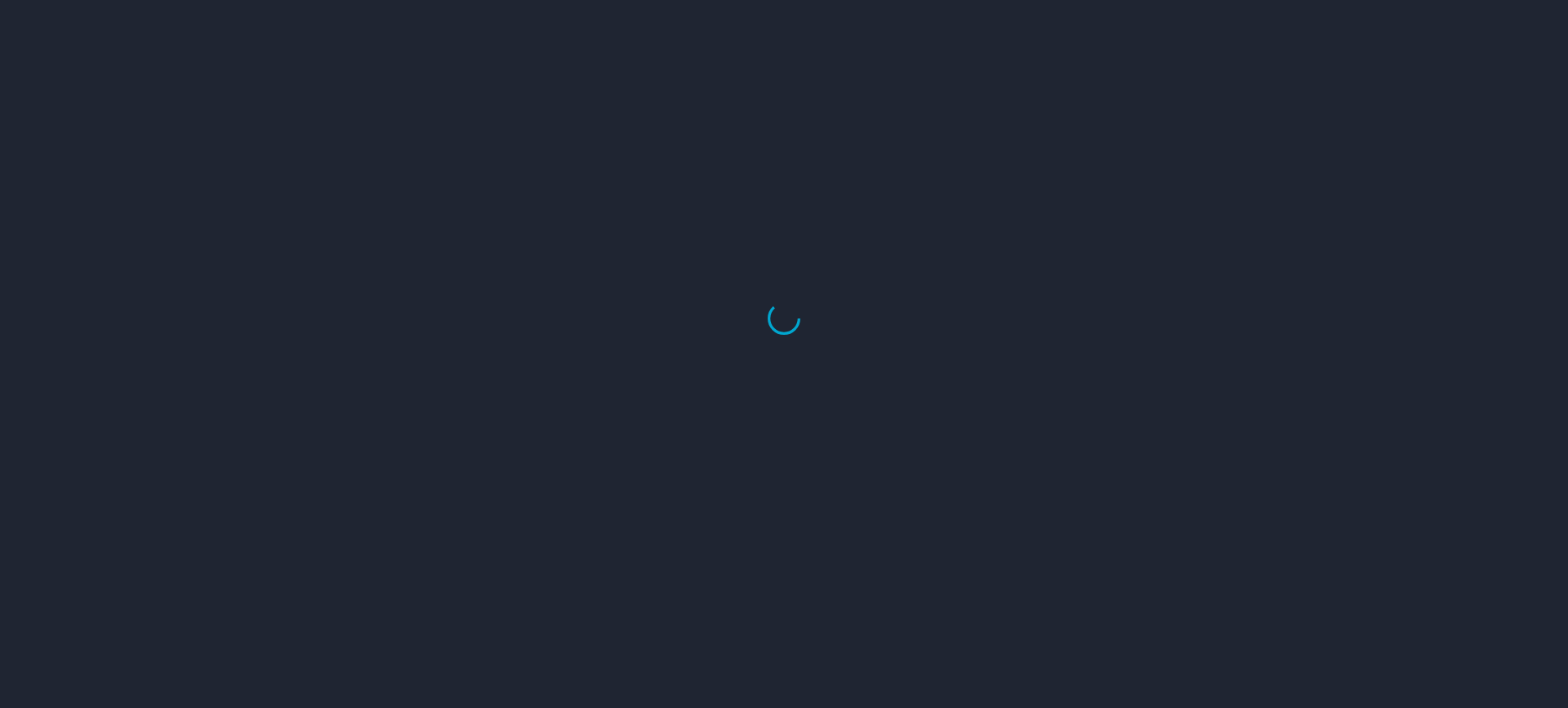
select select "US"
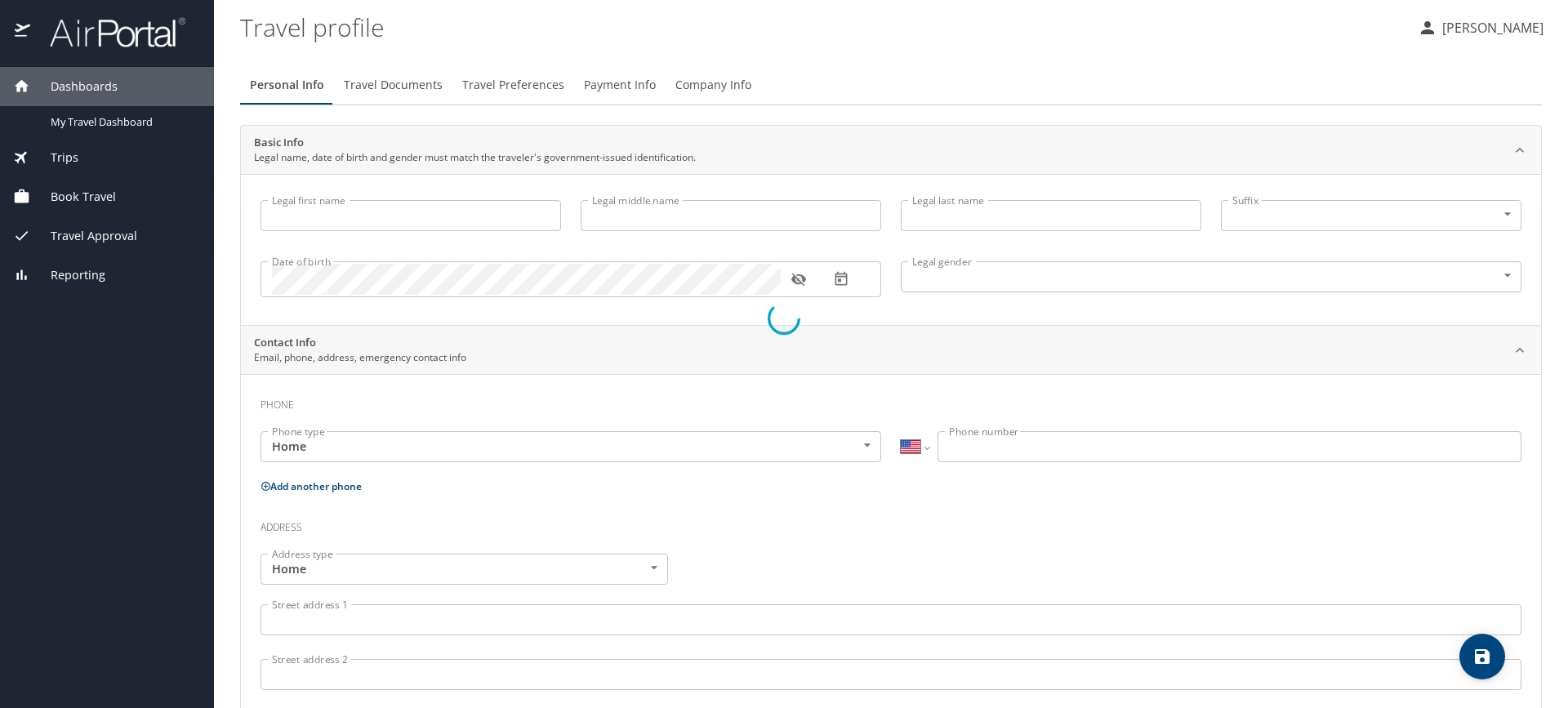
type input "Keri"
type input "Diez"
type input "[PERSON_NAME]"
type input "[DEMOGRAPHIC_DATA]"
type input "[PERSON_NAME]"
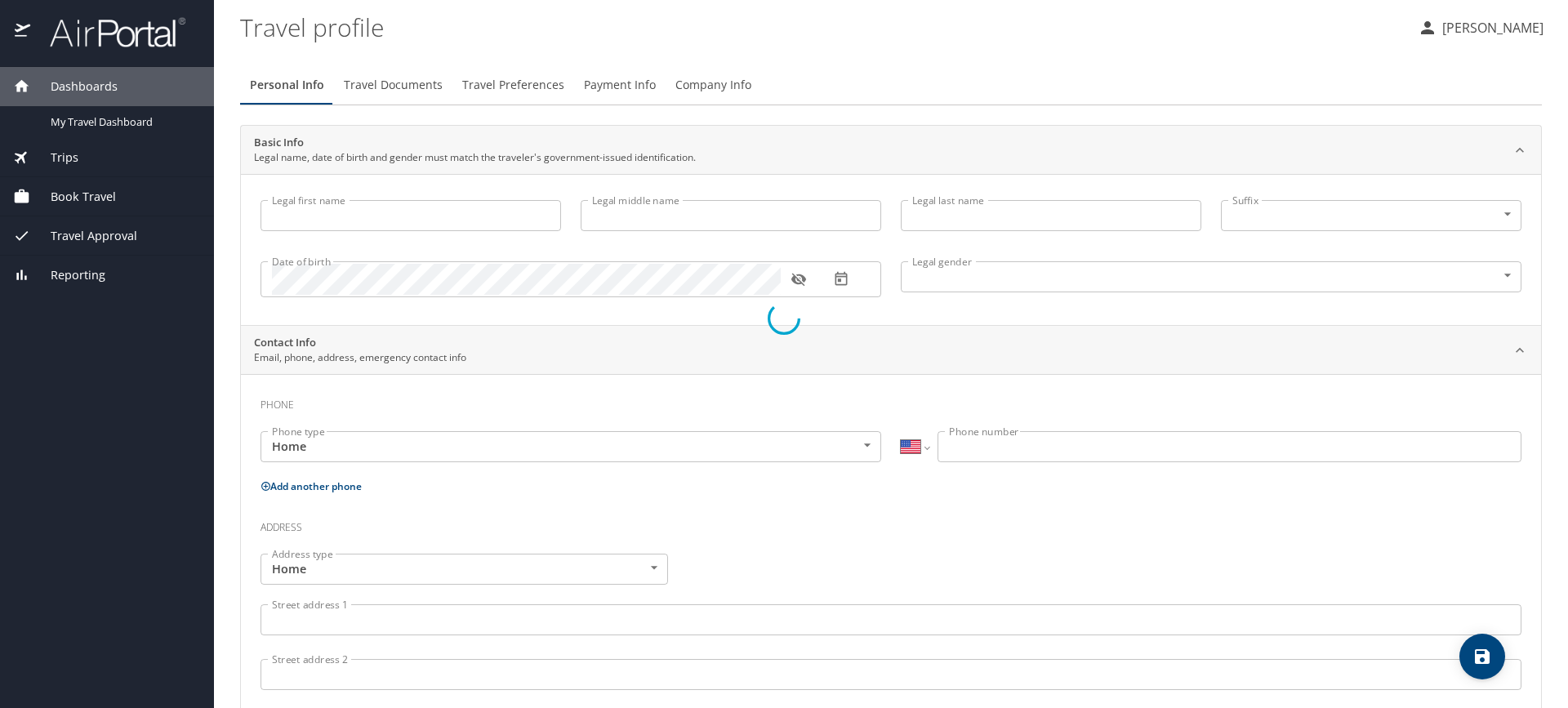
type input "[PERSON_NAME]"
type input "[PHONE_NUMBER]"
select select "US"
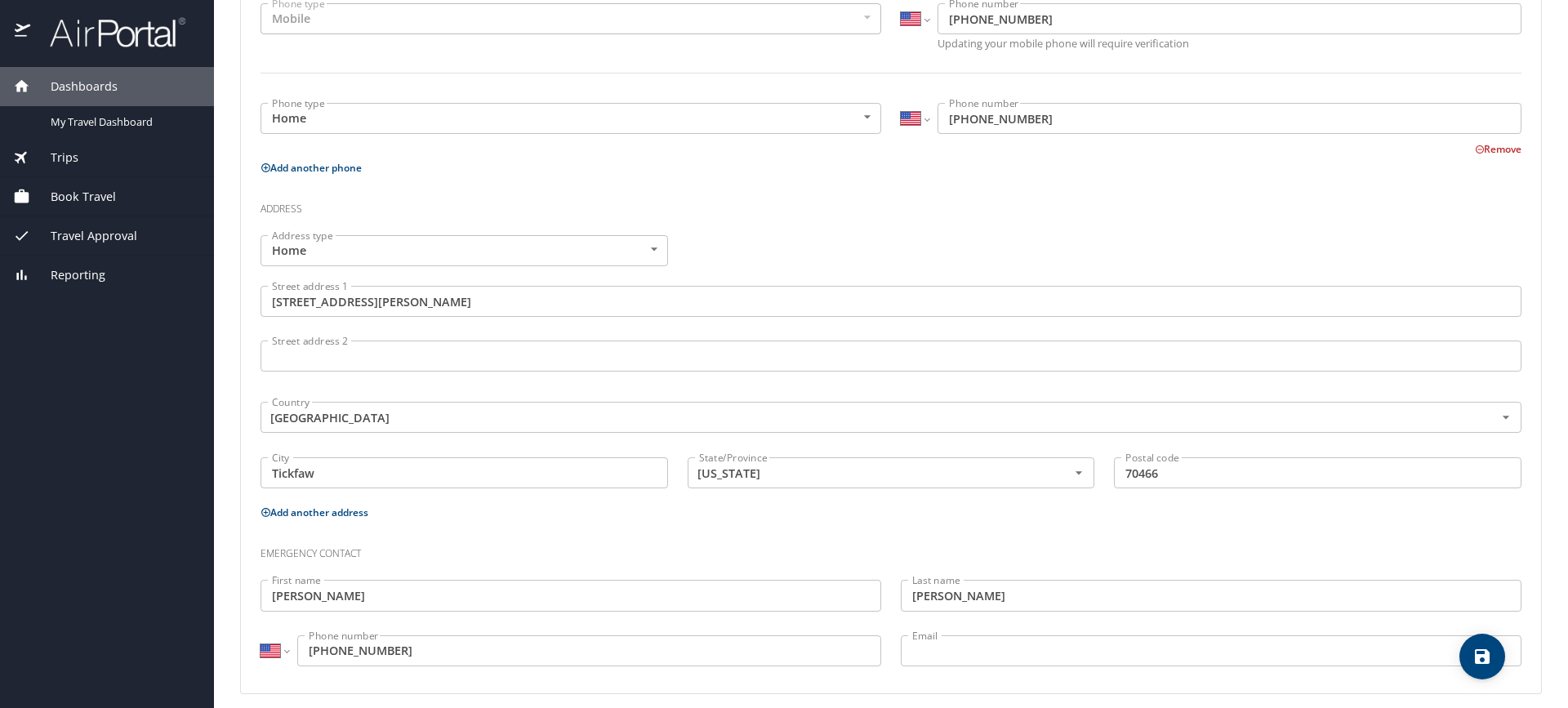
scroll to position [441, 0]
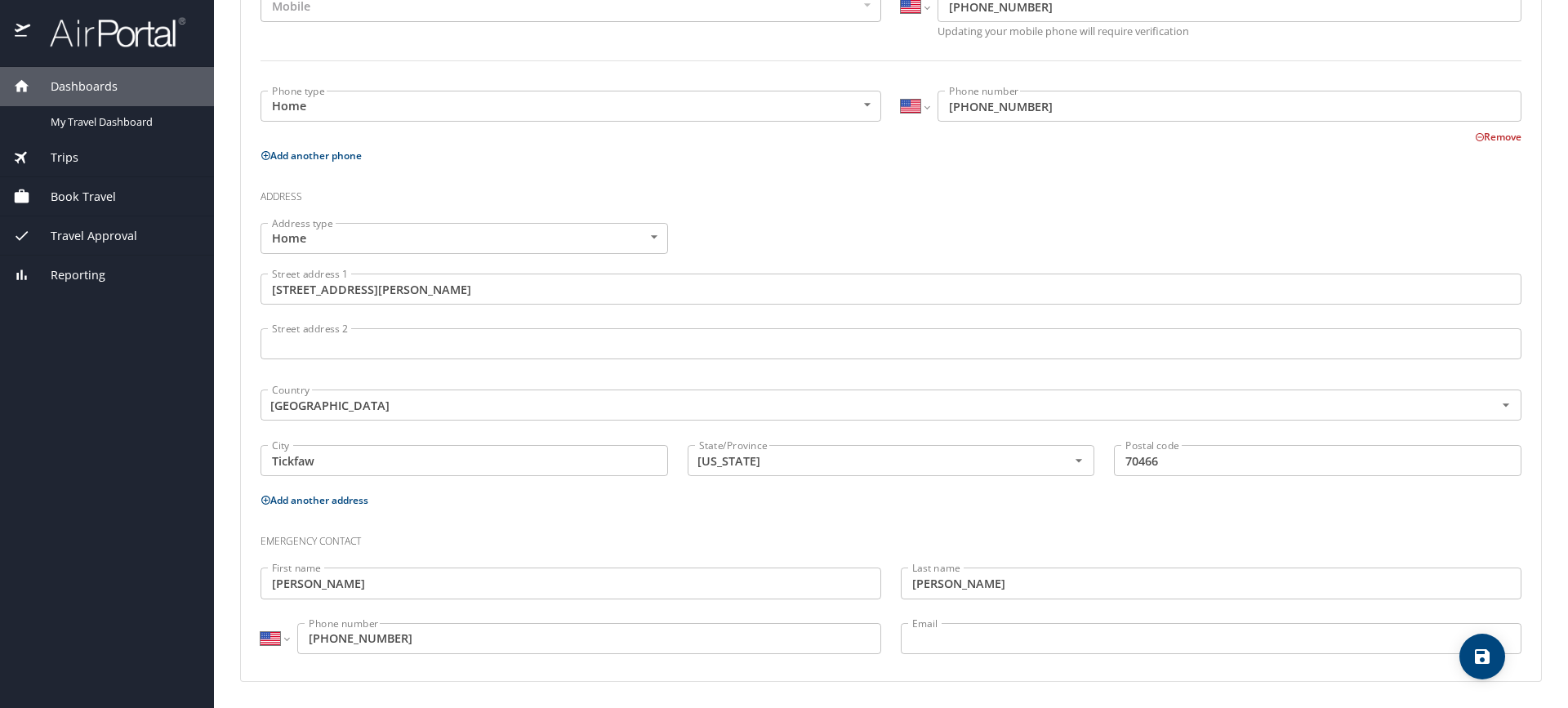
click at [1480, 655] on icon "save" at bounding box center [1482, 657] width 15 height 15
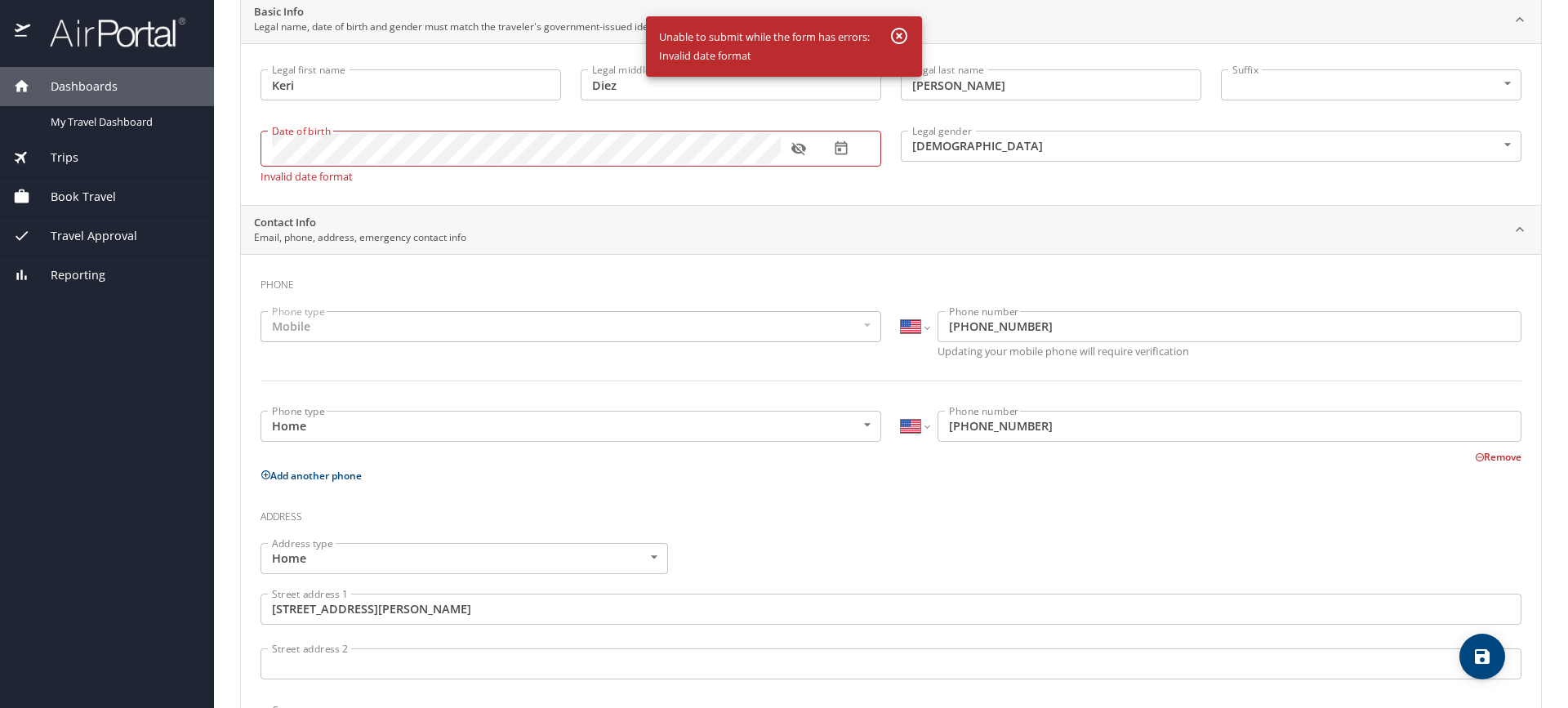
scroll to position [123, 0]
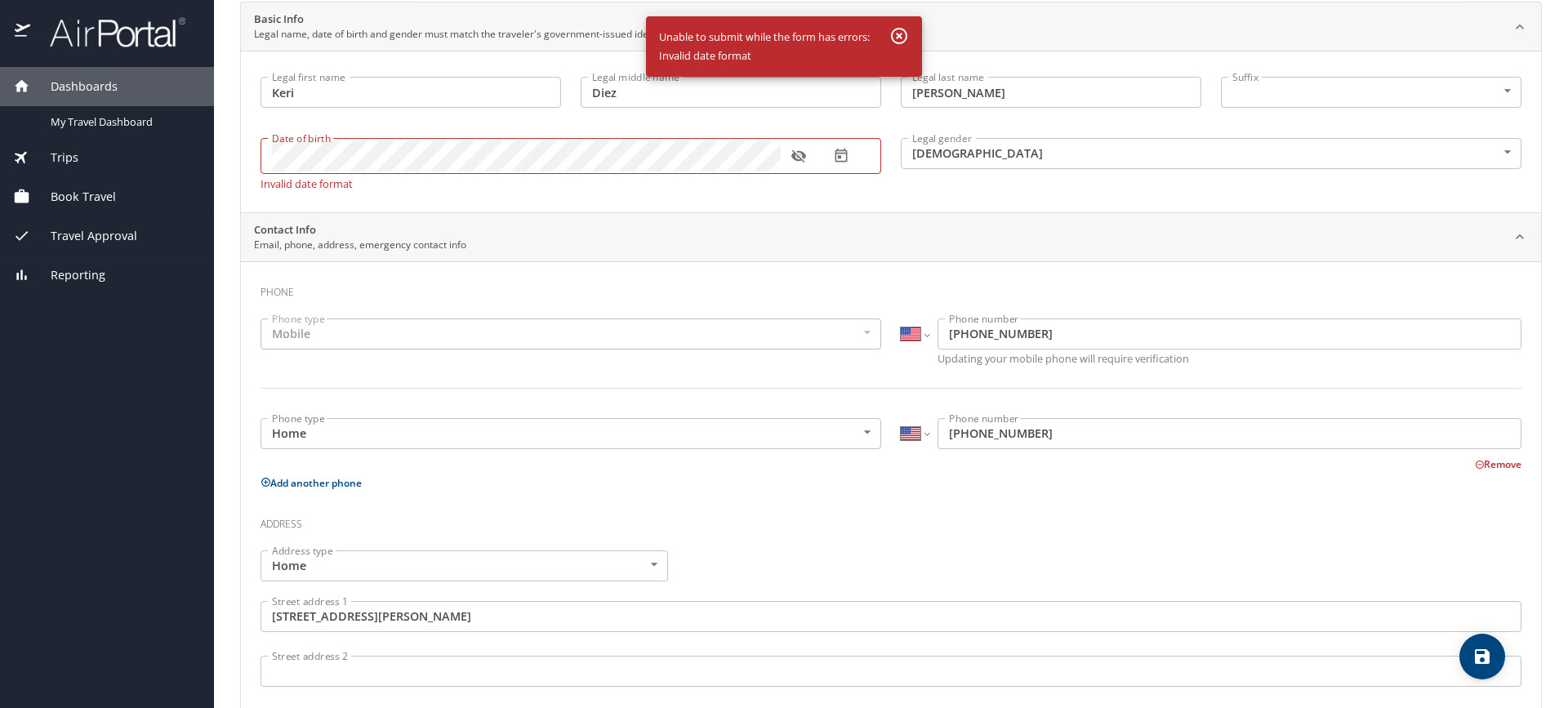
click at [794, 152] on icon "button" at bounding box center [798, 157] width 15 height 13
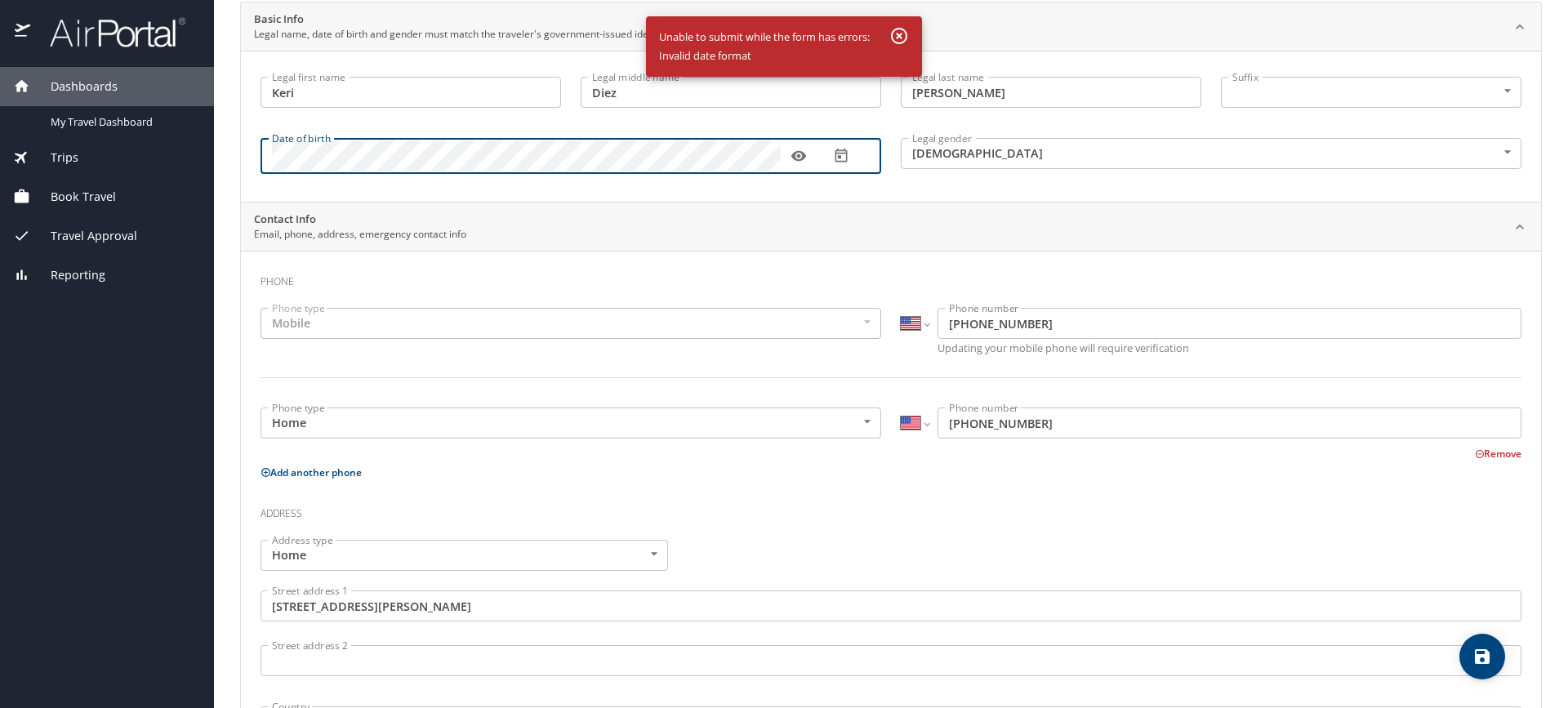
click at [1479, 658] on icon "save" at bounding box center [1482, 657] width 15 height 15
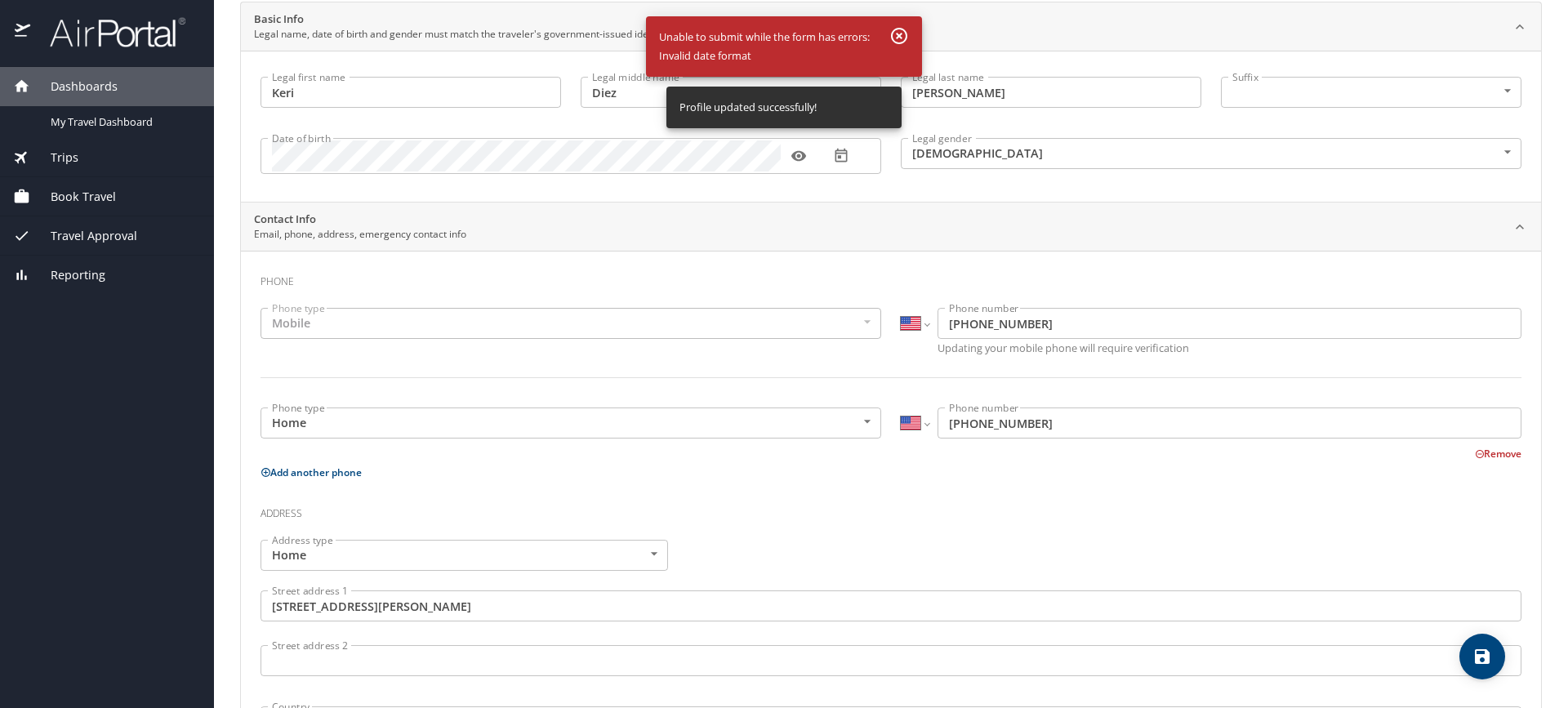
select select "US"
click at [903, 32] on icon "button" at bounding box center [898, 36] width 19 height 19
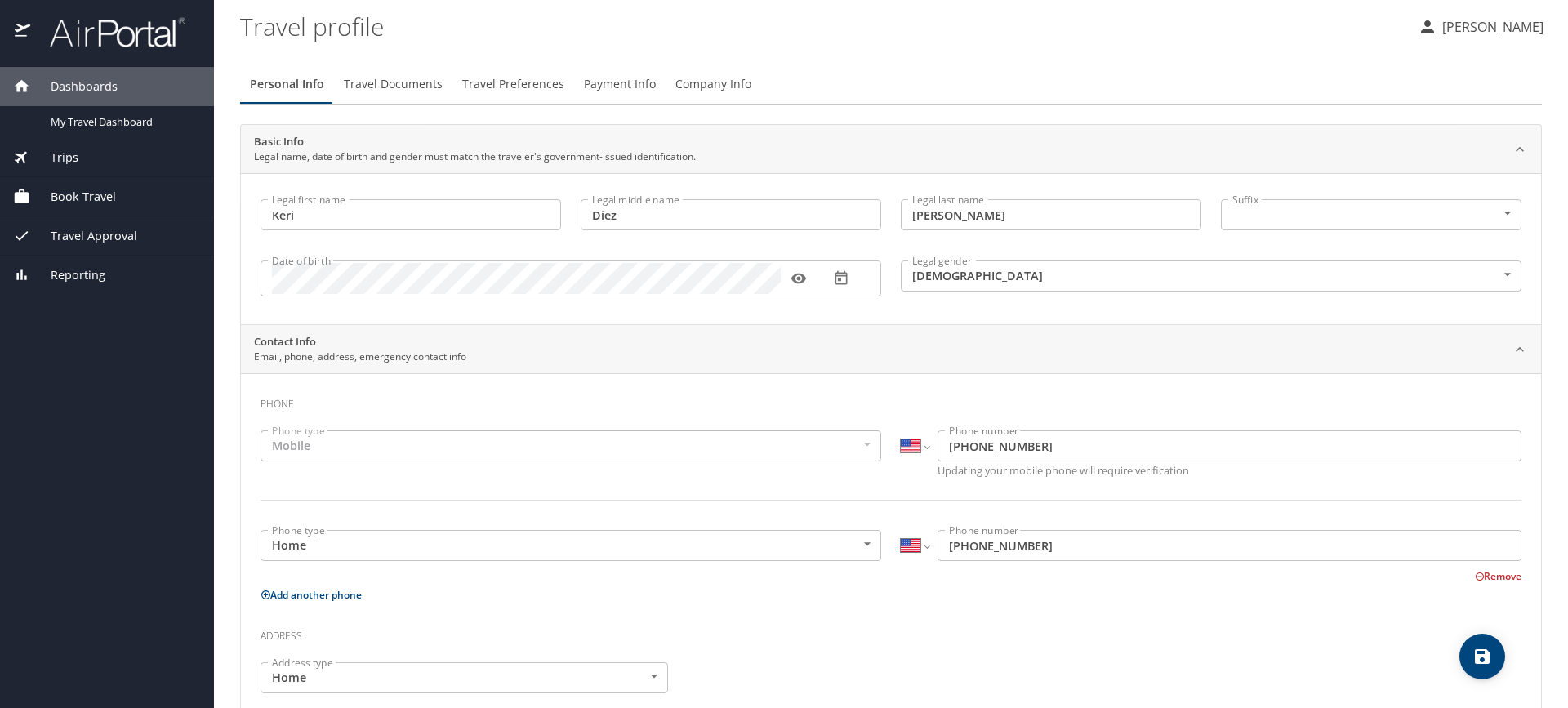
scroll to position [0, 0]
click at [542, 80] on span "Travel Preferences" at bounding box center [514, 85] width 102 height 20
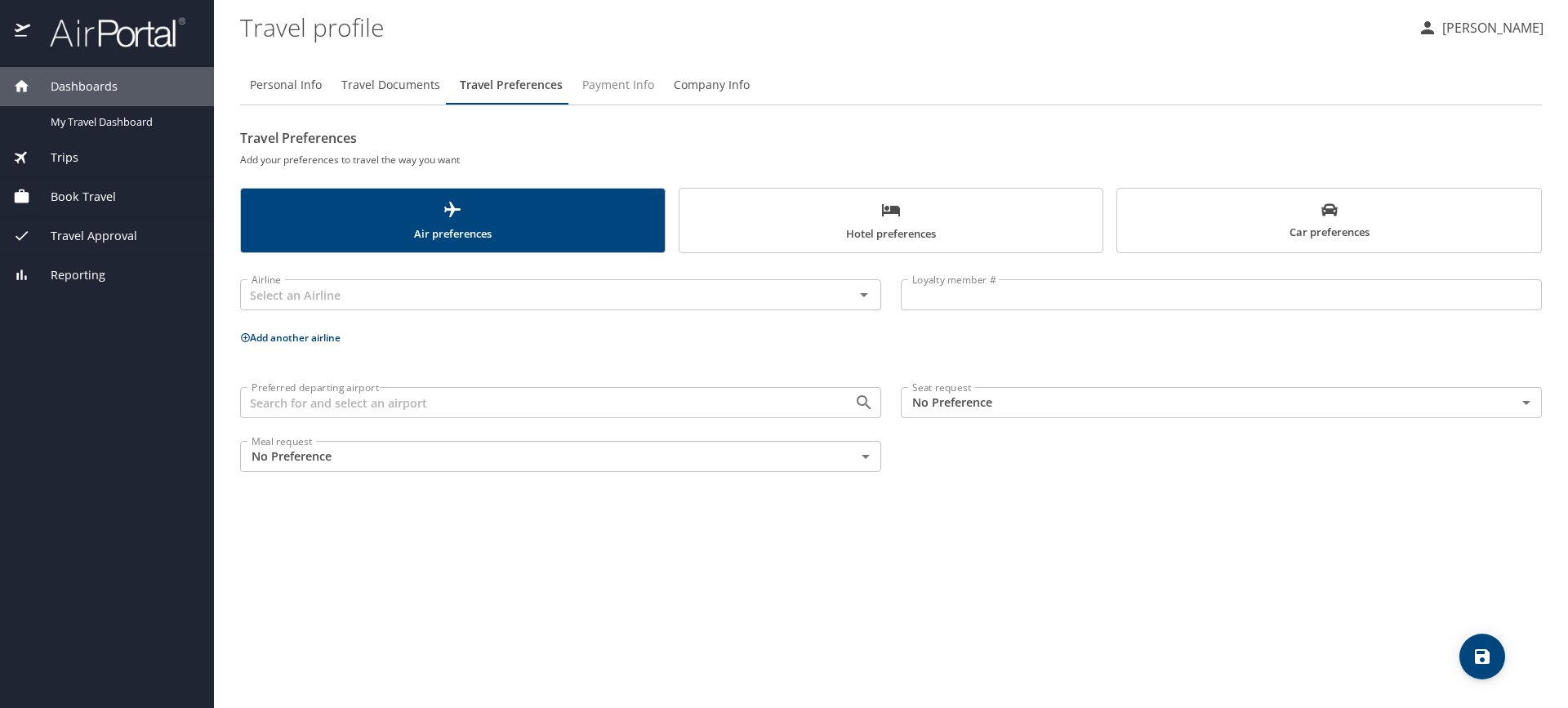
click at [611, 81] on span "Payment Info" at bounding box center [618, 85] width 72 height 20
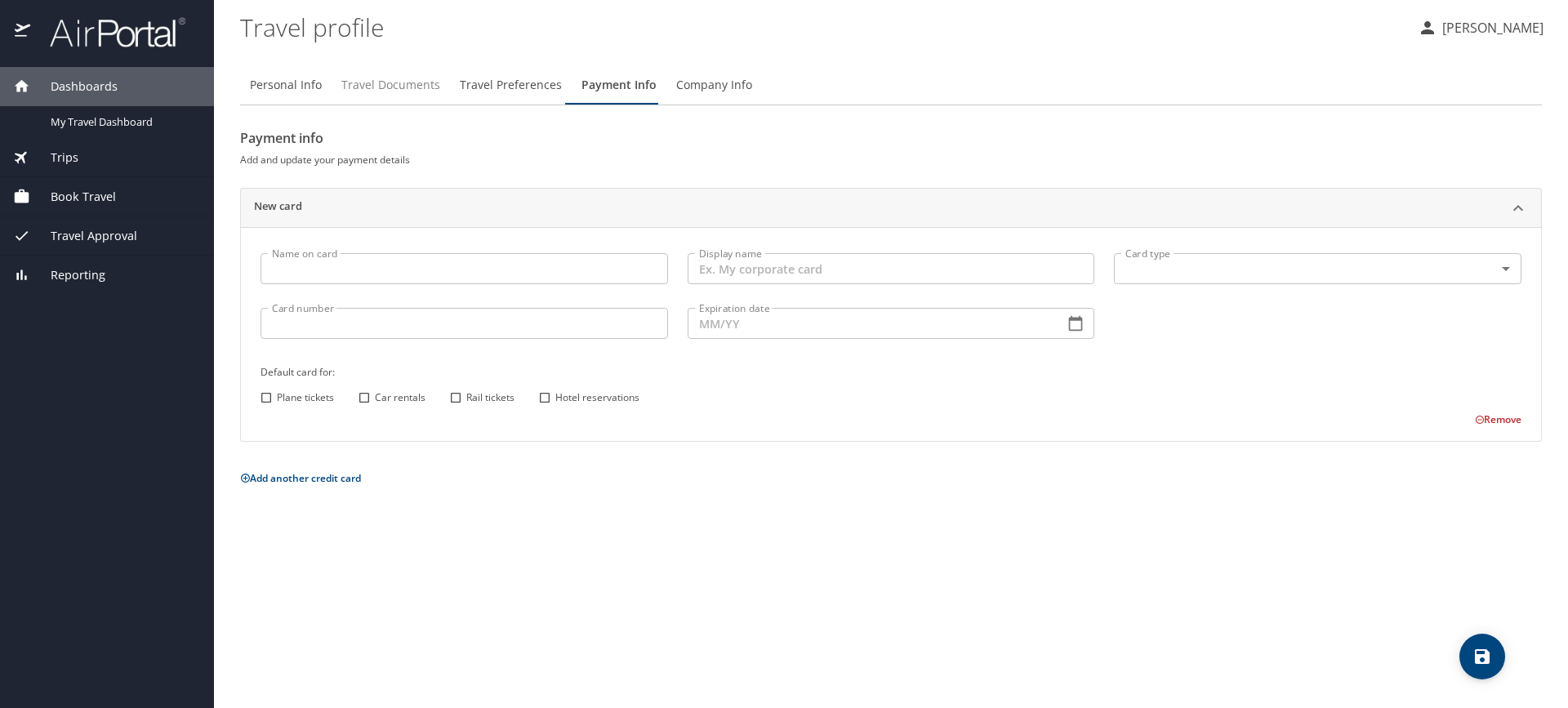
click at [401, 85] on span "Travel Documents" at bounding box center [390, 85] width 99 height 20
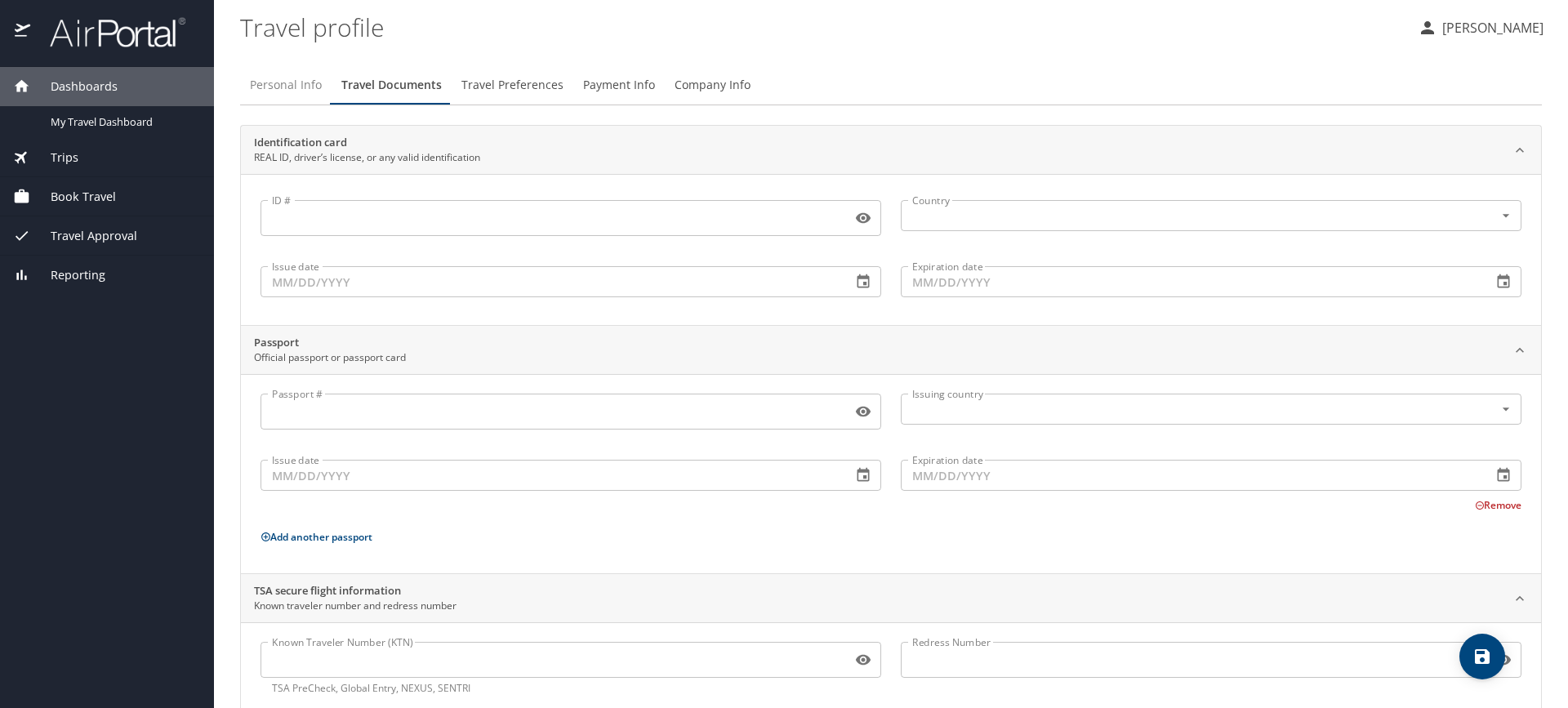
click at [266, 82] on span "Personal Info" at bounding box center [286, 85] width 72 height 20
select select "US"
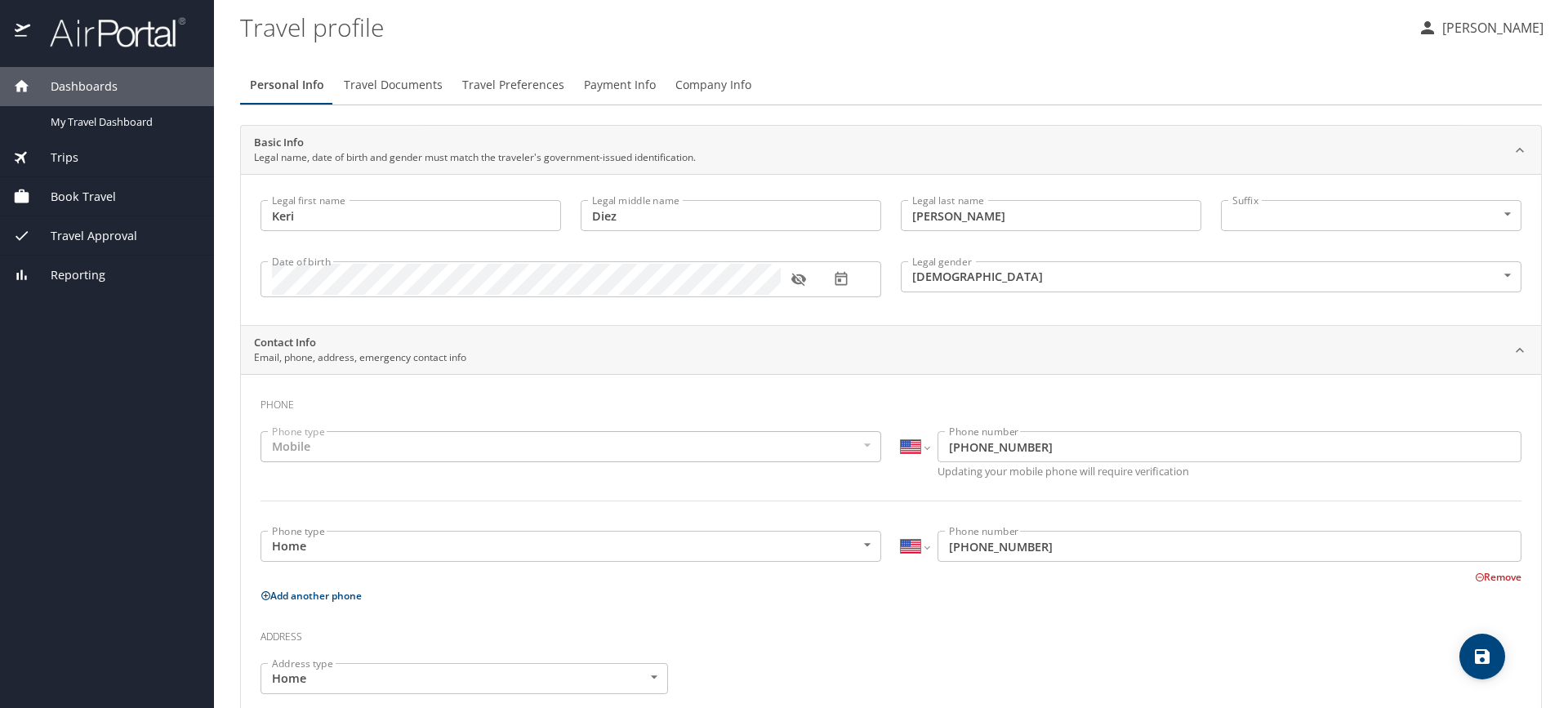
click at [106, 190] on span "Book Travel" at bounding box center [73, 197] width 86 height 18
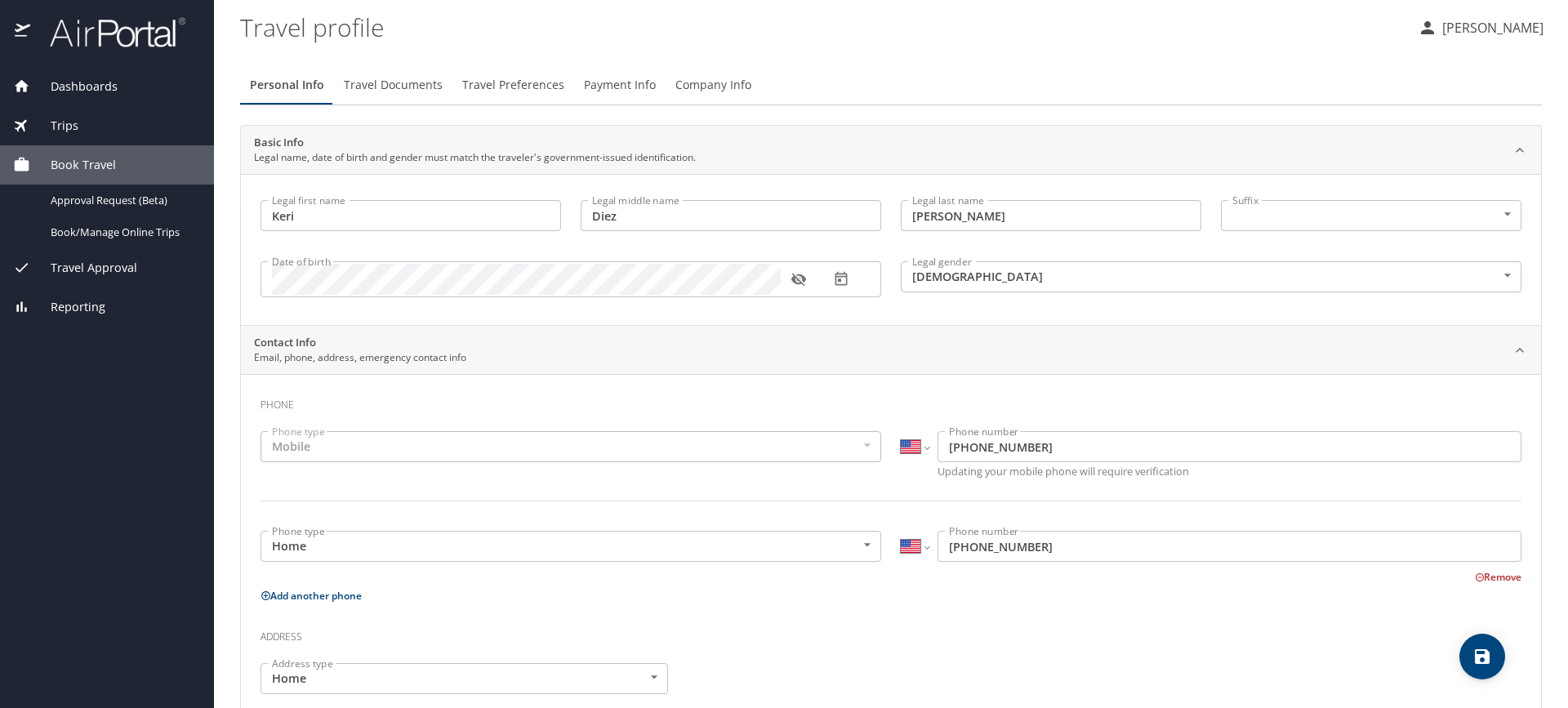
click at [97, 263] on span "Travel Approval" at bounding box center [83, 268] width 107 height 18
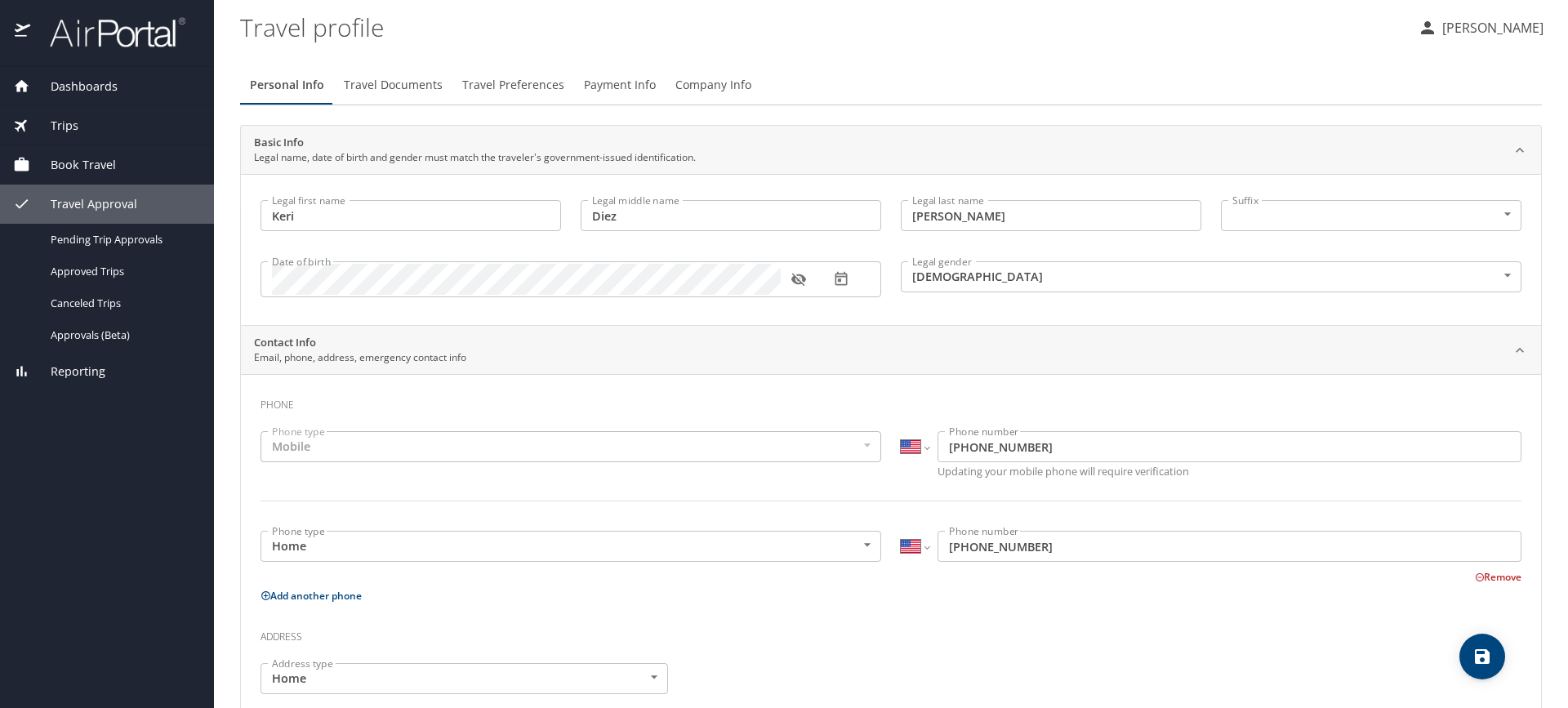
click at [78, 371] on span "Reporting" at bounding box center [67, 372] width 75 height 18
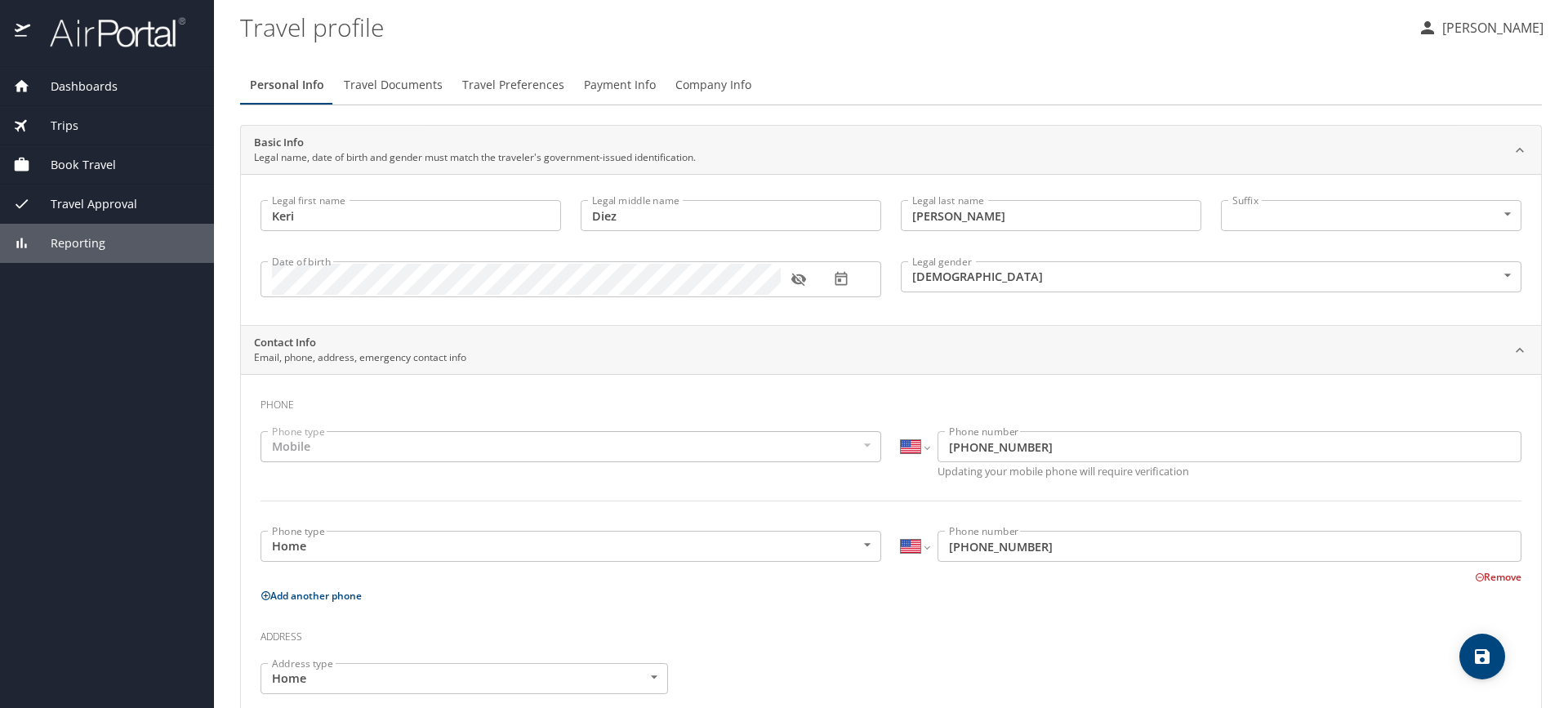
click at [107, 83] on span "Dashboards" at bounding box center [74, 87] width 88 height 18
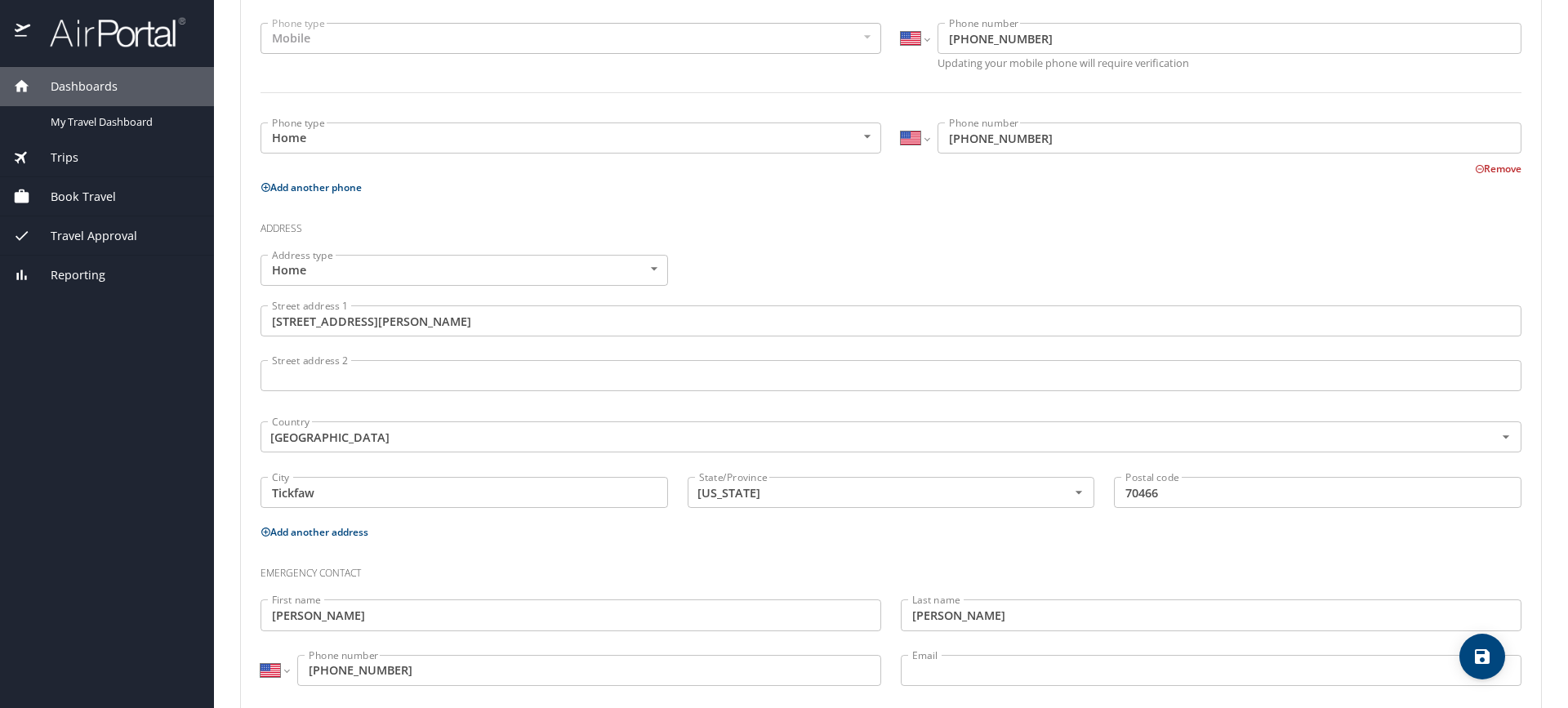
scroll to position [441, 0]
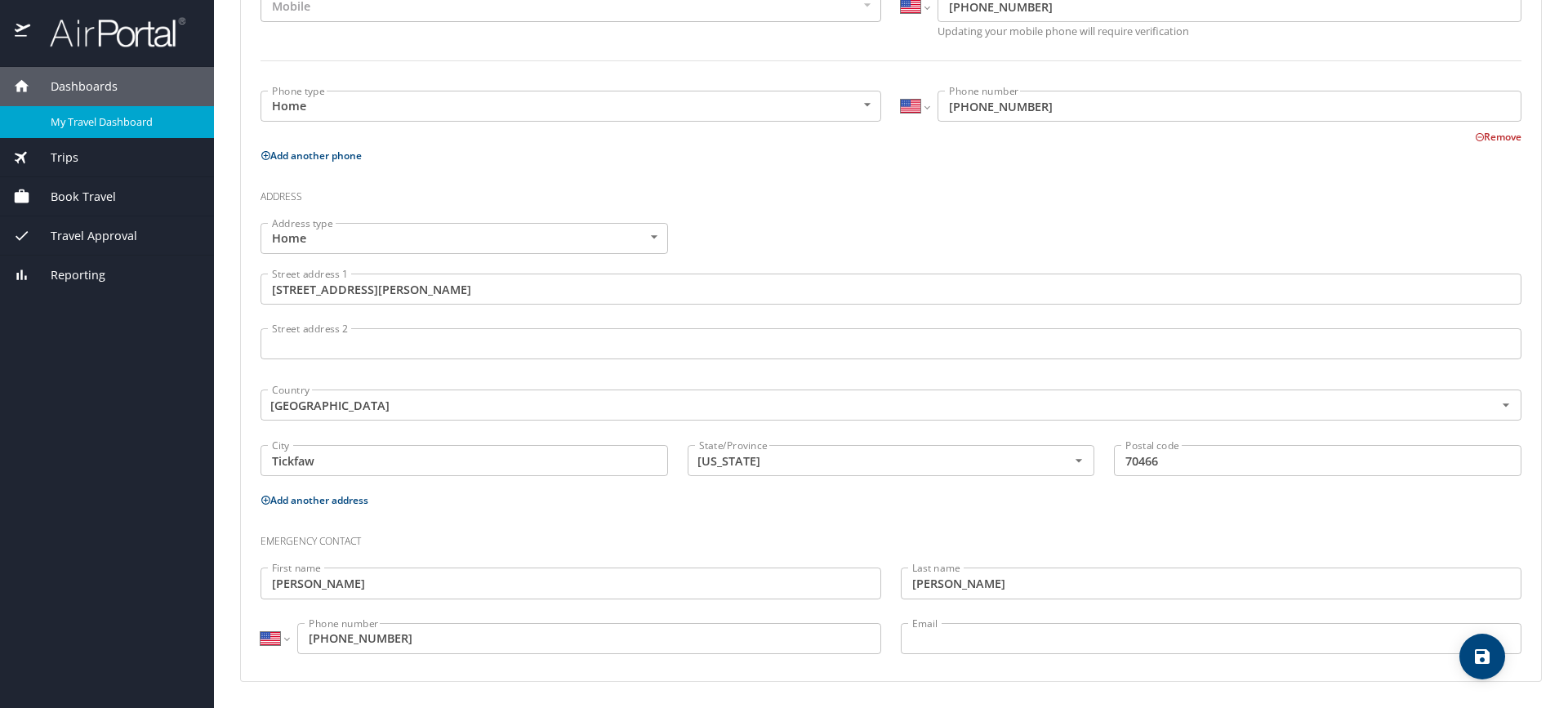
click at [135, 114] on span "My Travel Dashboard" at bounding box center [123, 121] width 144 height 16
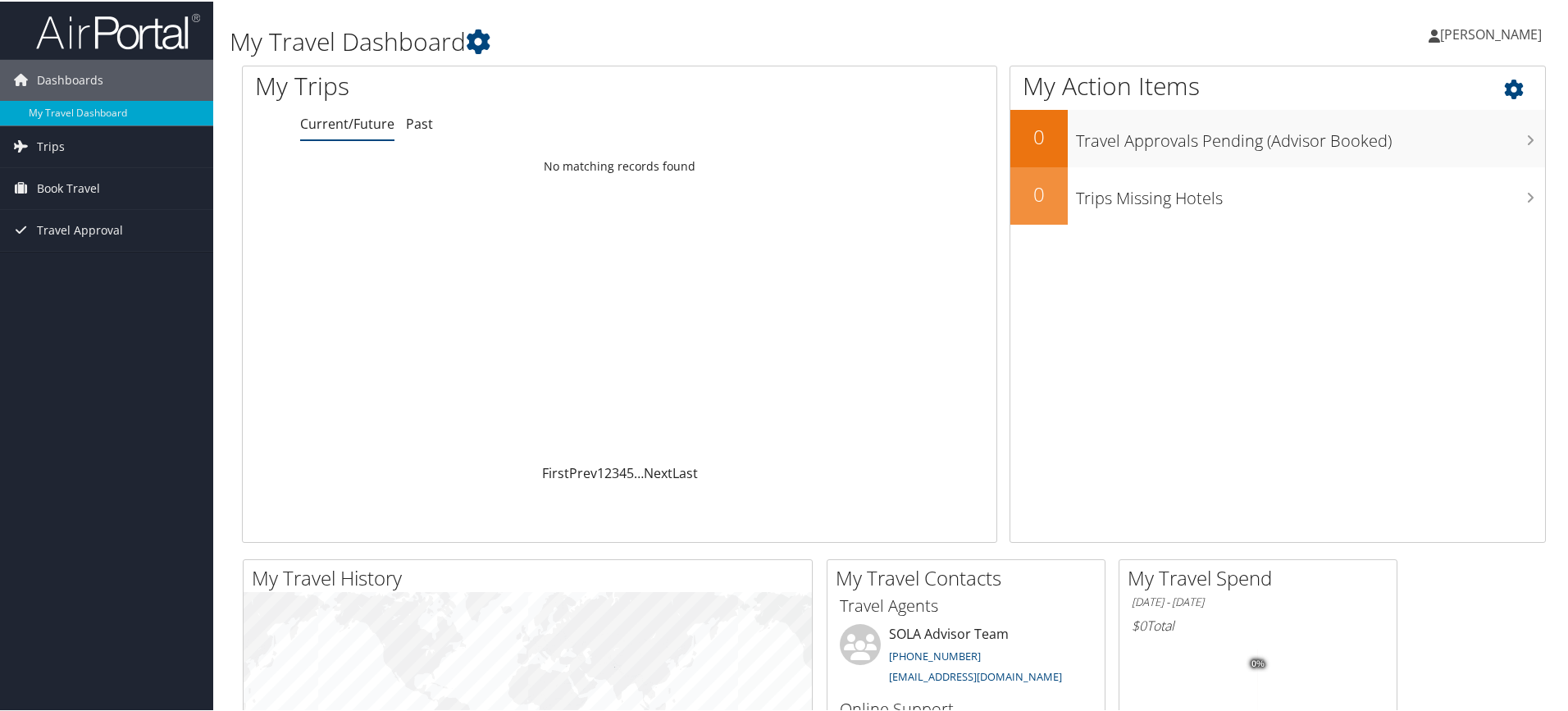
click at [1508, 88] on icon at bounding box center [1528, 83] width 49 height 27
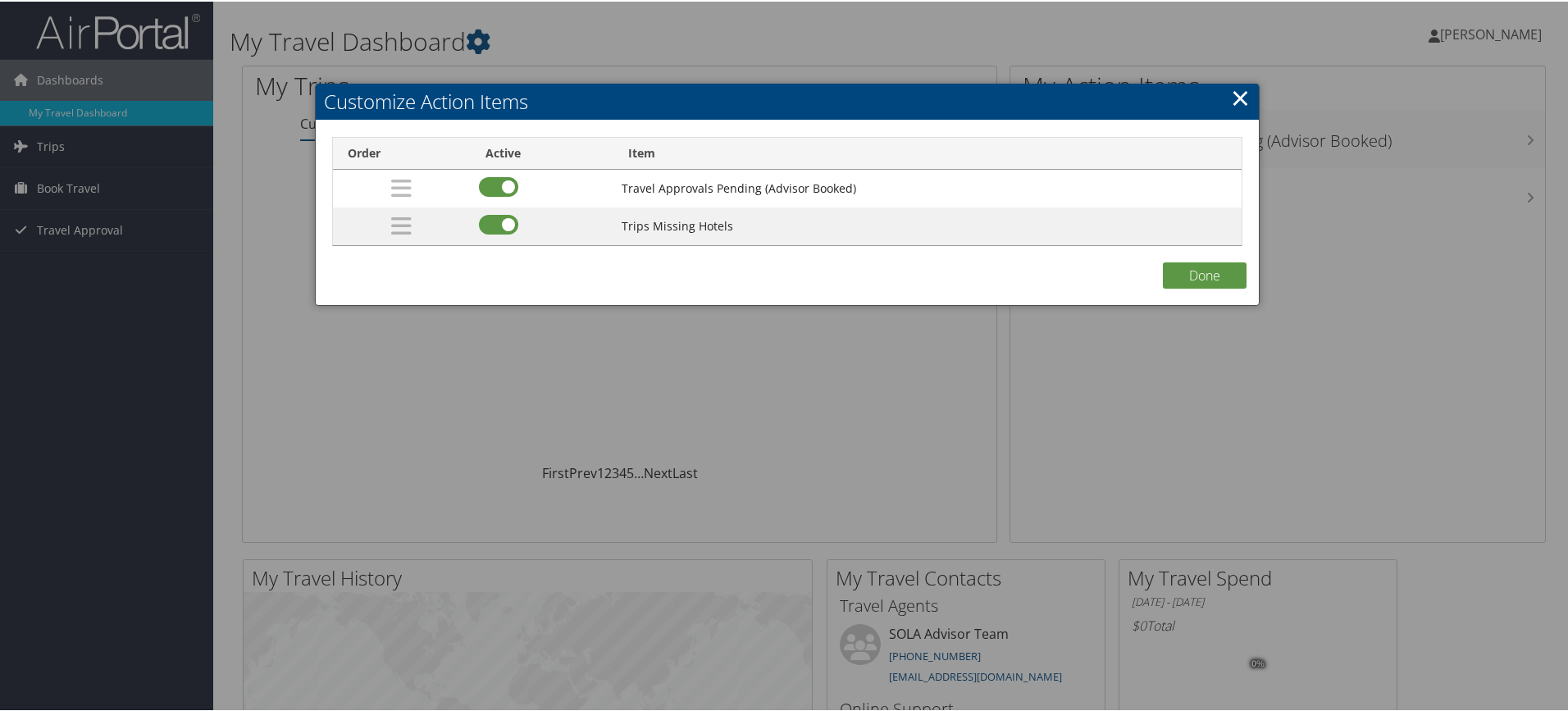
click at [1231, 98] on link "×" at bounding box center [1240, 96] width 19 height 33
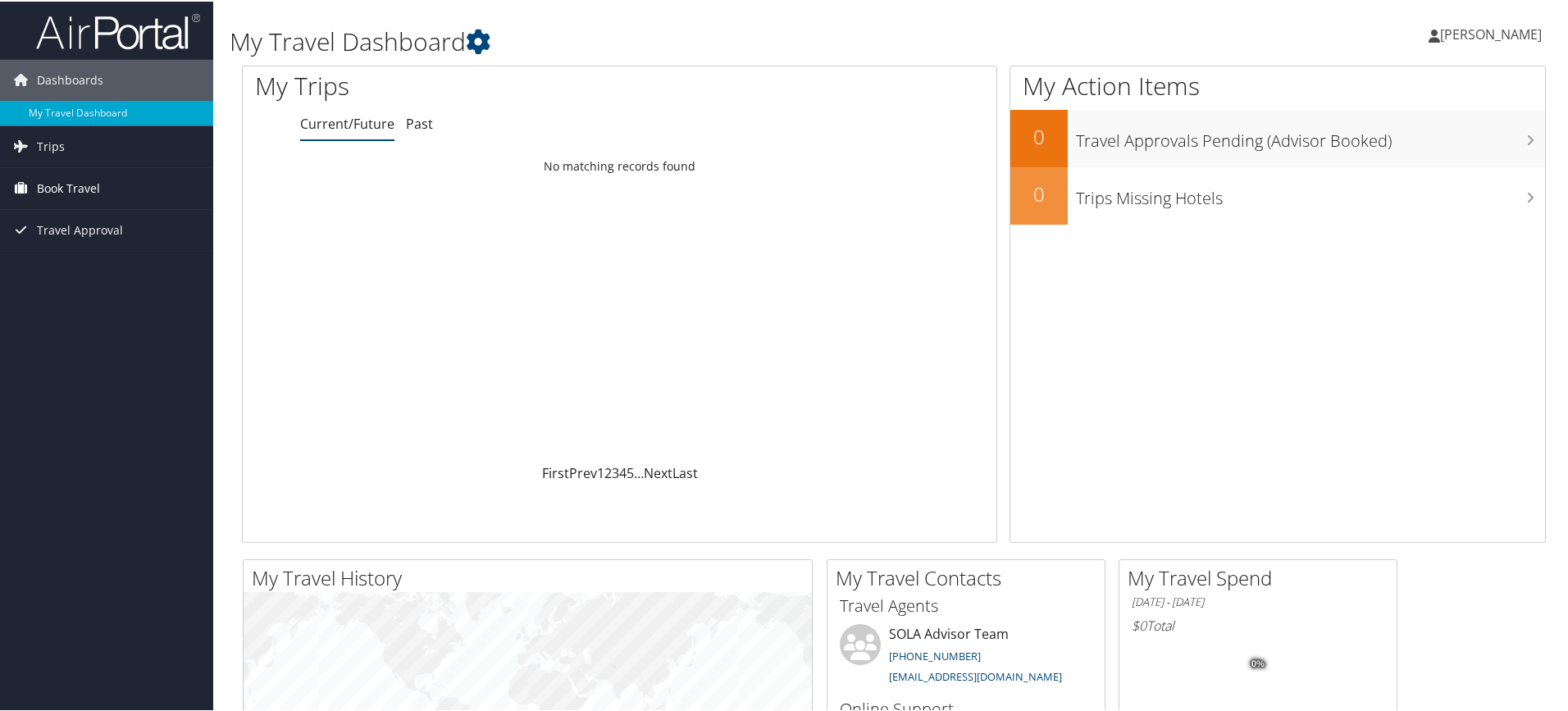
click at [79, 178] on span "Book Travel" at bounding box center [68, 187] width 63 height 41
click at [82, 262] on link "Book/Manage Online Trips" at bounding box center [106, 268] width 213 height 25
